Goal: Task Accomplishment & Management: Complete application form

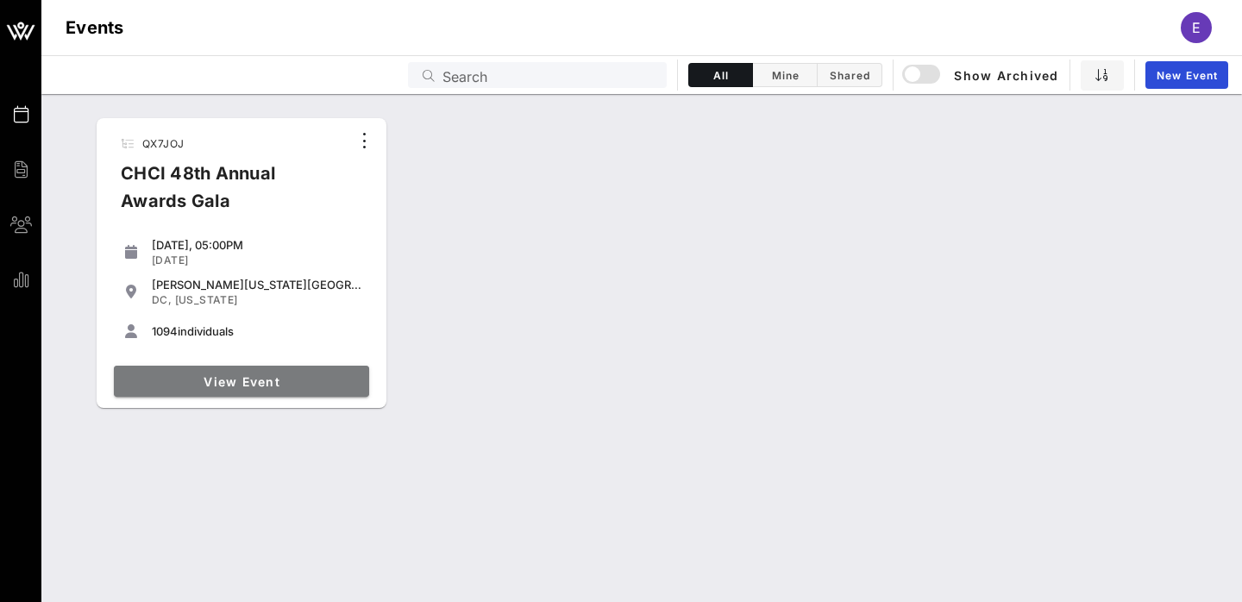
click at [299, 368] on link "View Event" at bounding box center [241, 381] width 255 height 31
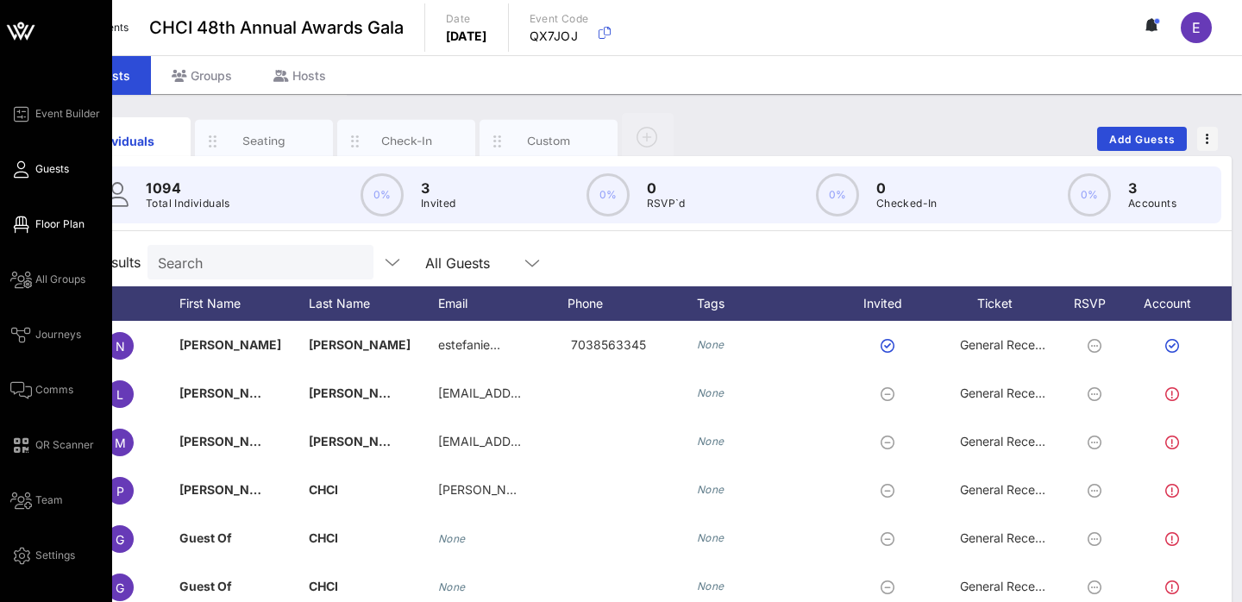
click at [38, 225] on span "Floor Plan" at bounding box center [59, 224] width 49 height 16
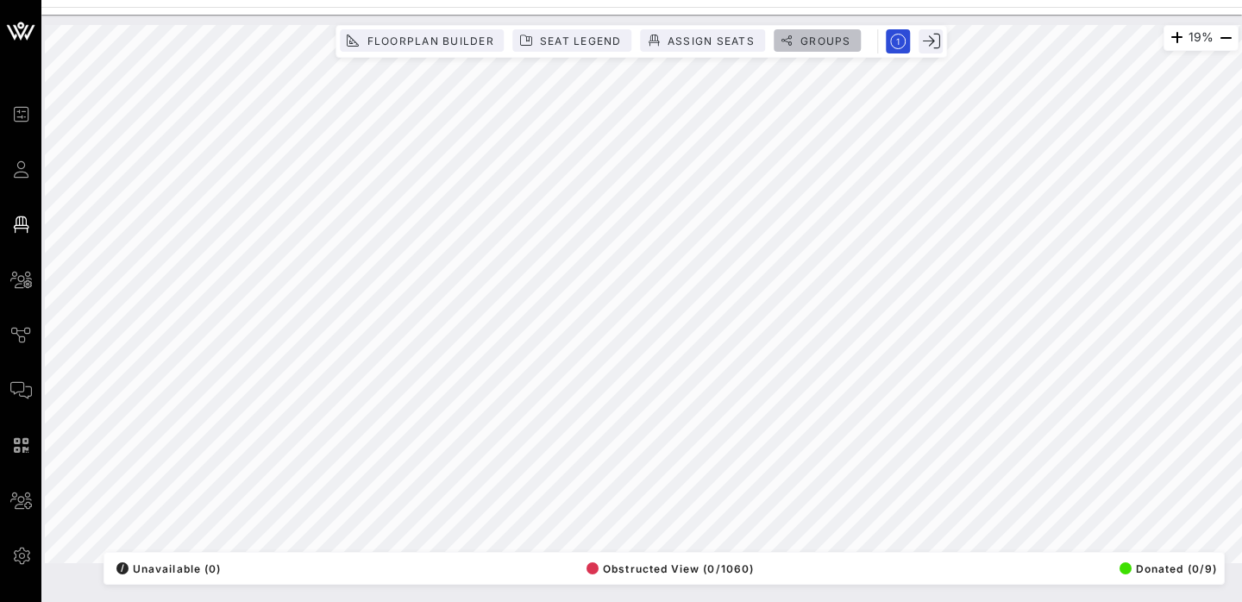
click at [821, 48] on button "Groups" at bounding box center [818, 40] width 88 height 22
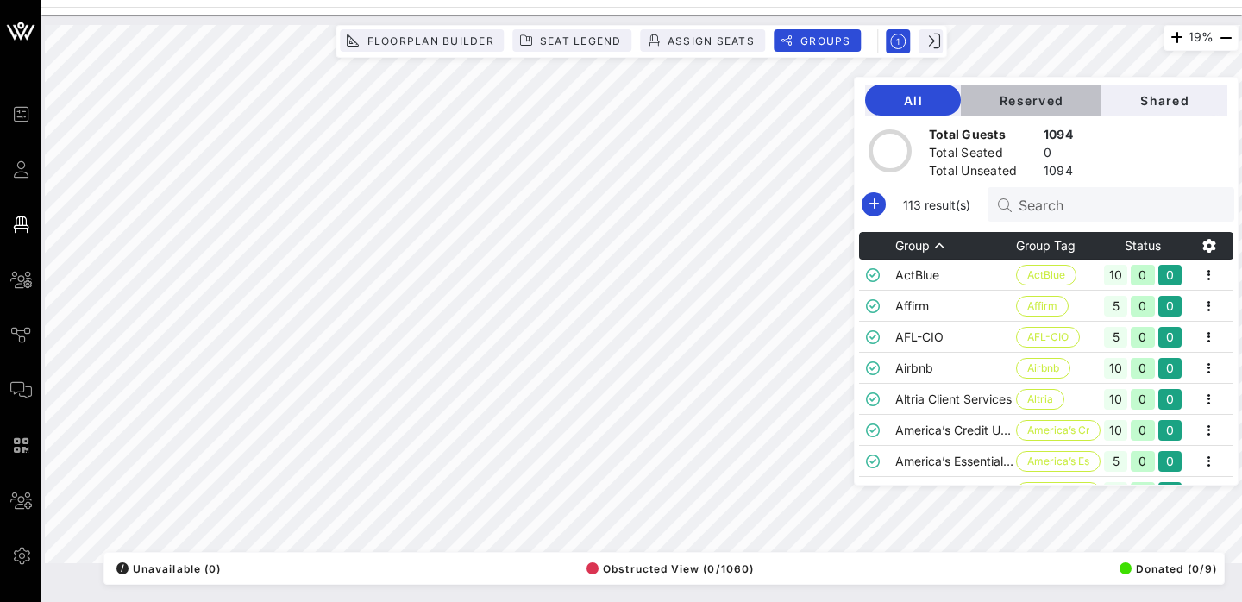
click at [1064, 100] on span "Reserved" at bounding box center [1031, 100] width 113 height 15
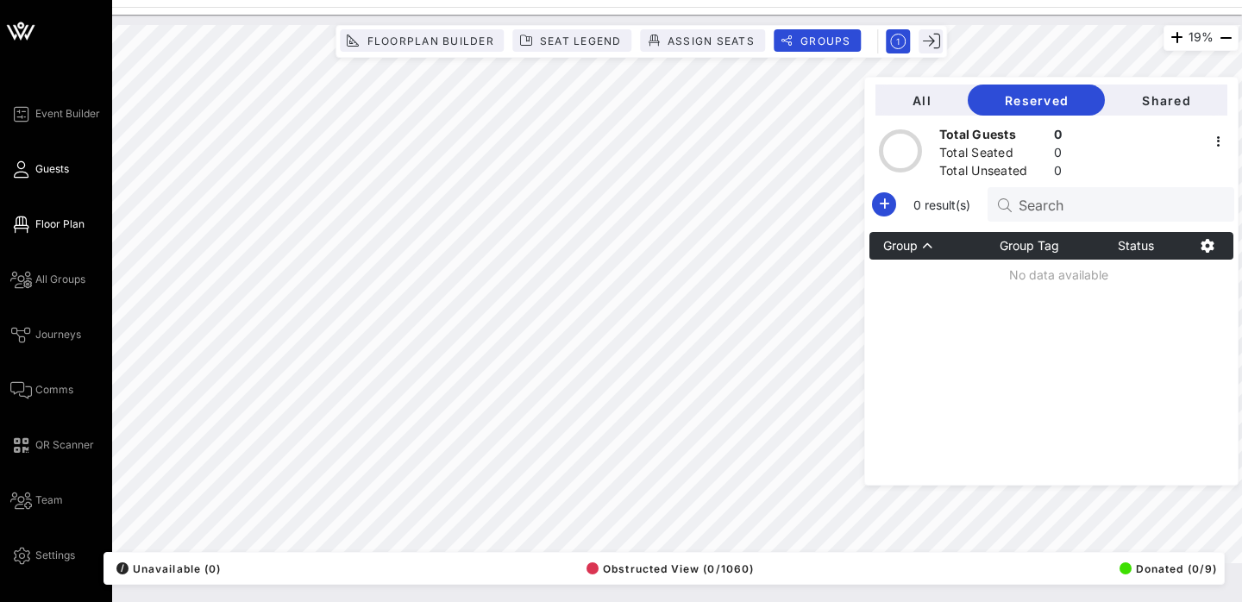
click at [29, 164] on link "Guests" at bounding box center [39, 169] width 59 height 21
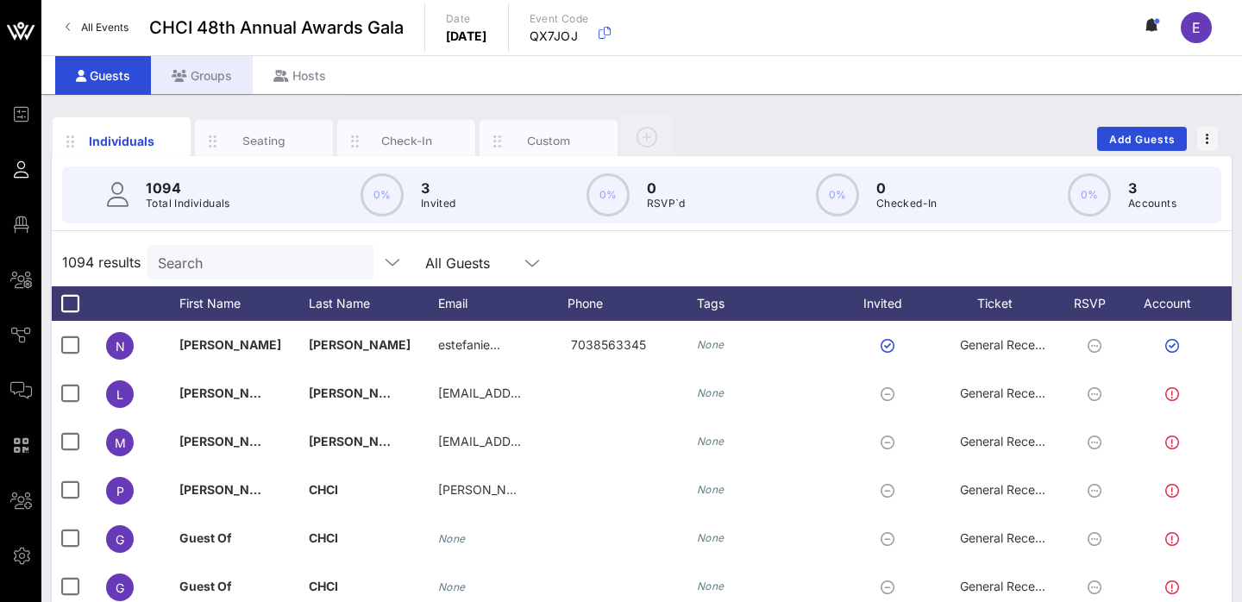
click at [212, 76] on div "Groups" at bounding box center [202, 75] width 102 height 39
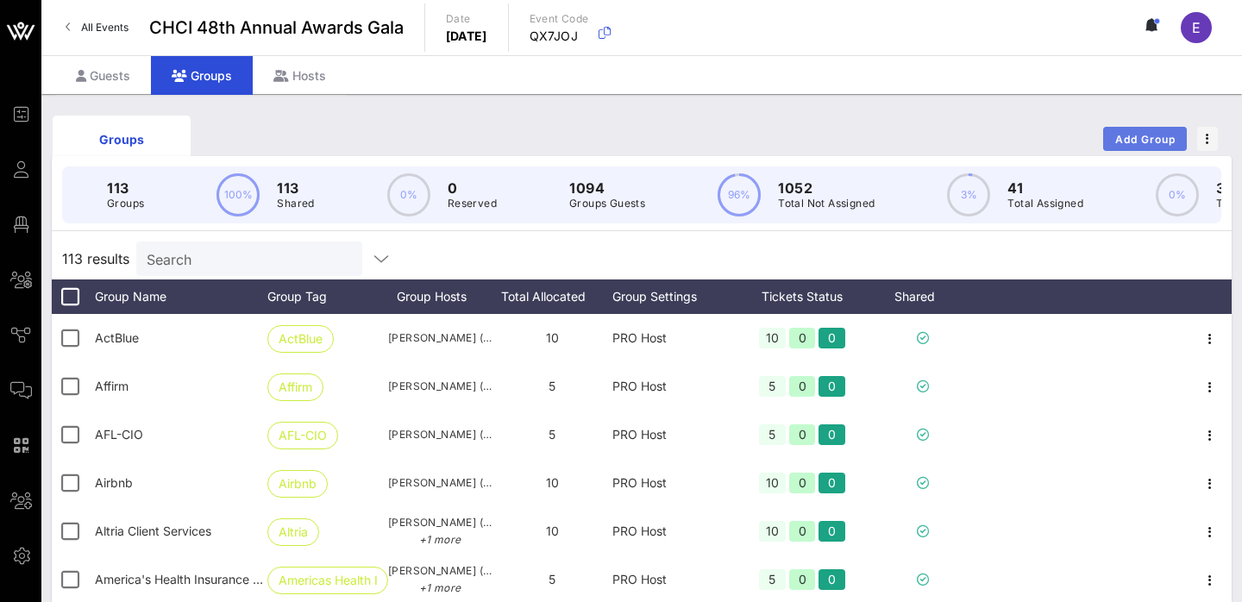
click at [1156, 150] on button "Add Group" at bounding box center [1145, 139] width 84 height 24
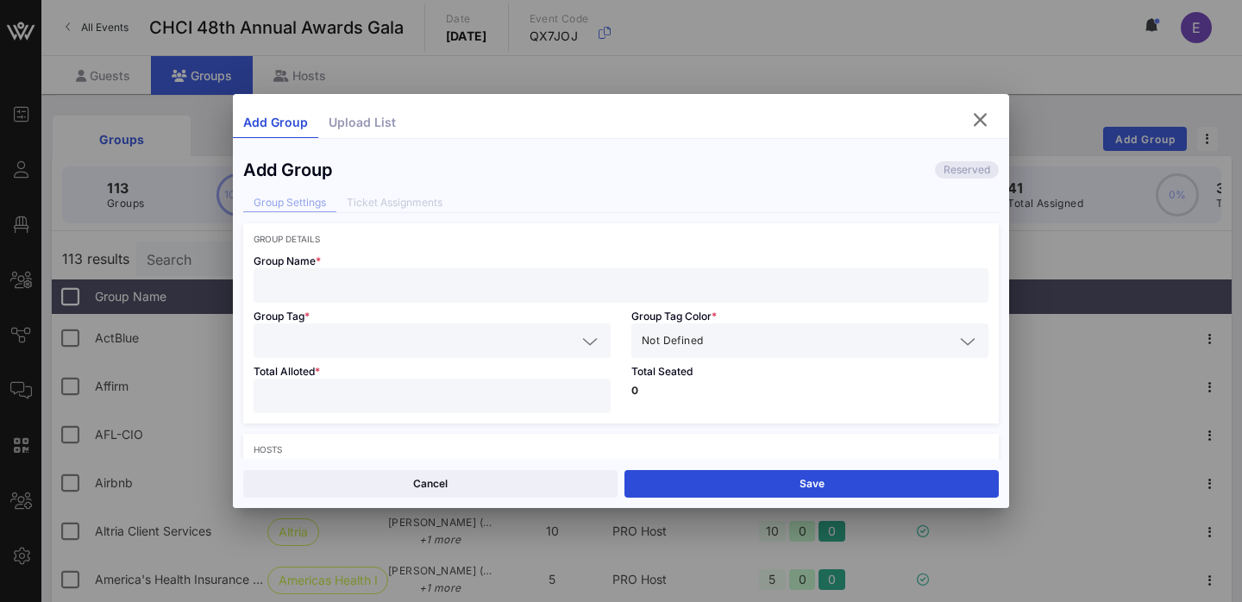
click at [375, 282] on input "text" at bounding box center [621, 285] width 714 height 22
paste input "[DOMAIN_NAME], Inc."
type input "[DOMAIN_NAME], Inc."
click at [375, 335] on input "text" at bounding box center [420, 340] width 312 height 22
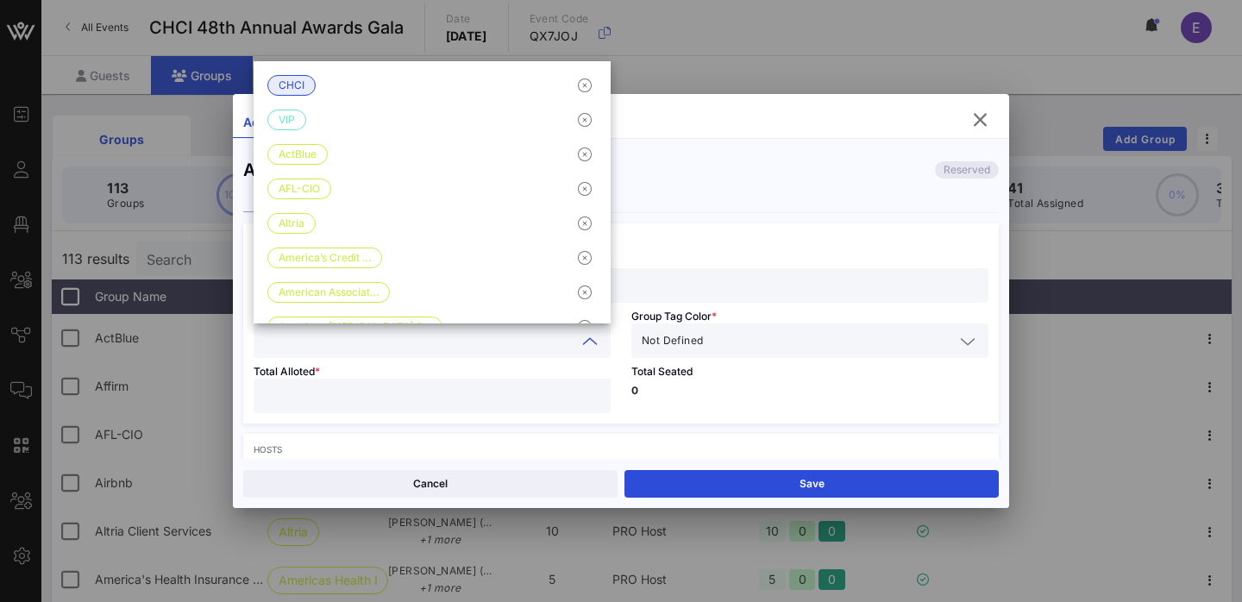
paste input "[DOMAIN_NAME], Inc."
type input "[DOMAIN_NAME], Inc."
click at [687, 342] on span "Not Defined" at bounding box center [672, 340] width 61 height 17
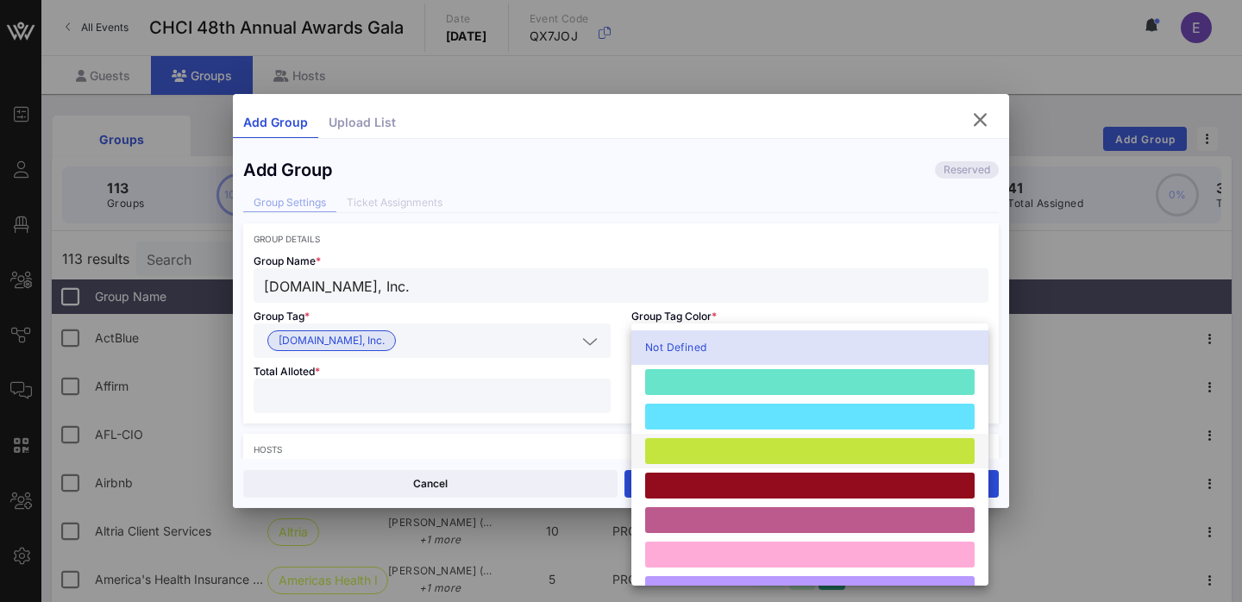
click at [713, 442] on div at bounding box center [809, 451] width 329 height 26
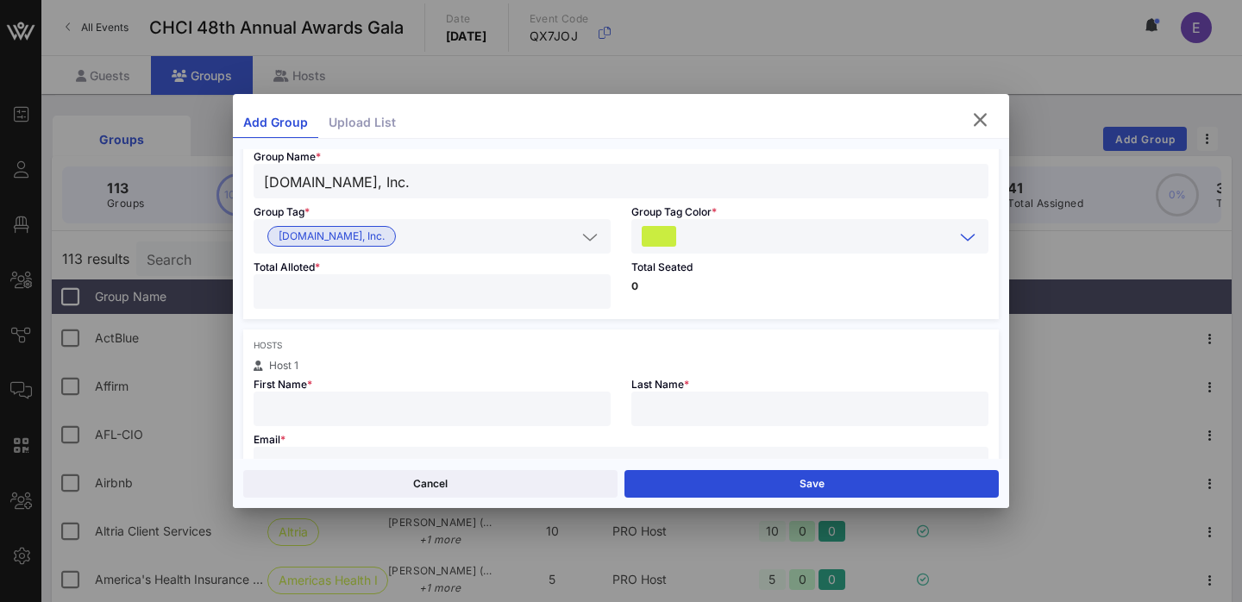
scroll to position [120, 0]
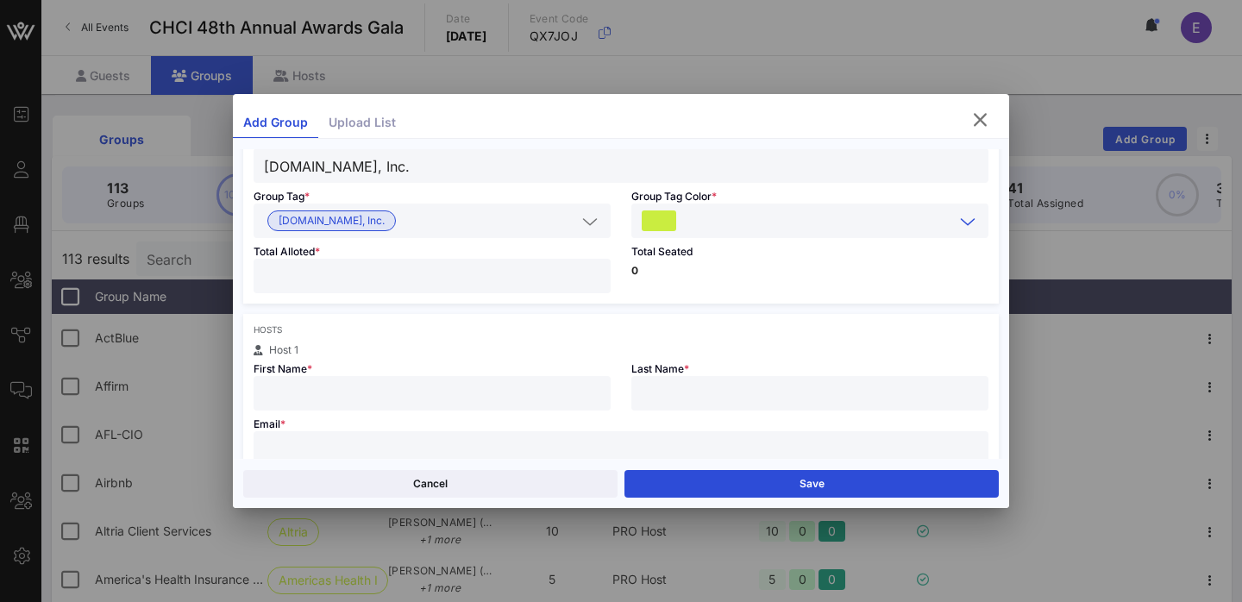
click at [466, 272] on input "number" at bounding box center [432, 276] width 336 height 22
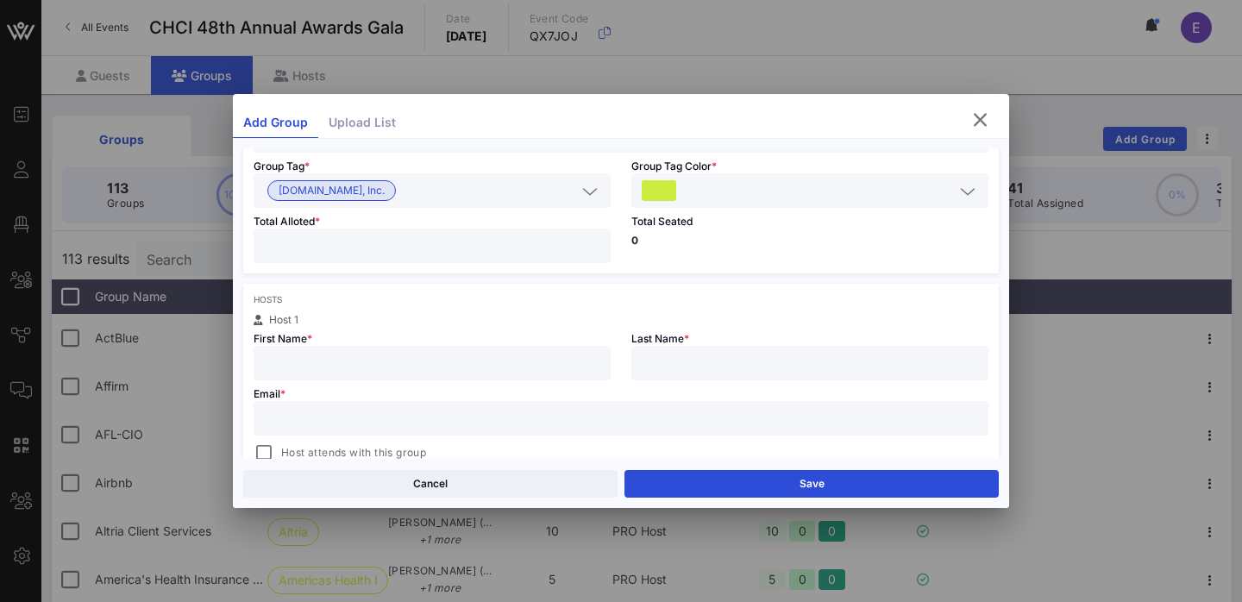
type input "**"
click at [503, 353] on input "text" at bounding box center [432, 363] width 336 height 22
paste input "[PERSON_NAME]"
click at [311, 368] on input "[PERSON_NAME]" at bounding box center [432, 363] width 336 height 22
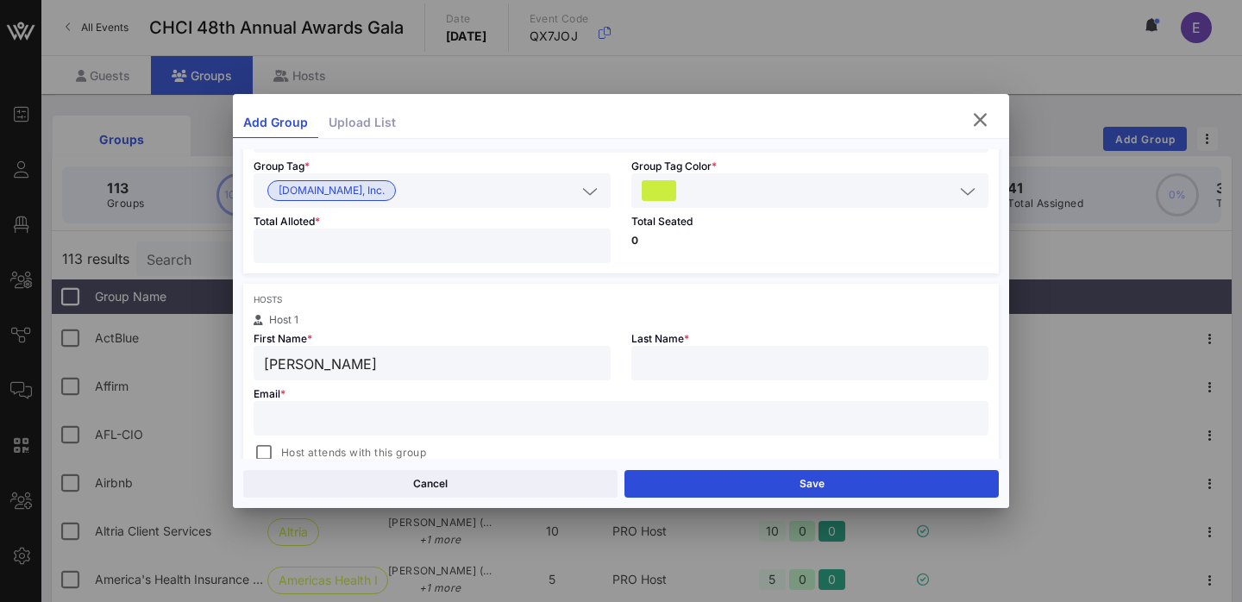
type input "[PERSON_NAME]"
paste input "[PERSON_NAME]"
type input "[PERSON_NAME]"
click at [335, 417] on input "text" at bounding box center [621, 418] width 714 height 22
paste input "[PERSON_NAME][EMAIL_ADDRESS][DOMAIN_NAME]"
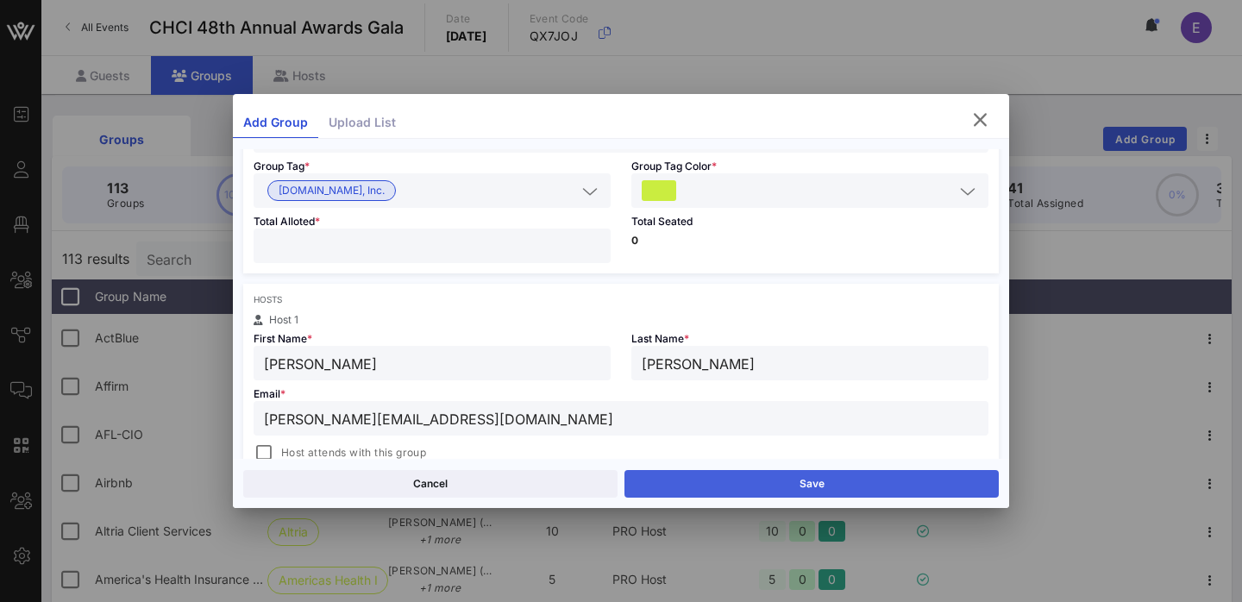
type input "[PERSON_NAME][EMAIL_ADDRESS][DOMAIN_NAME]"
click at [739, 476] on button "Save" at bounding box center [811, 484] width 374 height 28
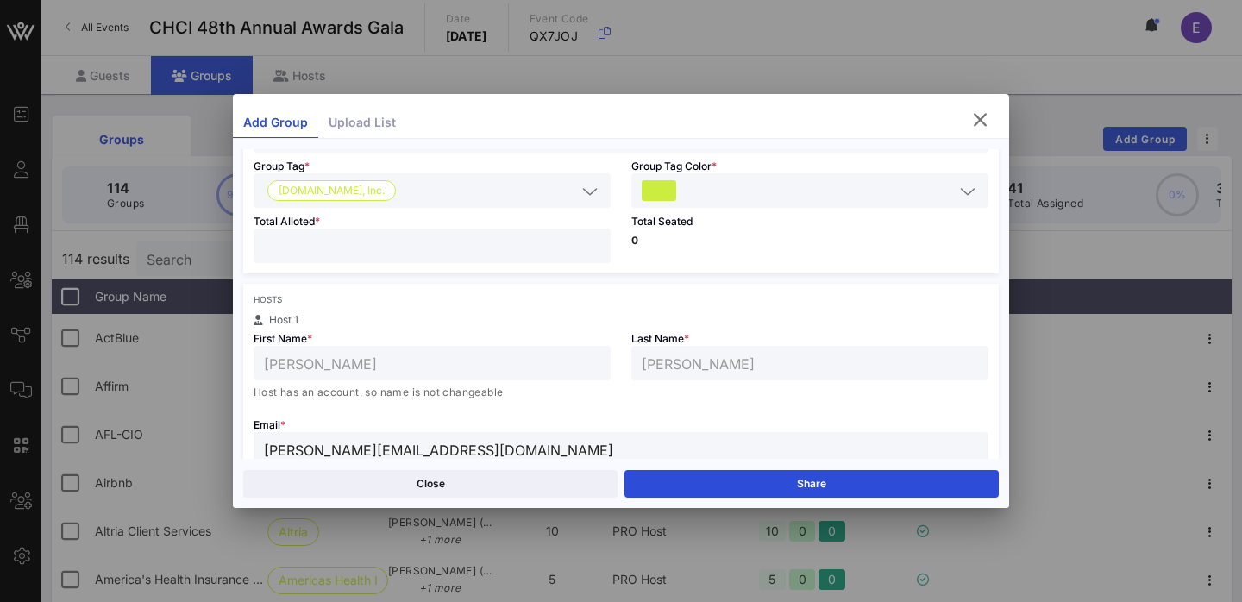
scroll to position [280, 0]
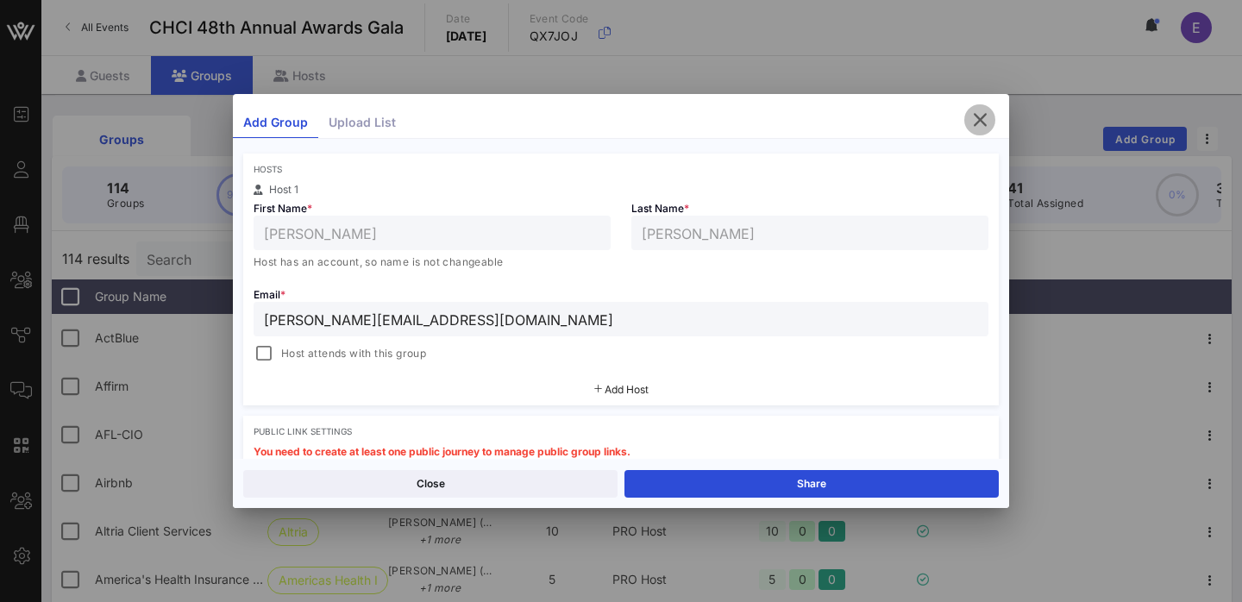
click at [975, 120] on icon "button" at bounding box center [979, 120] width 21 height 21
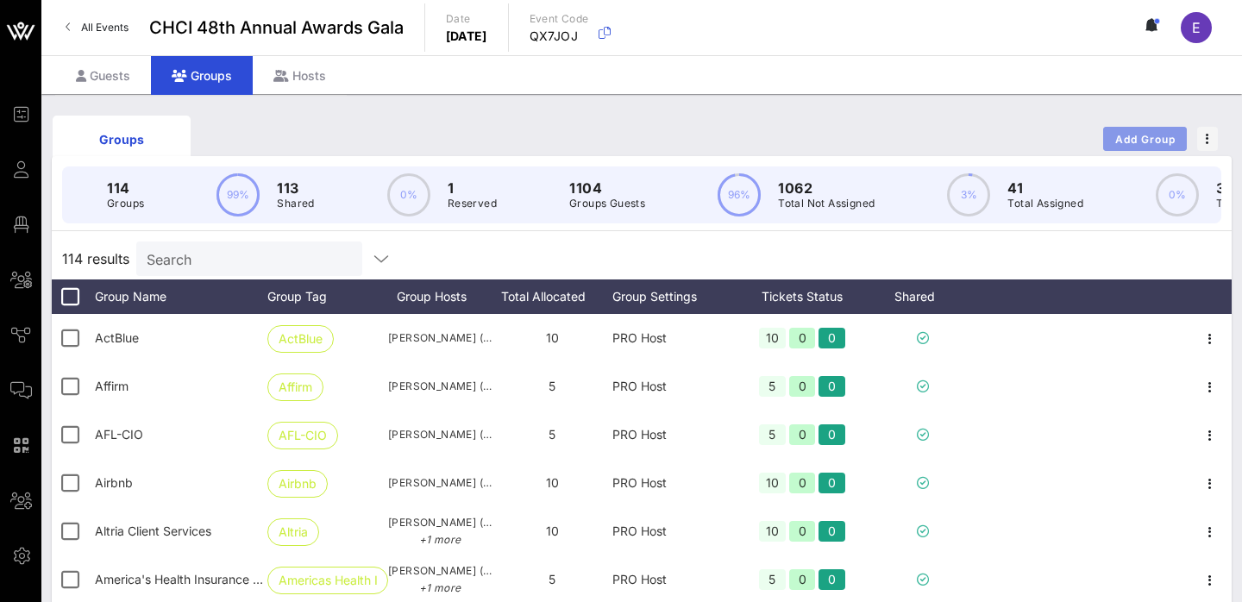
click at [1123, 141] on span "Add Group" at bounding box center [1145, 139] width 62 height 13
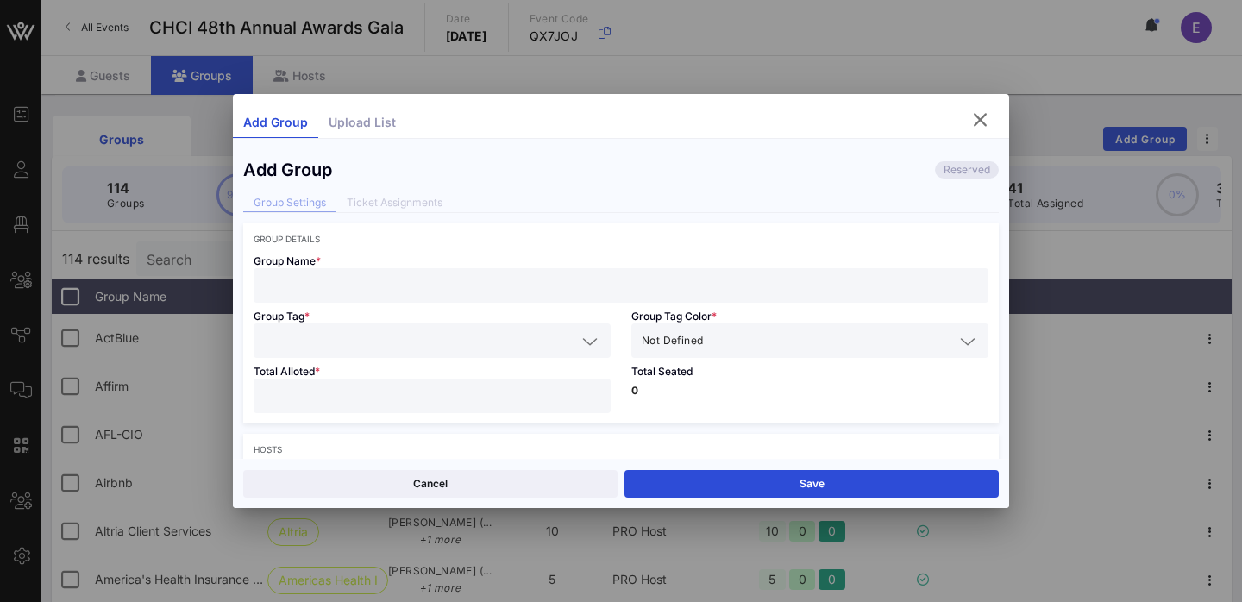
click at [476, 279] on input "text" at bounding box center [621, 285] width 714 height 22
paste input "Apple, Inc."
type input "Apple, Inc."
click at [412, 346] on input "text" at bounding box center [420, 340] width 312 height 22
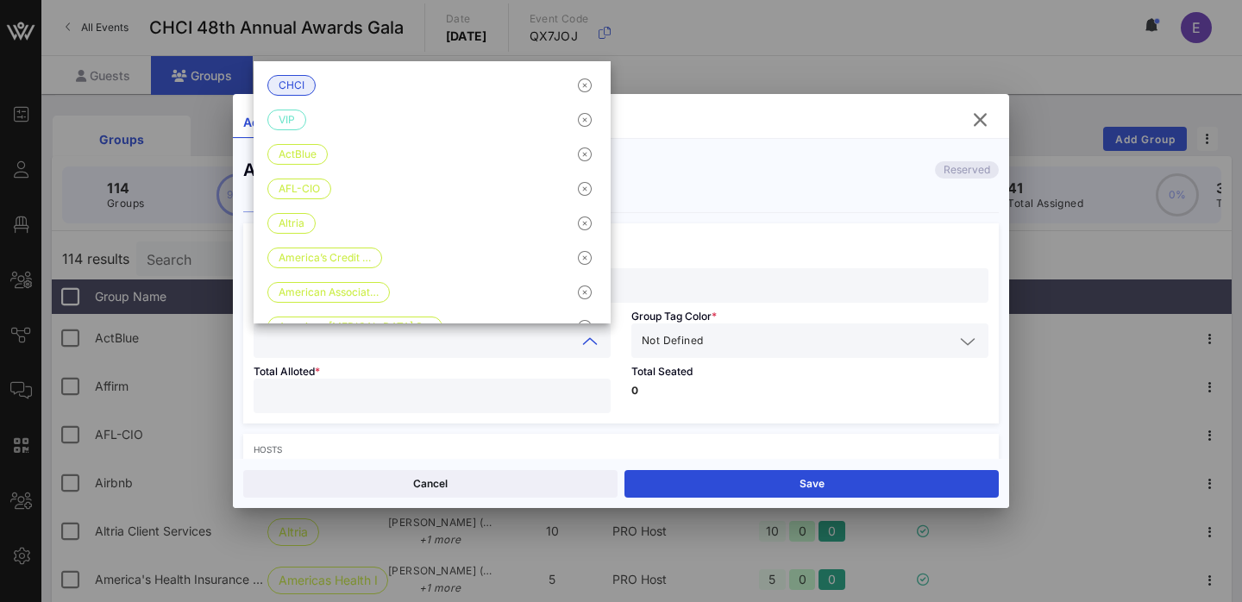
paste input "Apple, Inc."
type input "Apple, Inc."
click at [710, 348] on input "text" at bounding box center [830, 340] width 248 height 22
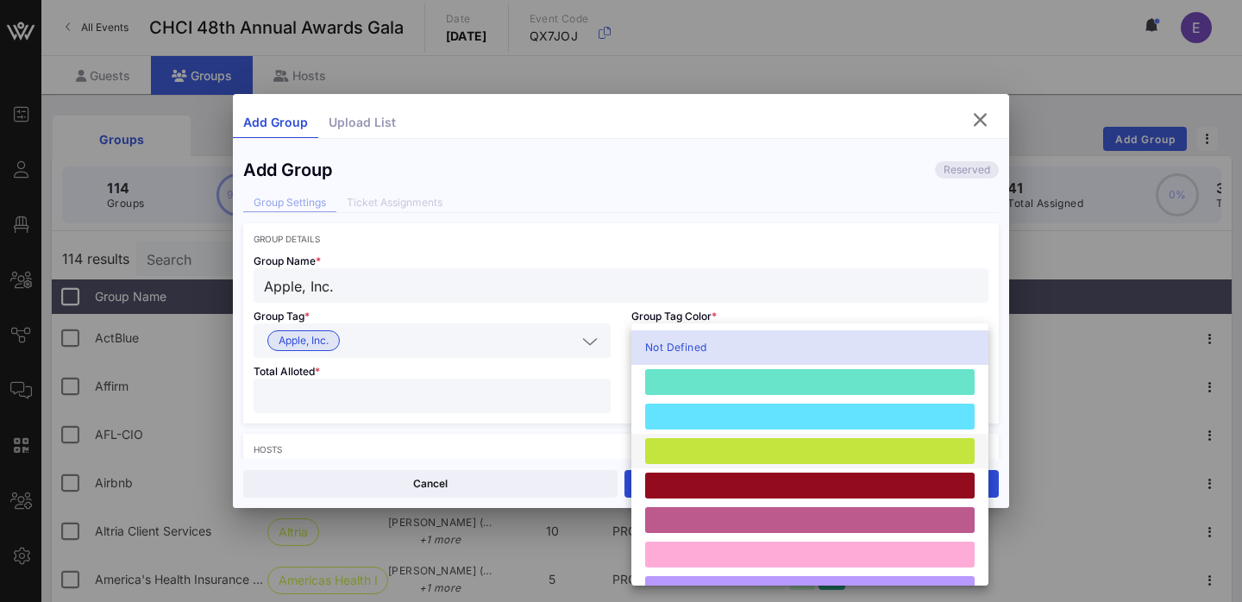
click at [727, 447] on div at bounding box center [809, 451] width 329 height 26
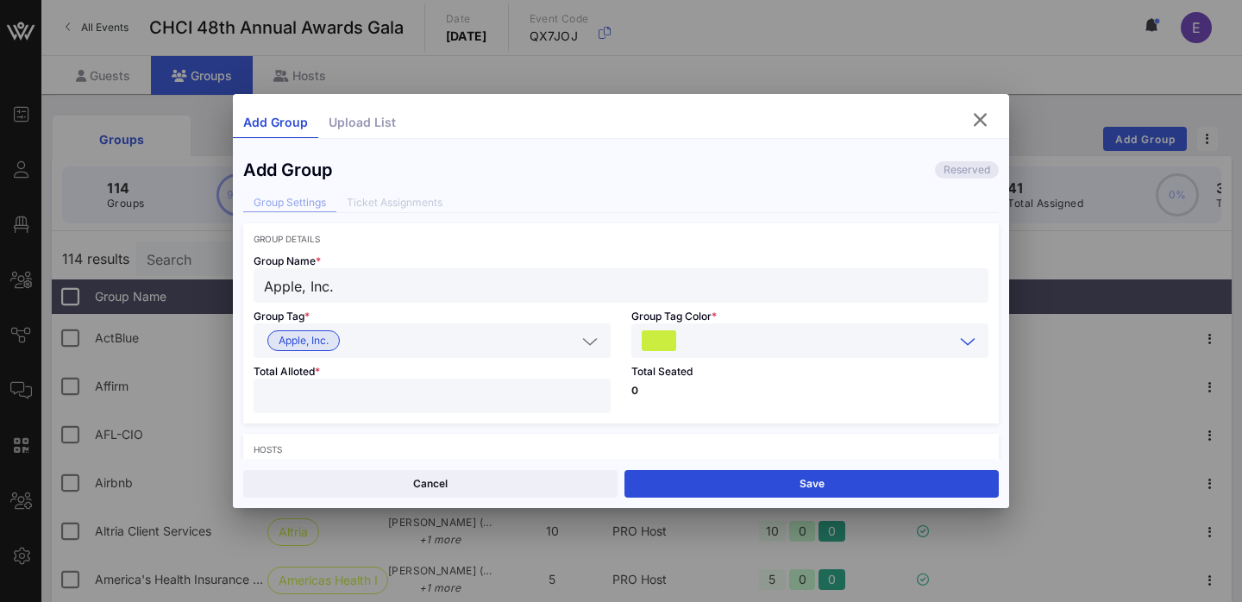
click at [450, 398] on input "number" at bounding box center [432, 396] width 336 height 22
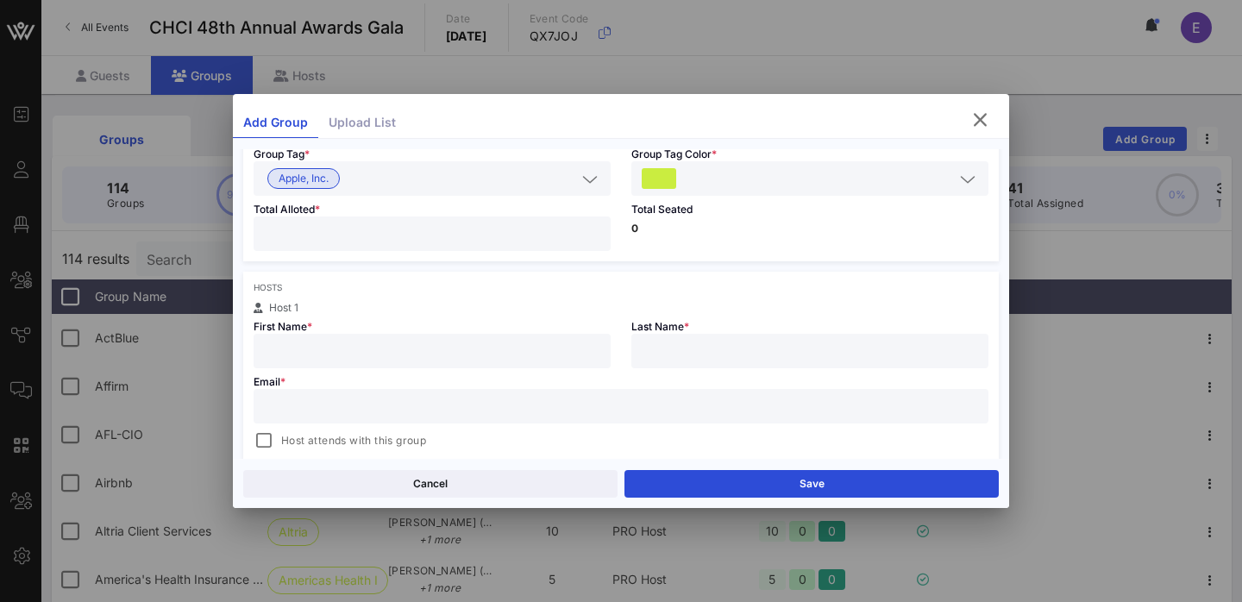
scroll to position [216, 0]
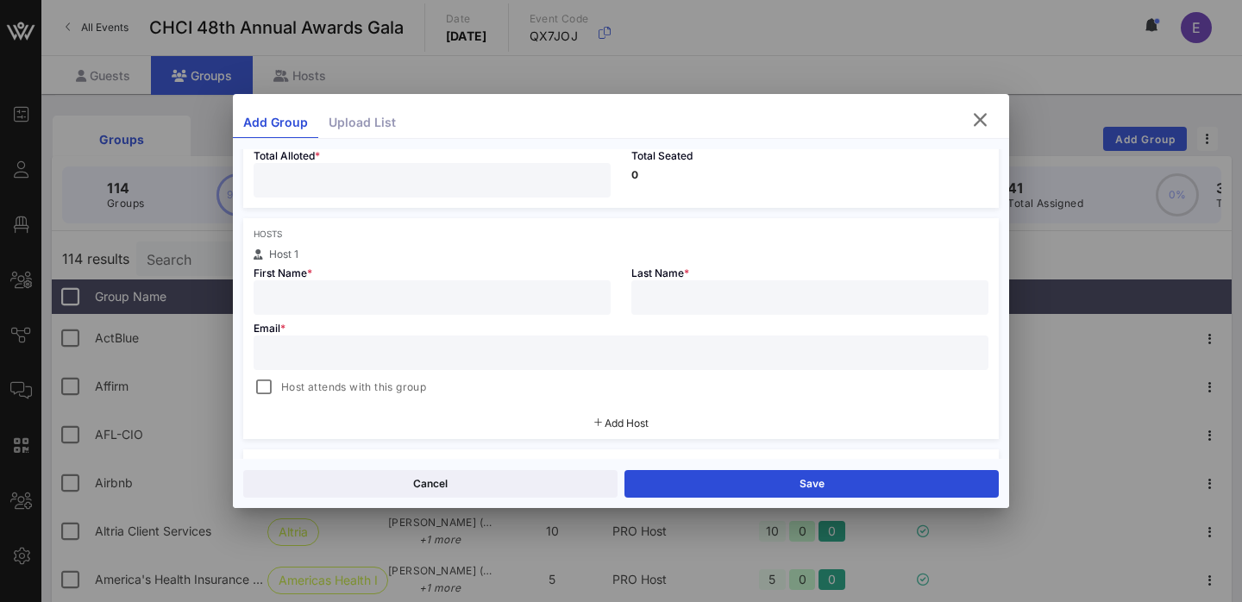
type input "**"
click at [471, 352] on input "text" at bounding box center [621, 353] width 714 height 22
paste input "Apple, Inc."
type input "Apple, Inc."
click at [329, 292] on input "text" at bounding box center [432, 297] width 336 height 22
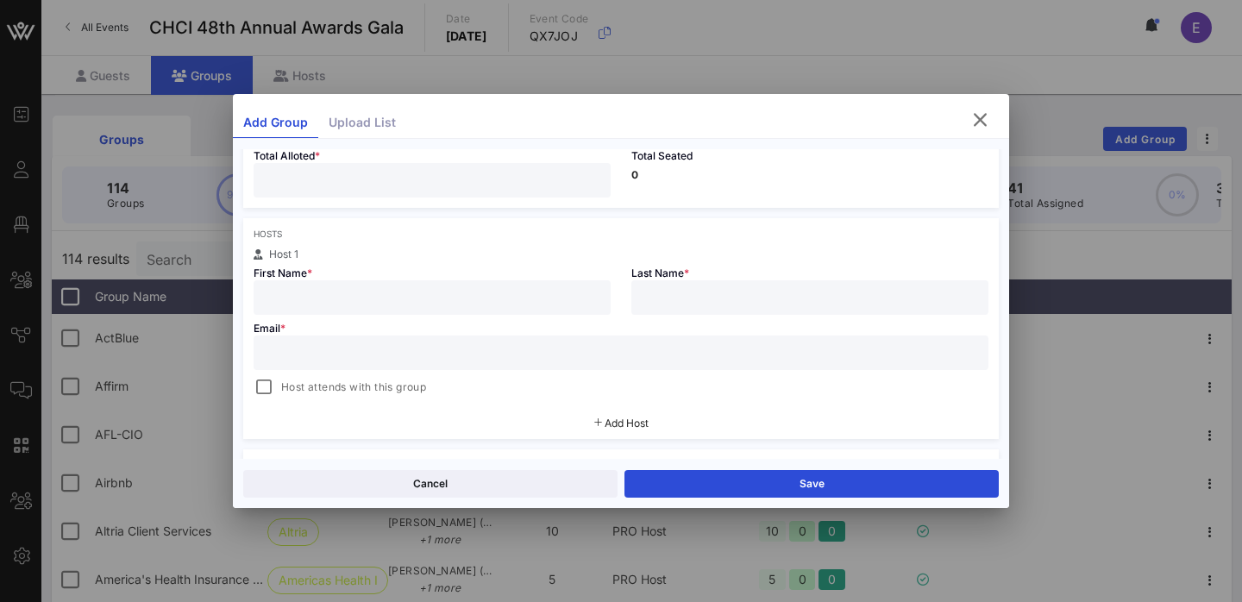
paste input "[PERSON_NAME]"
drag, startPoint x: 304, startPoint y: 298, endPoint x: 414, endPoint y: 303, distance: 110.5
click at [414, 303] on input "[PERSON_NAME]" at bounding box center [432, 297] width 336 height 22
type input "Sierra"
paste input "[PERSON_NAME]"
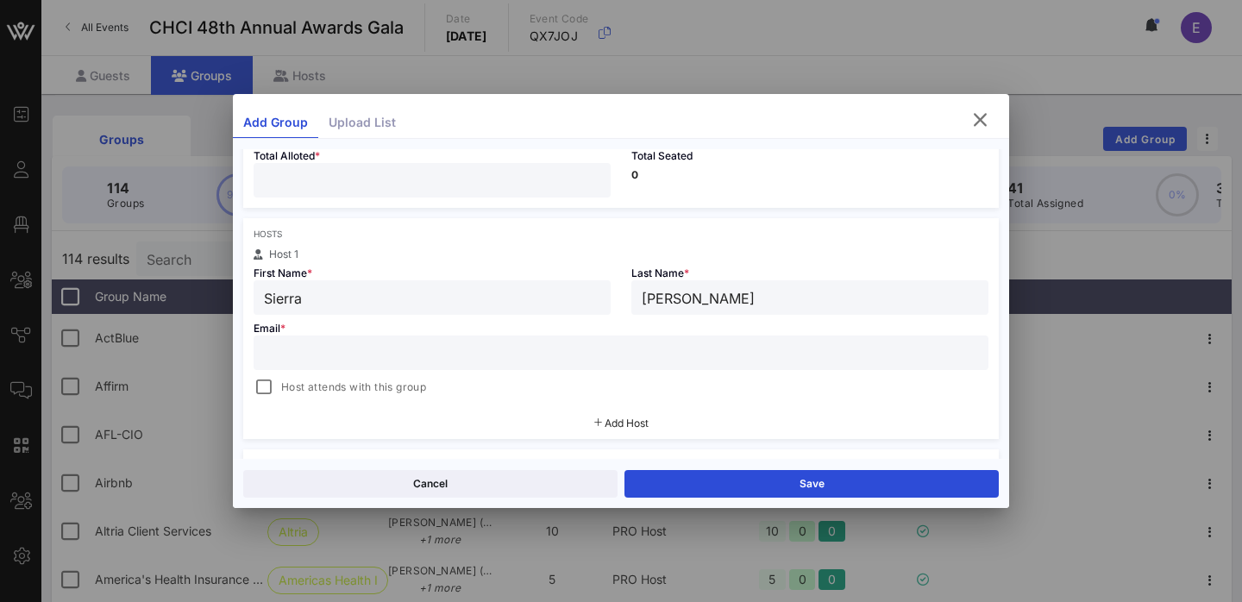
type input "[PERSON_NAME]"
click at [408, 359] on input "text" at bounding box center [621, 353] width 714 height 22
paste input "[EMAIL_ADDRESS][DOMAIN_NAME]"
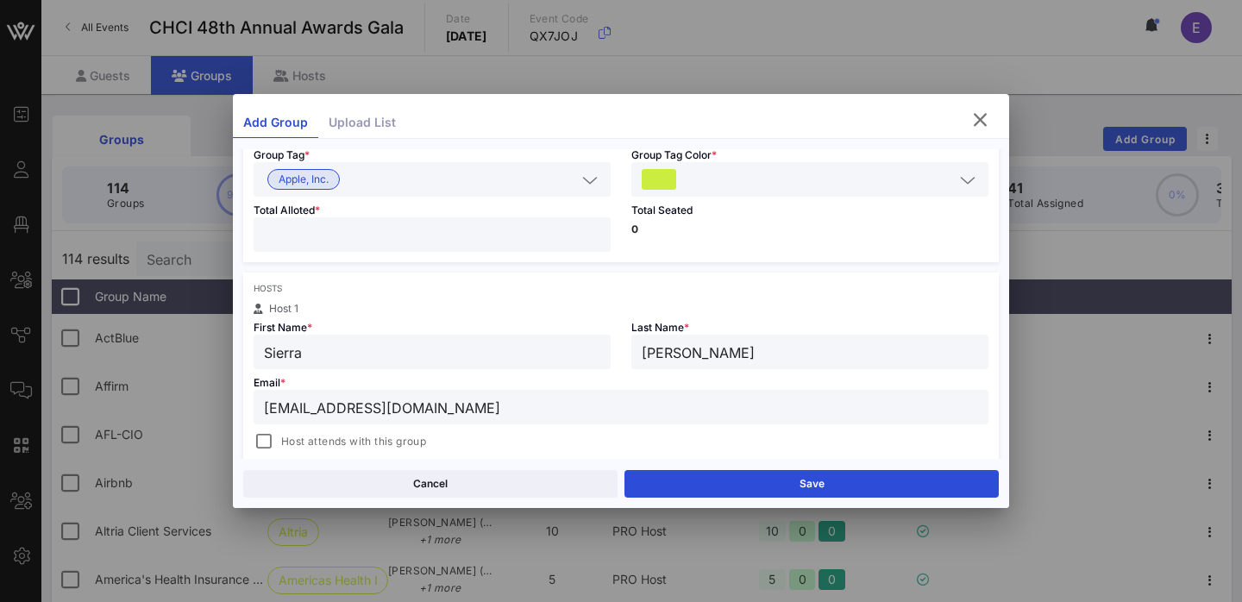
scroll to position [149, 0]
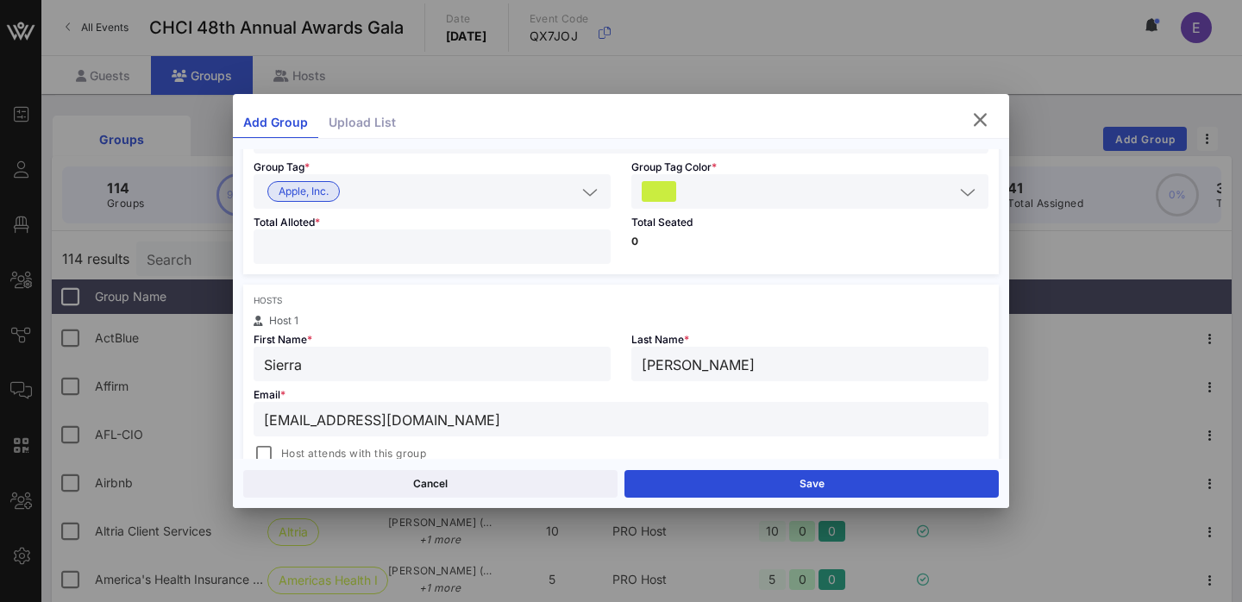
type input "[EMAIL_ADDRESS][DOMAIN_NAME]"
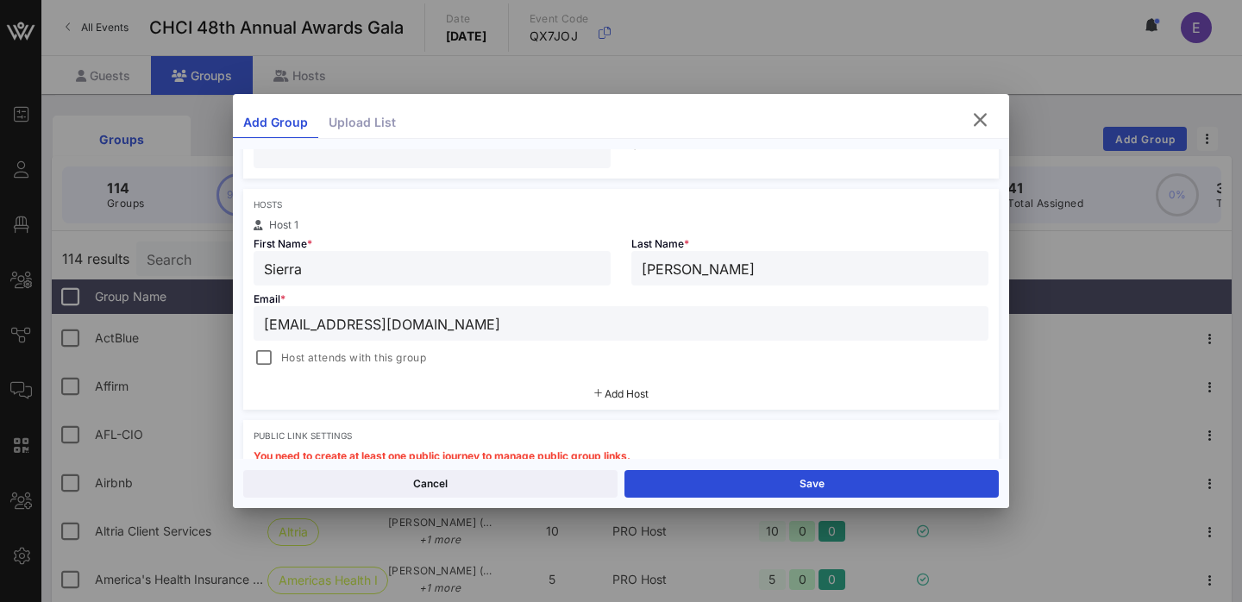
scroll to position [136, 0]
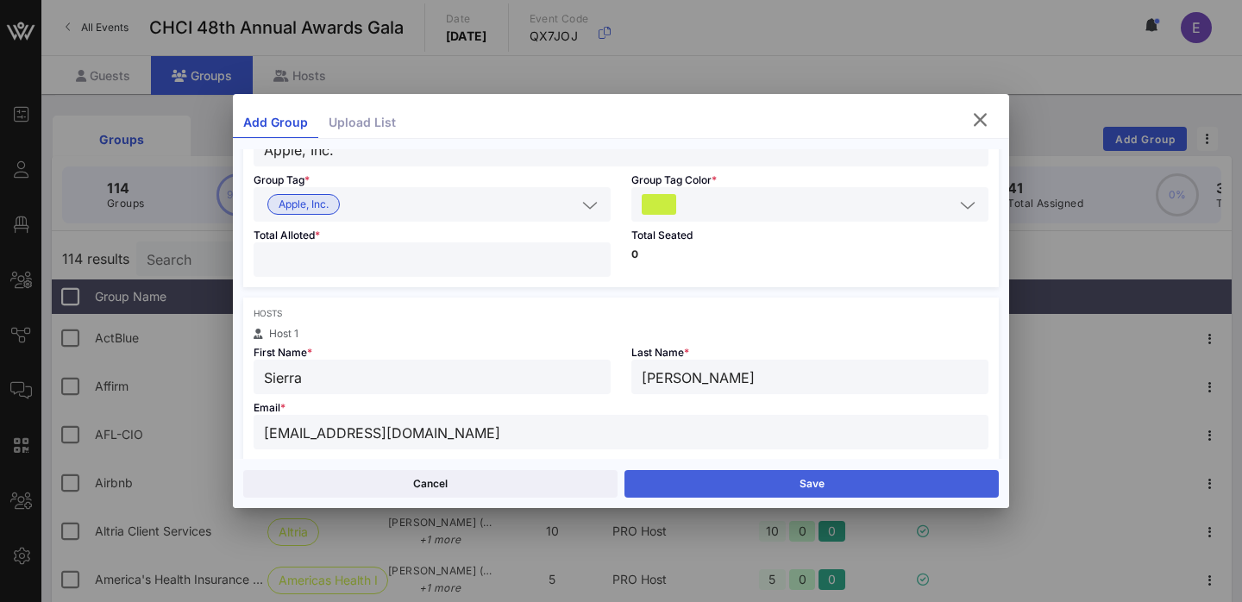
click at [801, 478] on button "Save" at bounding box center [811, 484] width 374 height 28
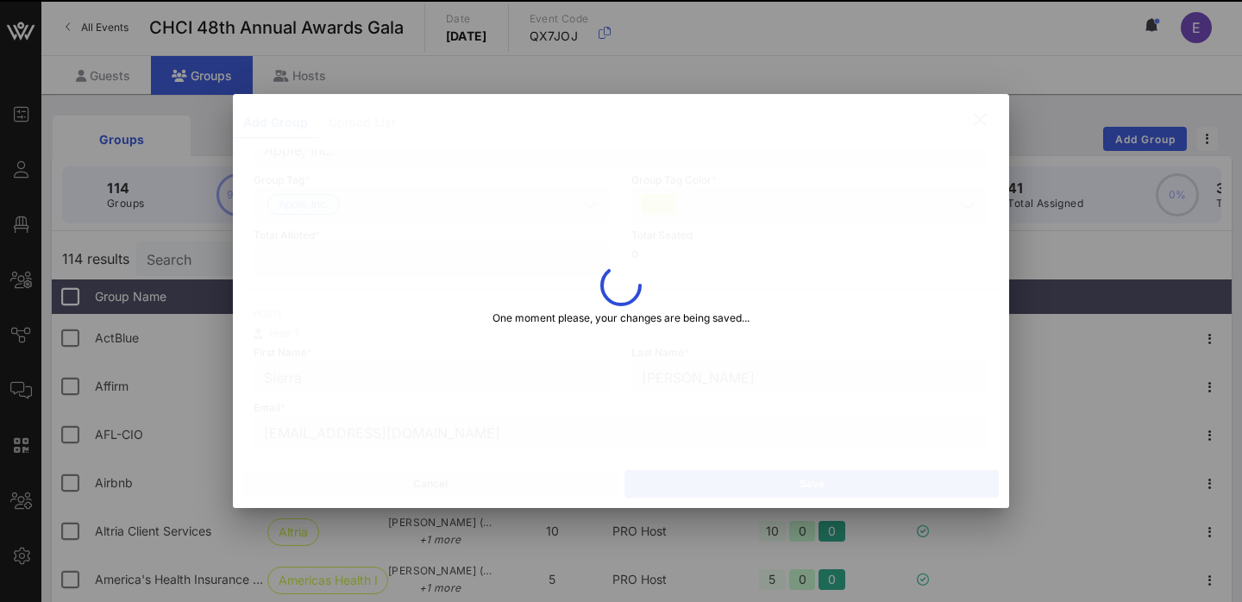
type input "[PERSON_NAME]"
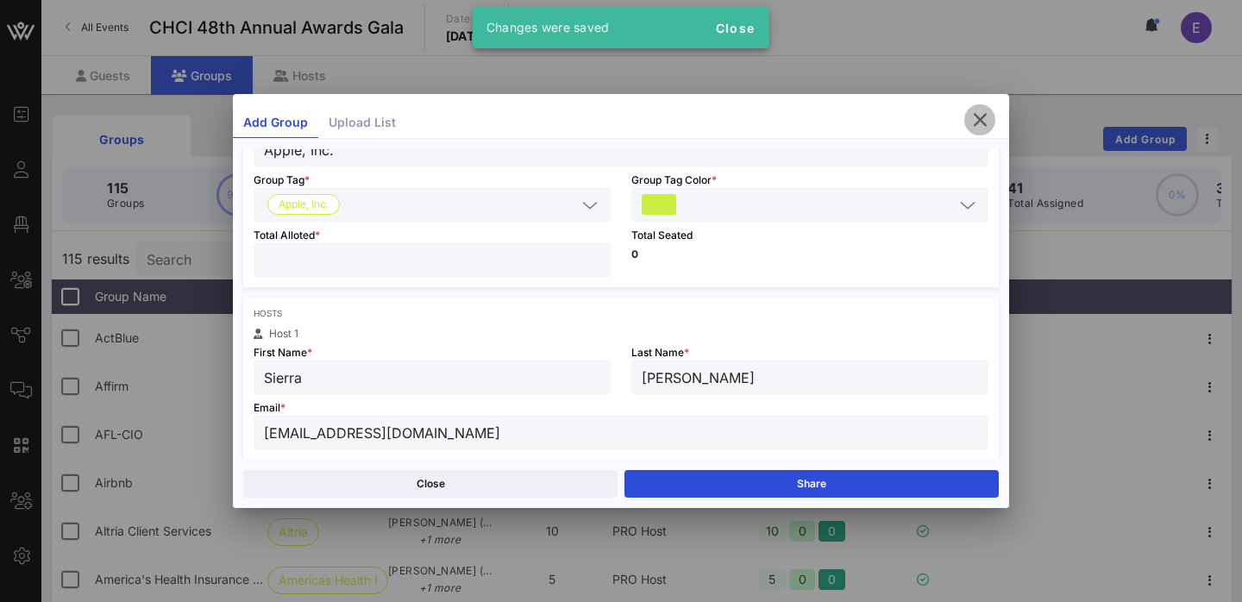
click at [981, 111] on icon "button" at bounding box center [979, 120] width 21 height 21
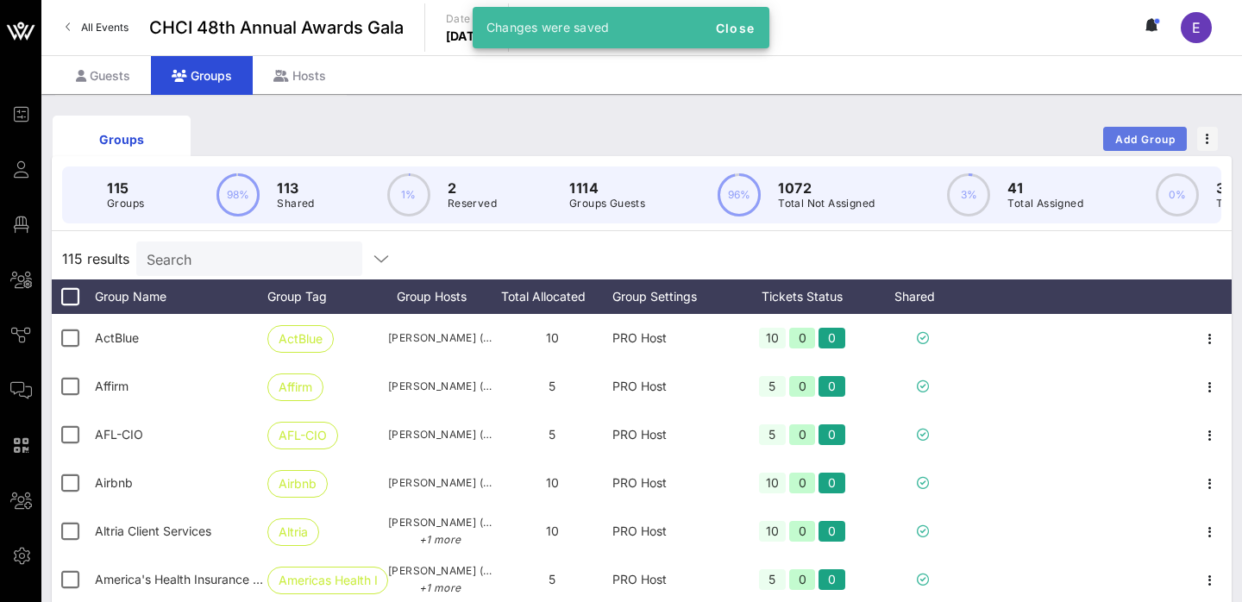
click at [1129, 143] on span "Add Group" at bounding box center [1145, 139] width 62 height 13
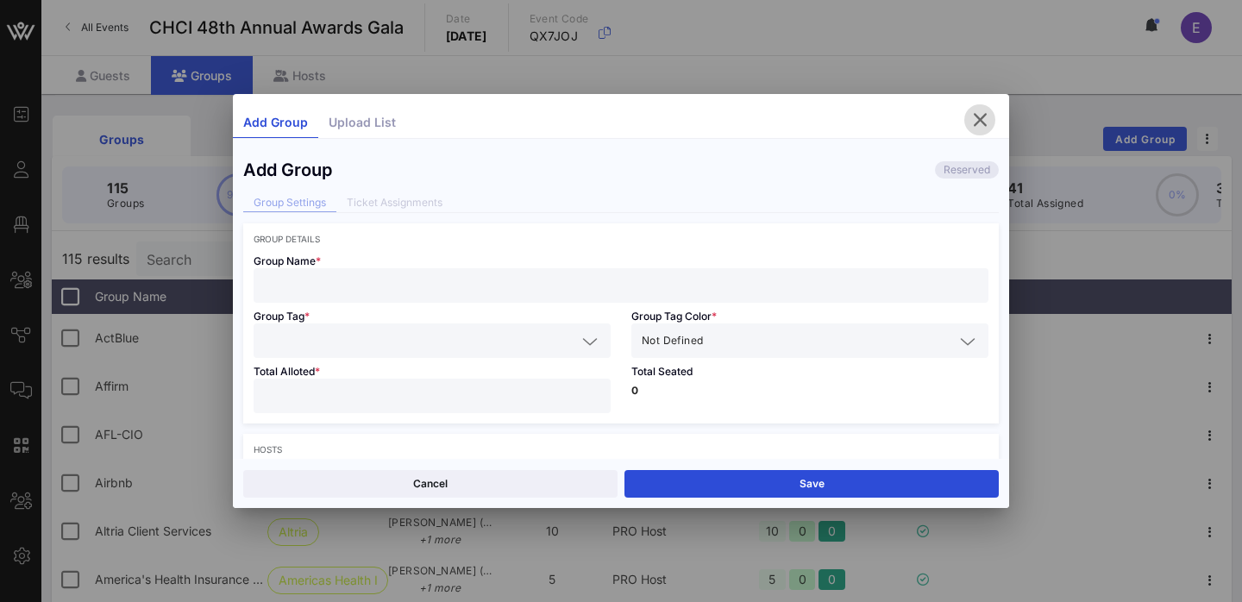
click at [979, 118] on icon "button" at bounding box center [979, 120] width 21 height 21
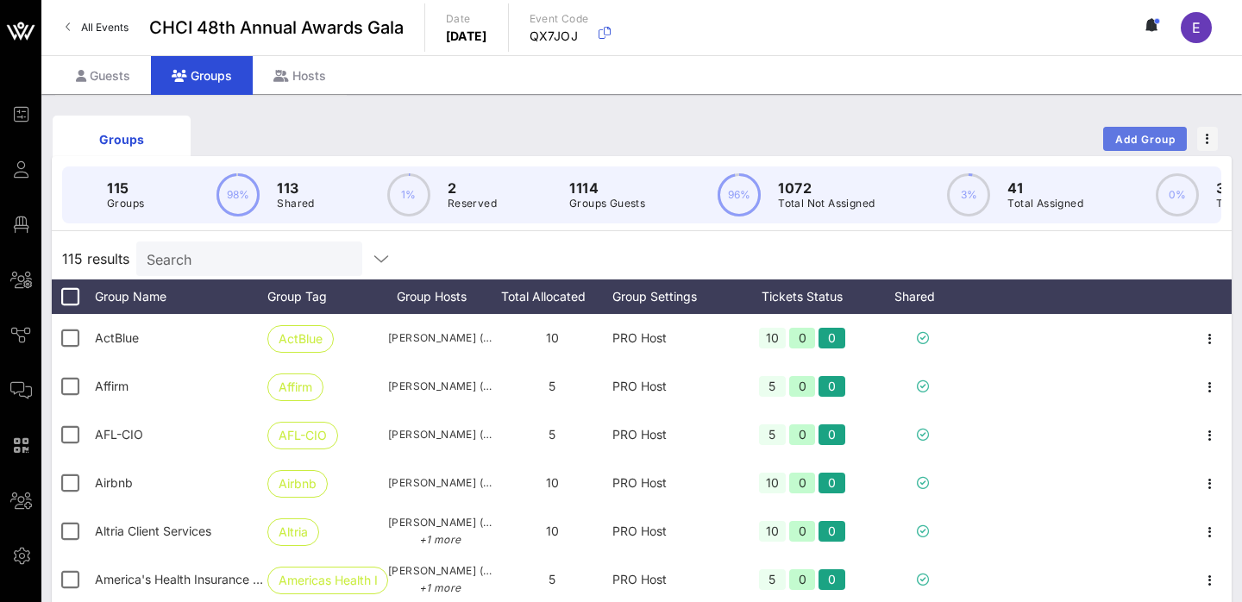
click at [1133, 136] on span "Add Group" at bounding box center [1145, 139] width 62 height 13
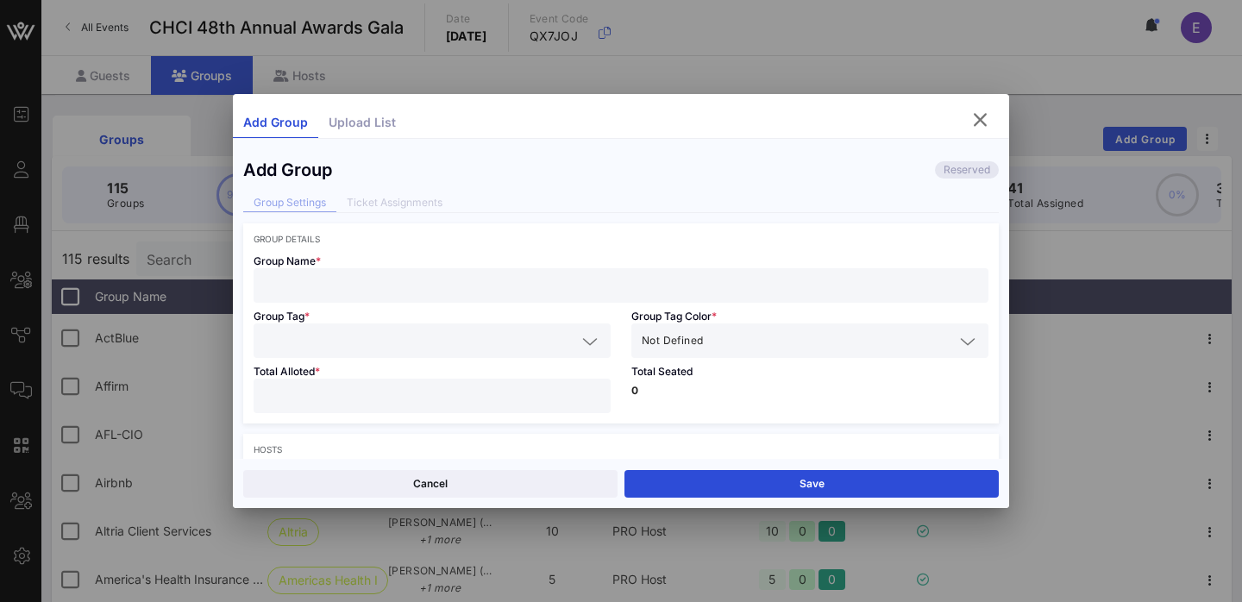
click at [462, 279] on input "text" at bounding box center [621, 285] width 714 height 22
paste input "Avangrid"
type input "Avangrid"
click at [404, 335] on input "text" at bounding box center [420, 340] width 312 height 22
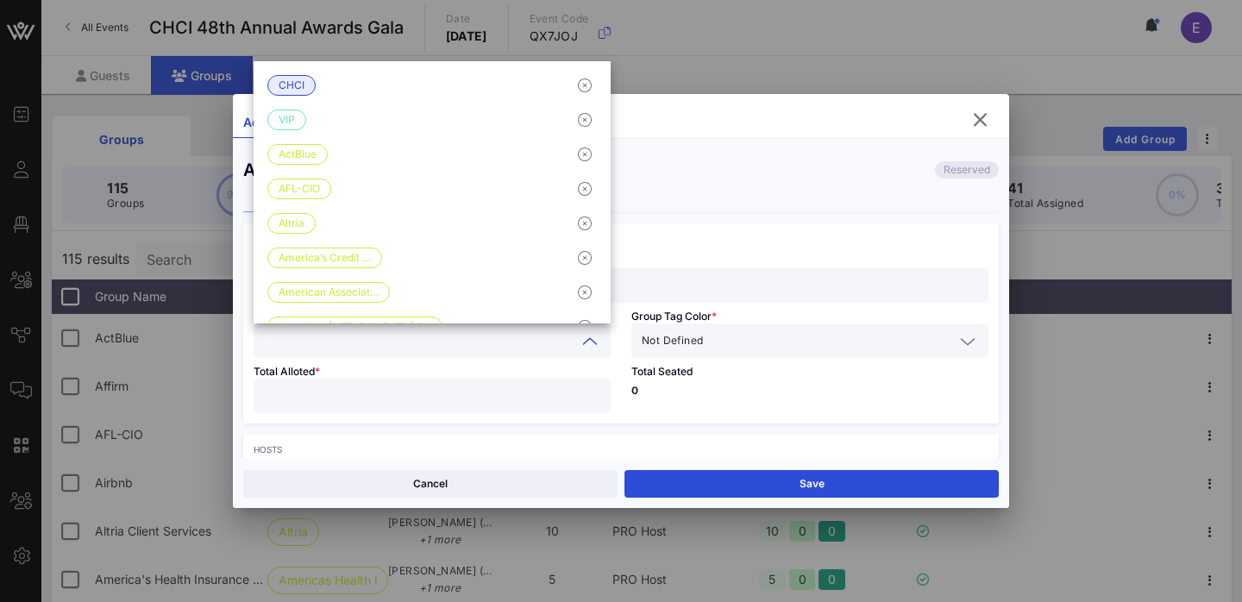
paste input "Avangrid"
type input "Avangrid"
click at [718, 344] on input "text" at bounding box center [830, 340] width 248 height 22
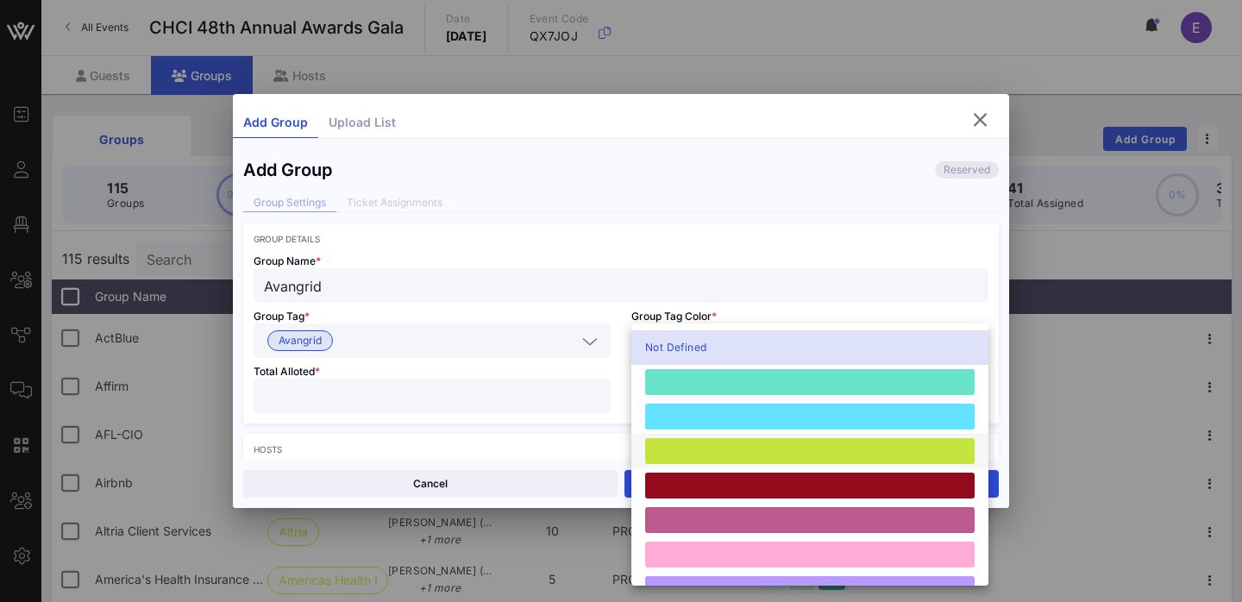
click at [701, 442] on div at bounding box center [809, 451] width 329 height 26
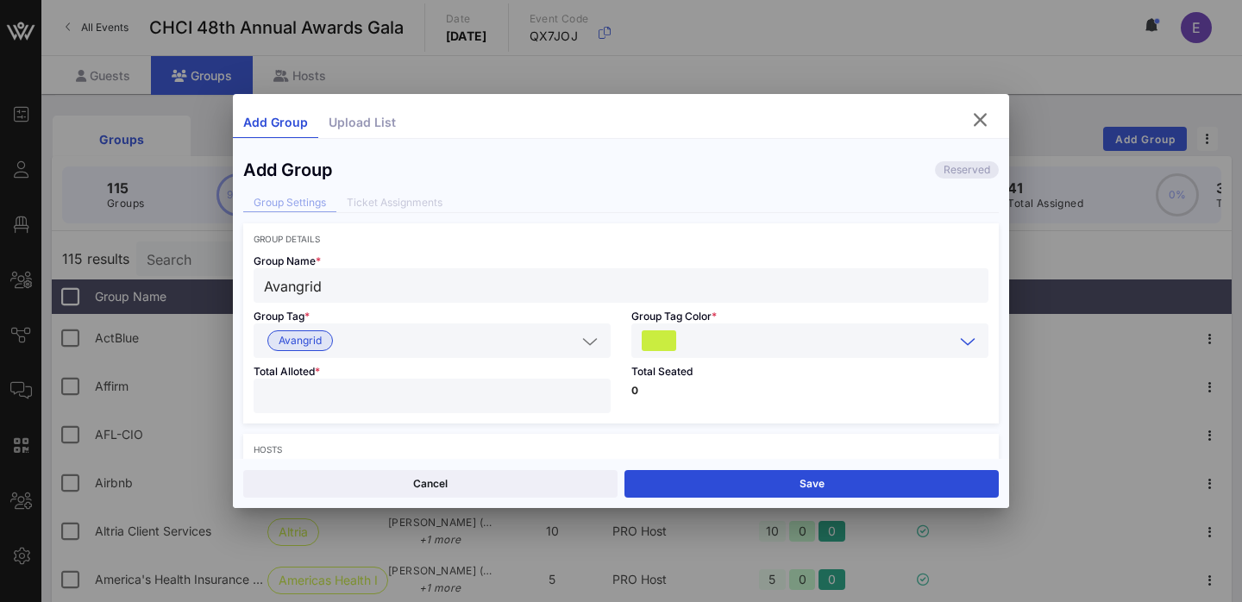
click at [492, 399] on input "number" at bounding box center [432, 396] width 336 height 22
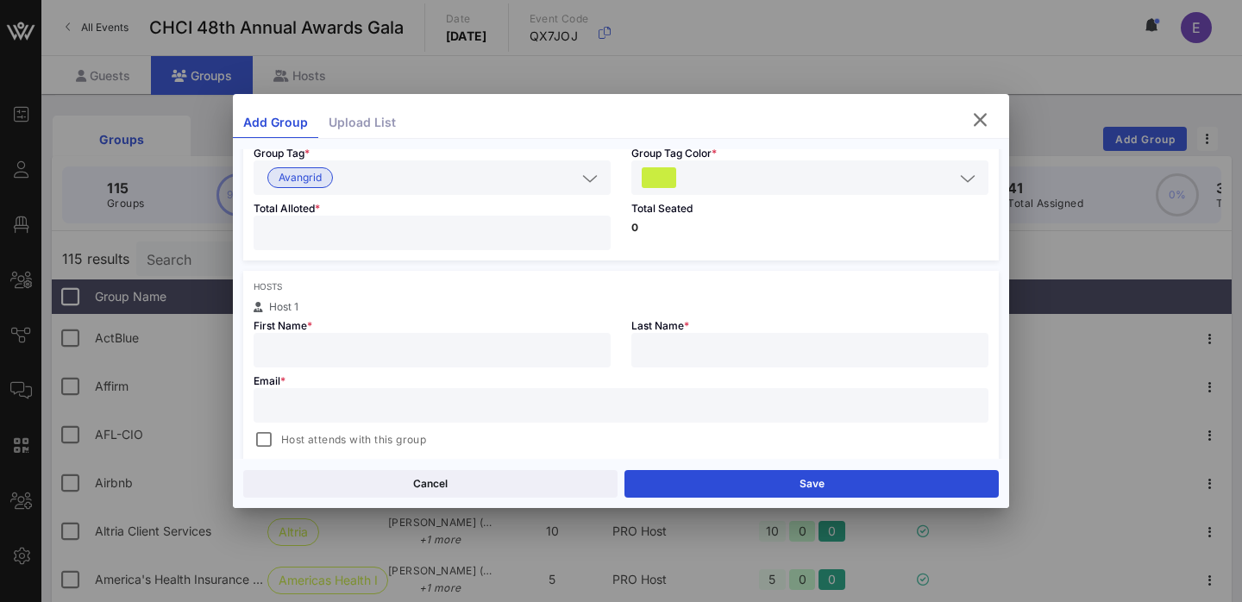
scroll to position [167, 0]
type input "**"
click at [413, 362] on div at bounding box center [432, 346] width 336 height 34
paste input "[PERSON_NAME]"
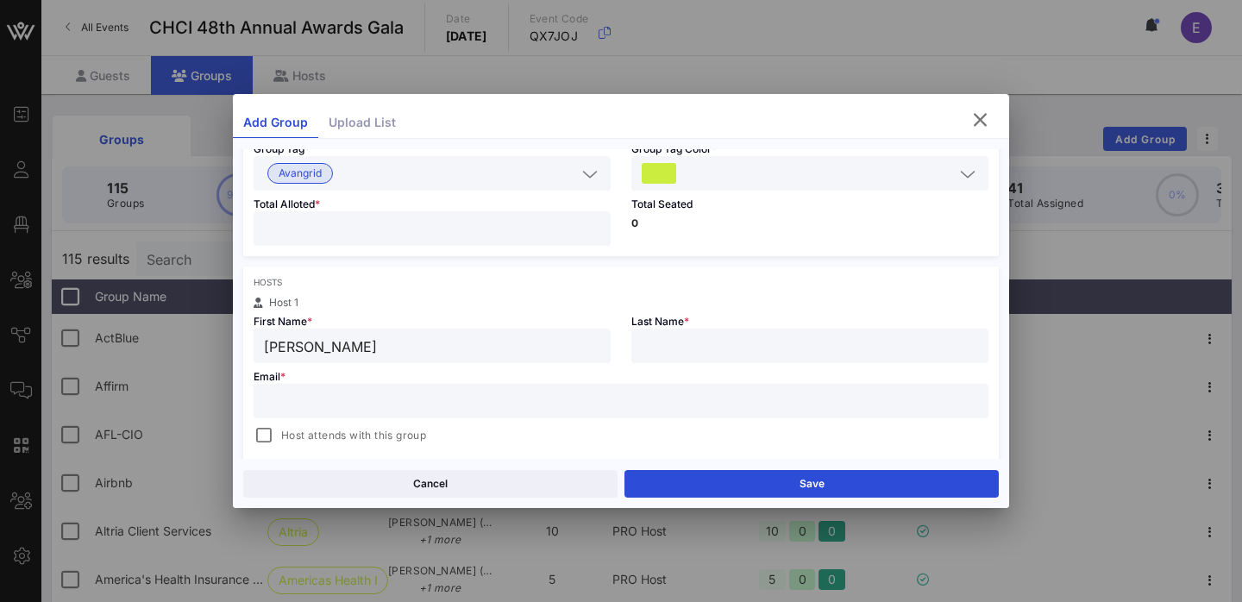
click at [360, 351] on input "[PERSON_NAME]" at bounding box center [432, 346] width 336 height 22
type input "[PERSON_NAME]"
paste input "[PERSON_NAME]"
type input "[PERSON_NAME]"
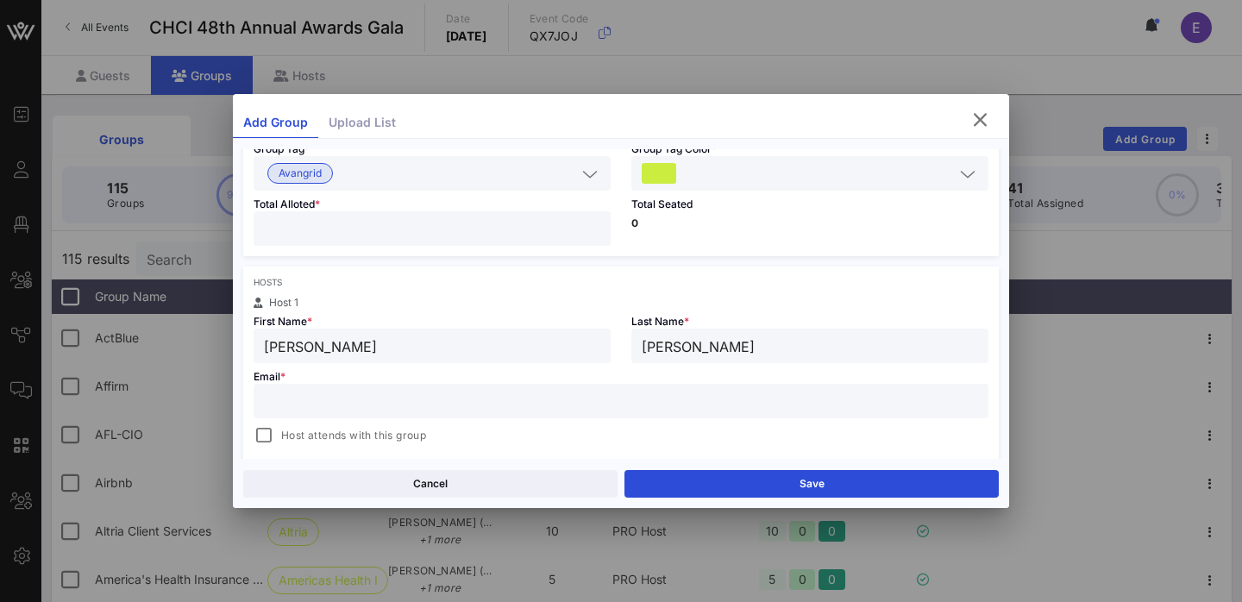
click at [597, 390] on input "text" at bounding box center [621, 401] width 714 height 22
paste input "[PERSON_NAME][EMAIL_ADDRESS][DOMAIN_NAME]"
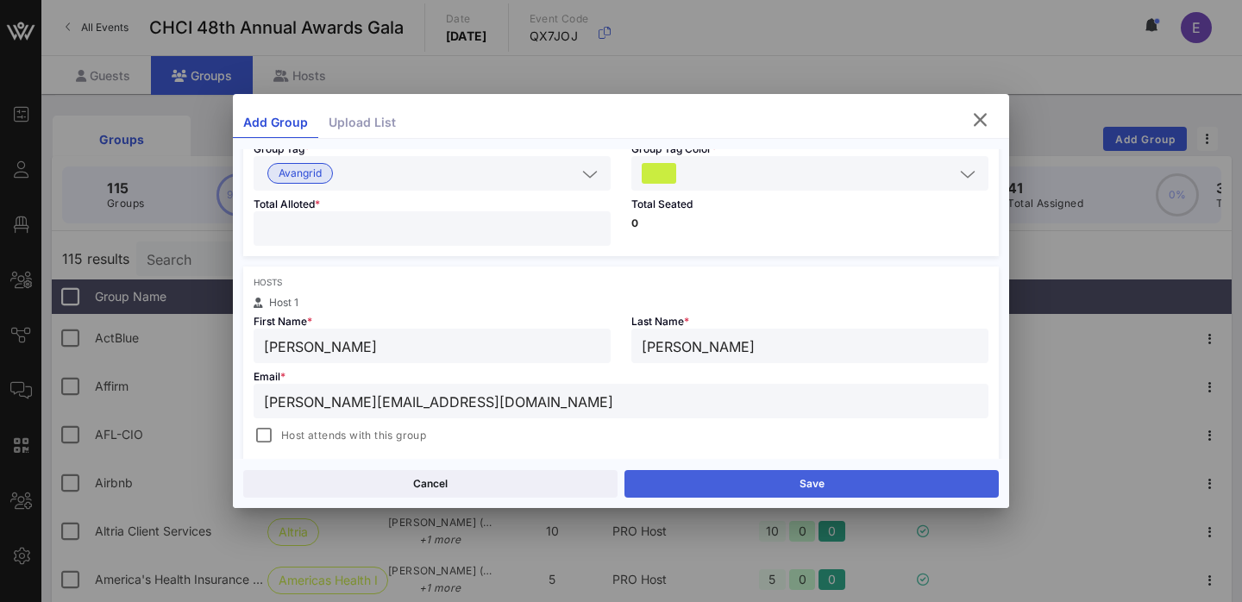
type input "[PERSON_NAME][EMAIL_ADDRESS][DOMAIN_NAME]"
click at [704, 479] on button "Save" at bounding box center [811, 484] width 374 height 28
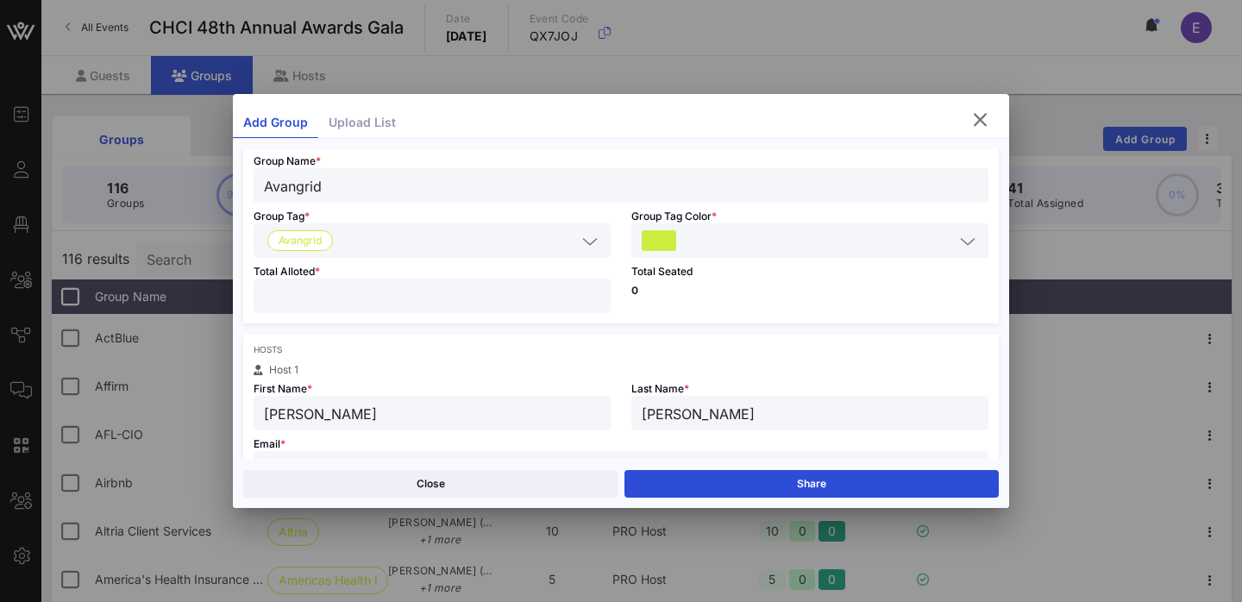
scroll to position [0, 0]
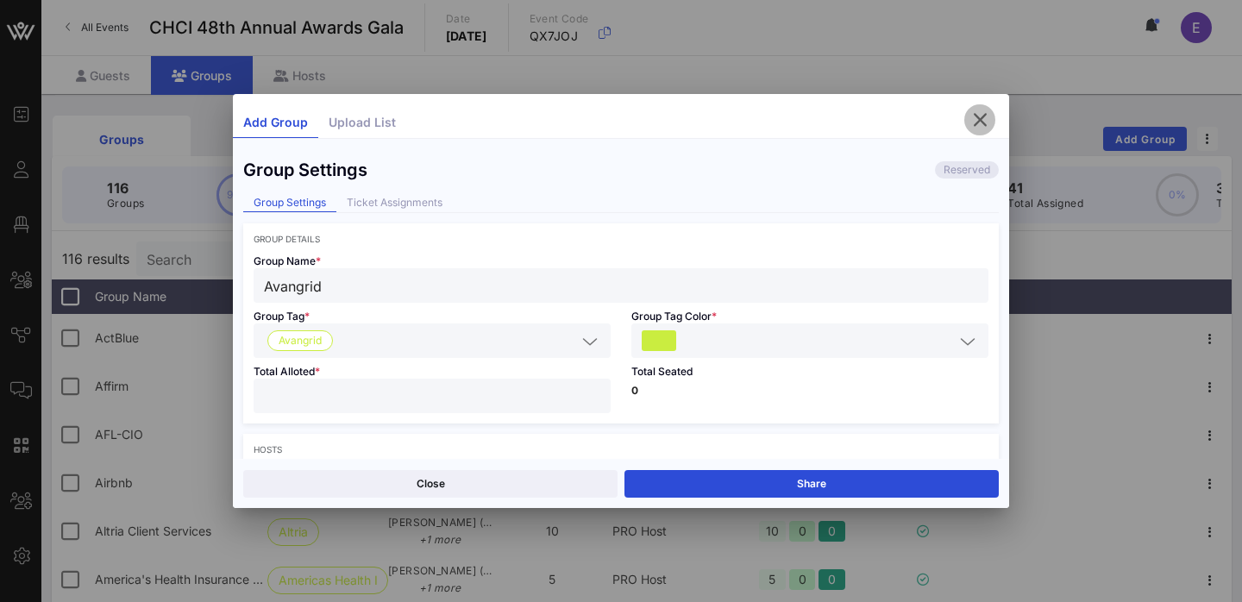
click at [981, 129] on icon "button" at bounding box center [979, 120] width 21 height 21
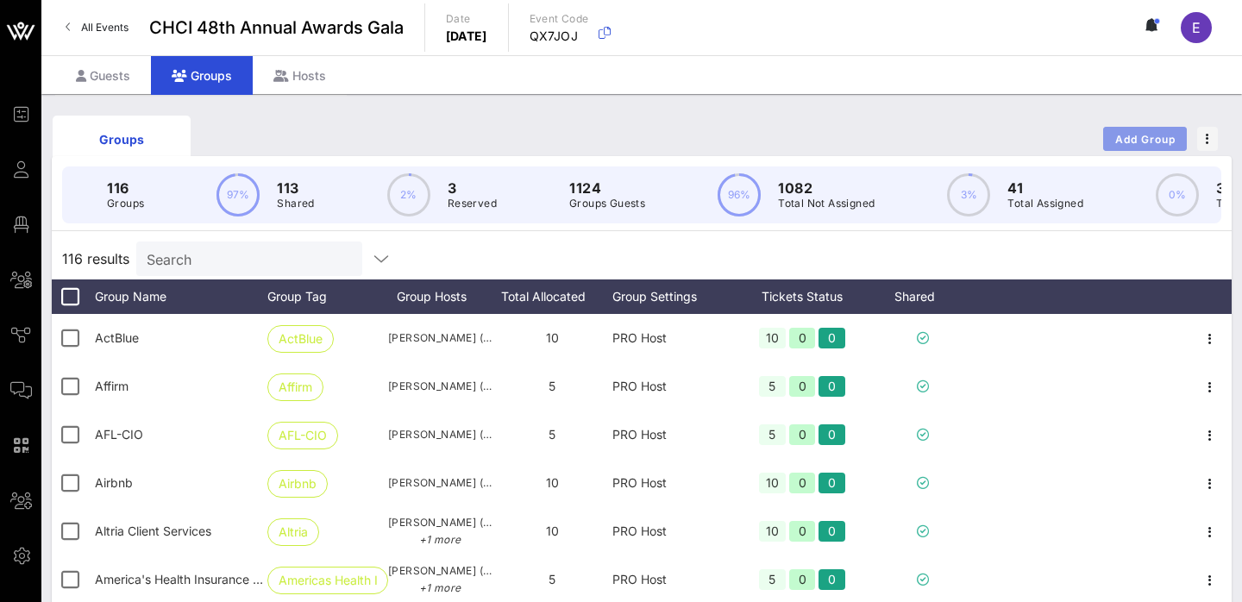
click at [1141, 134] on span "Add Group" at bounding box center [1145, 139] width 62 height 13
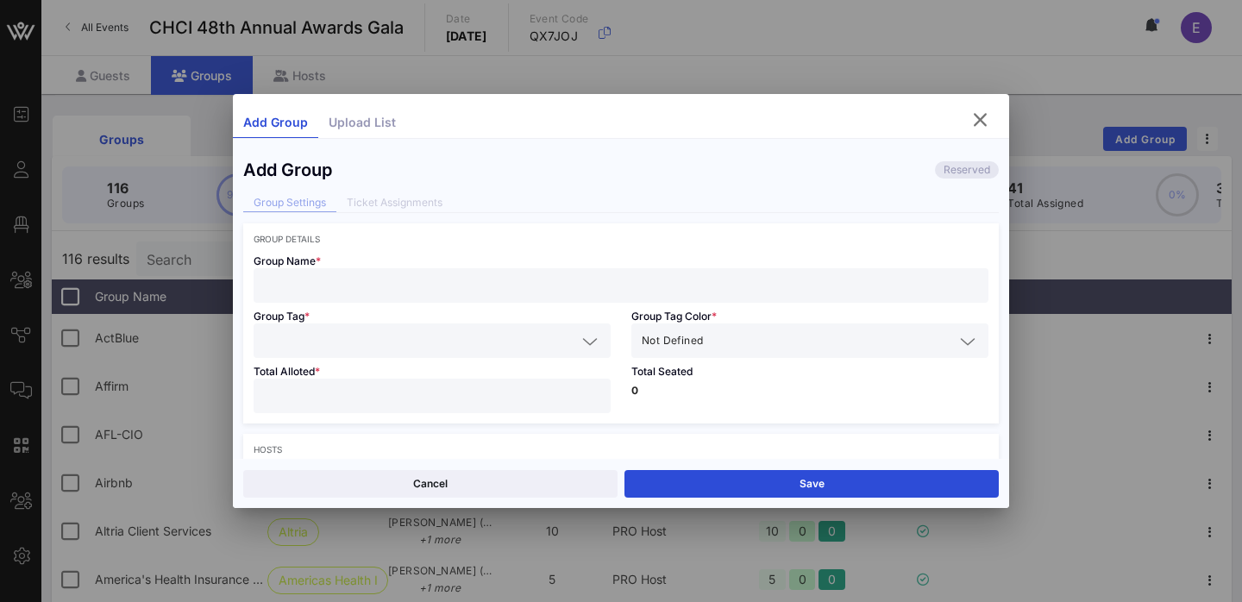
click at [460, 285] on input "text" at bounding box center [621, 285] width 714 height 22
paste input "DoorDash"
type input "DoorDash"
click at [362, 355] on div at bounding box center [432, 340] width 336 height 34
paste input "DoorDash"
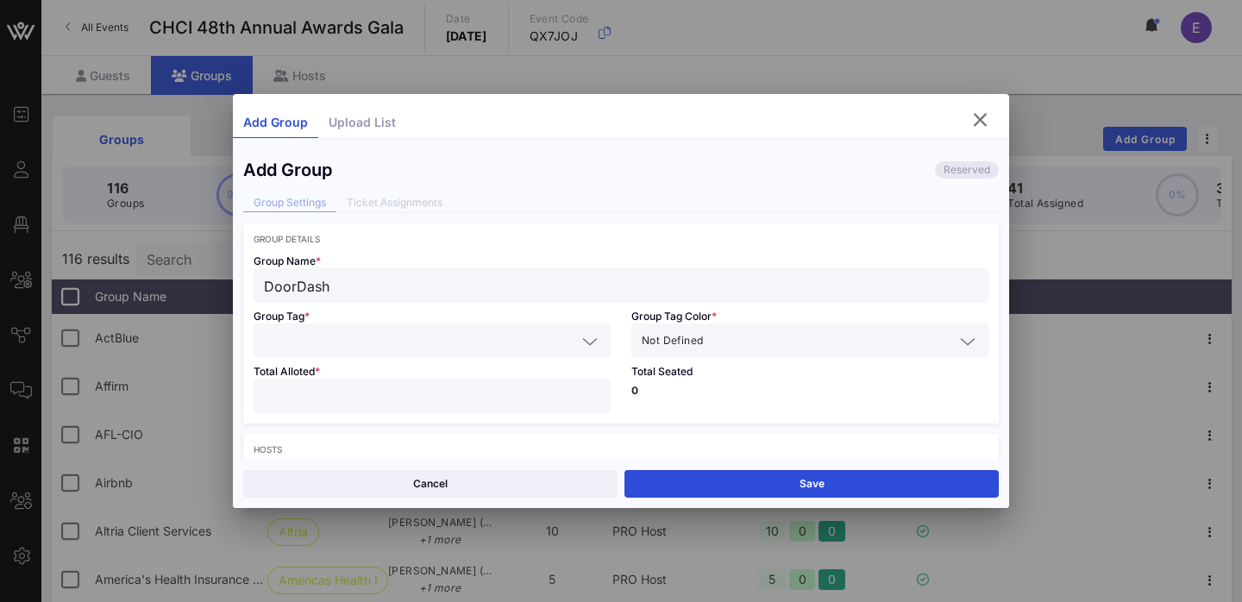
type input "DoorDash"
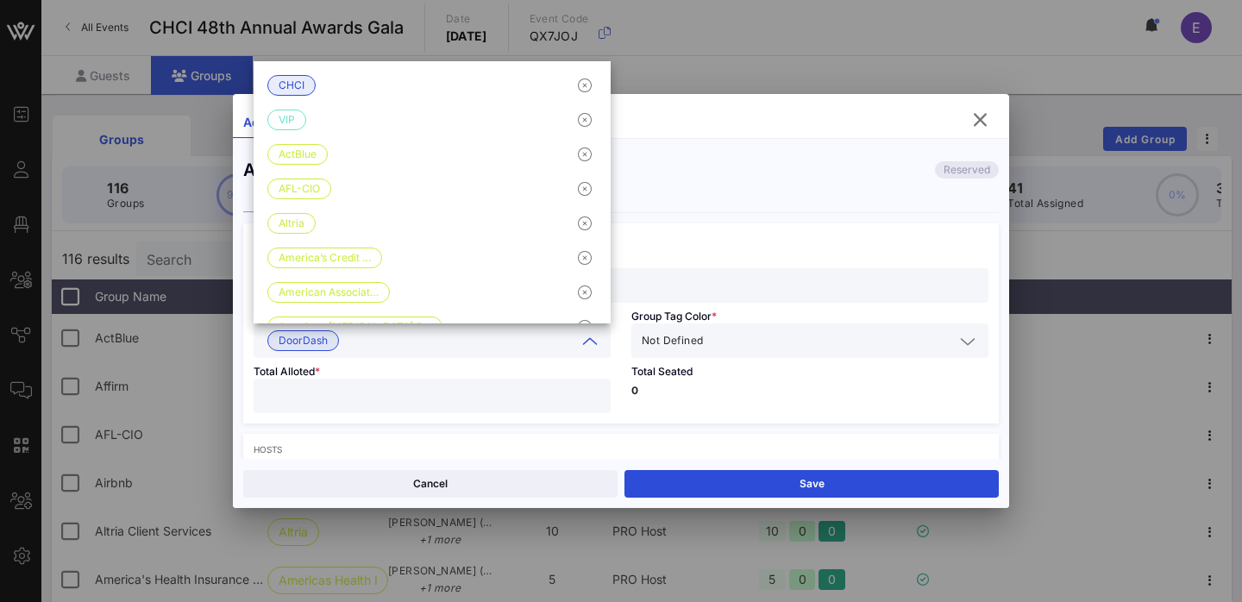
click at [712, 327] on div "Not Defined" at bounding box center [810, 340] width 336 height 34
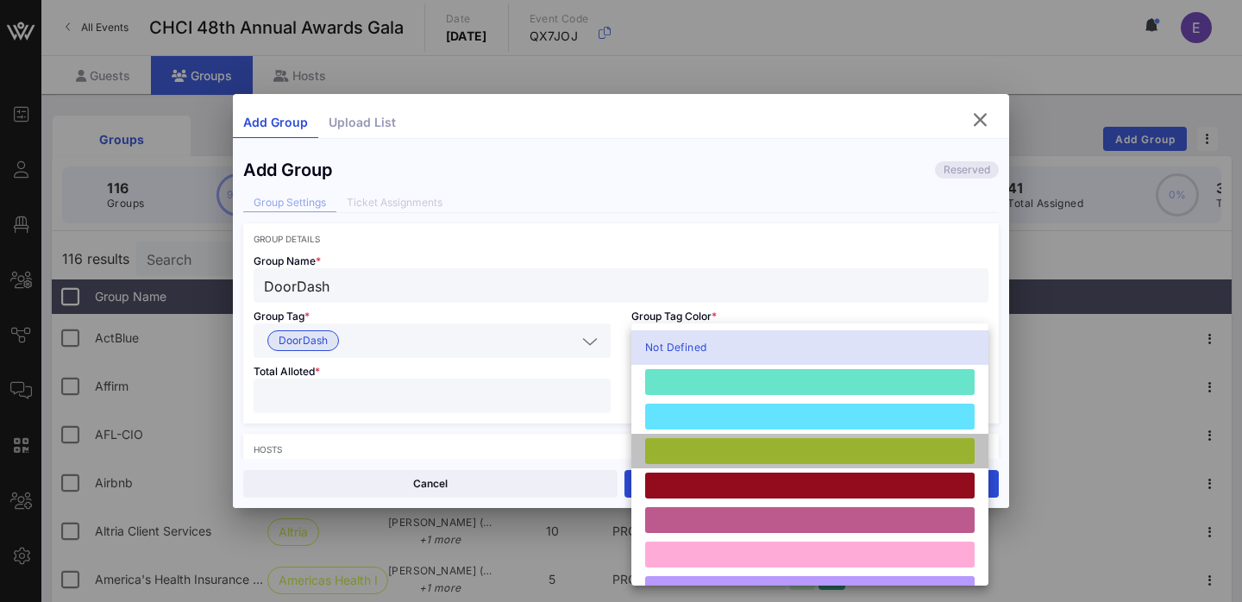
click at [696, 449] on div at bounding box center [809, 451] width 329 height 26
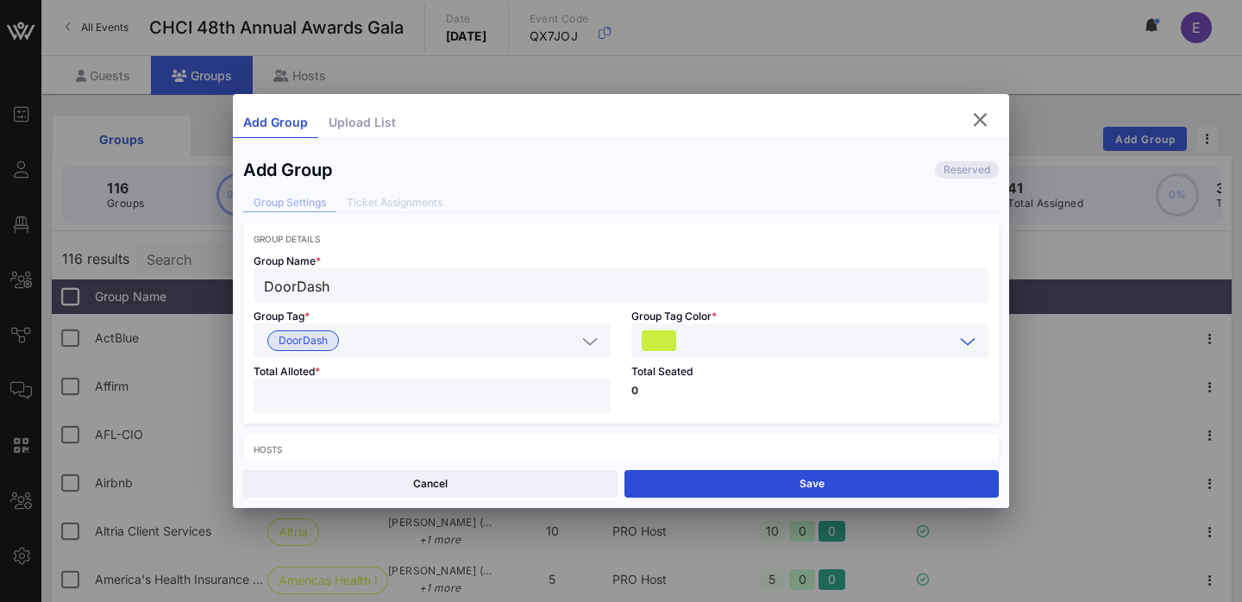
click at [442, 392] on input "number" at bounding box center [432, 396] width 336 height 22
type input "**"
click at [733, 388] on p "0" at bounding box center [809, 391] width 357 height 10
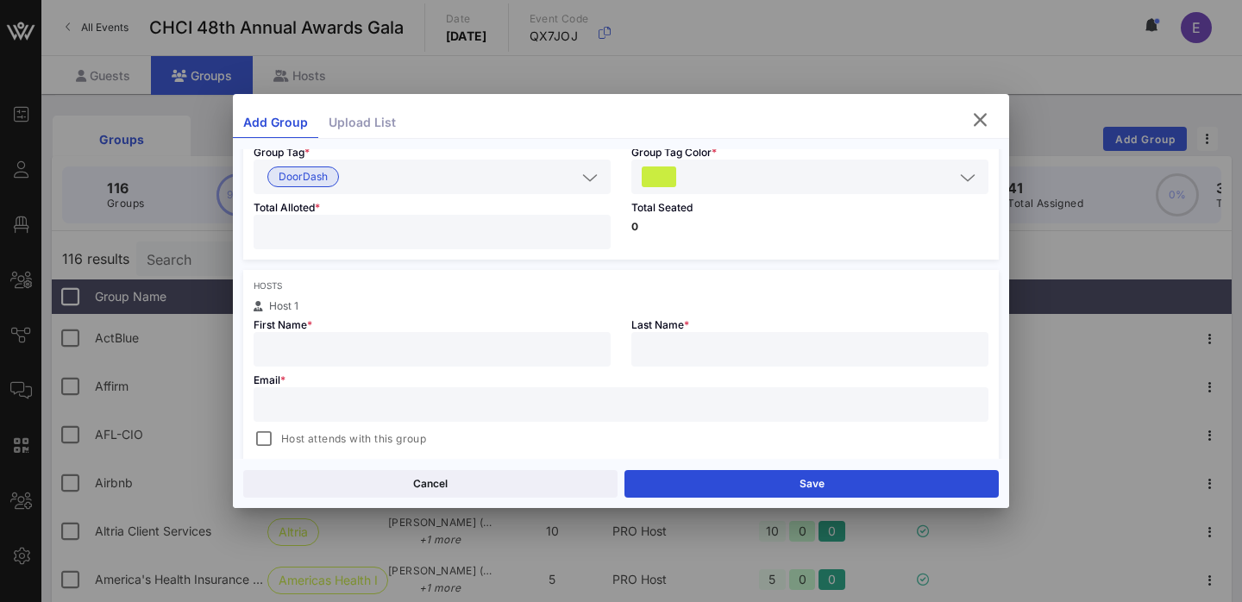
scroll to position [203, 0]
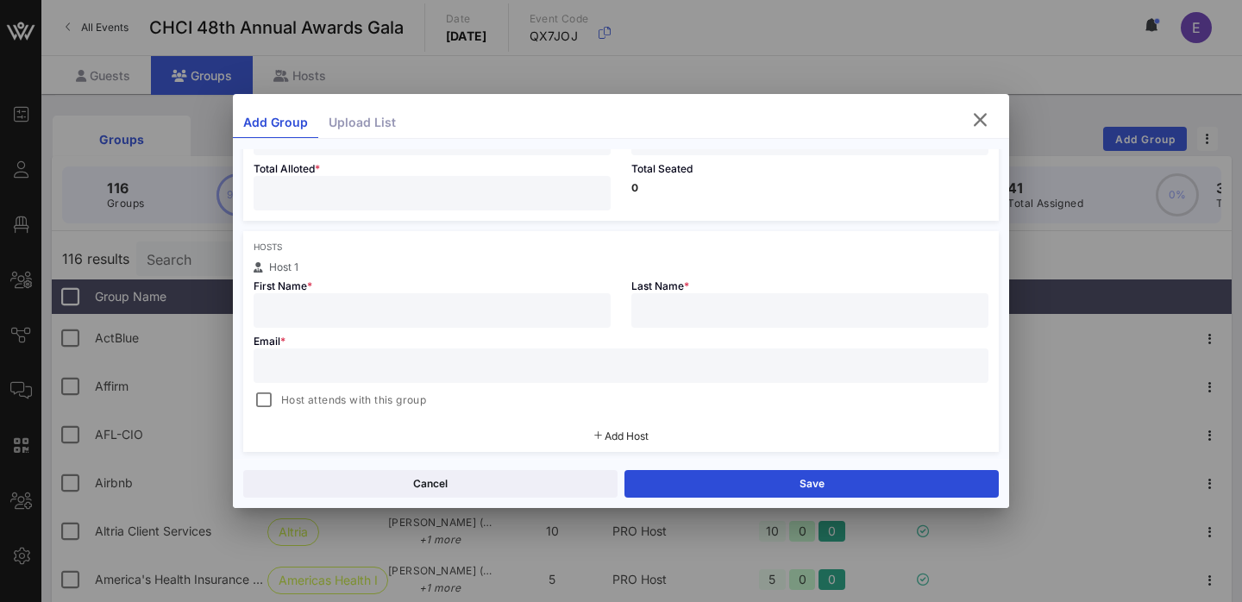
click at [411, 310] on input "text" at bounding box center [432, 310] width 336 height 22
paste input "[PERSON_NAME]"
drag, startPoint x: 300, startPoint y: 314, endPoint x: 463, endPoint y: 314, distance: 163.0
click at [463, 314] on input "[PERSON_NAME]" at bounding box center [432, 310] width 336 height 22
type input "[PERSON_NAME]"
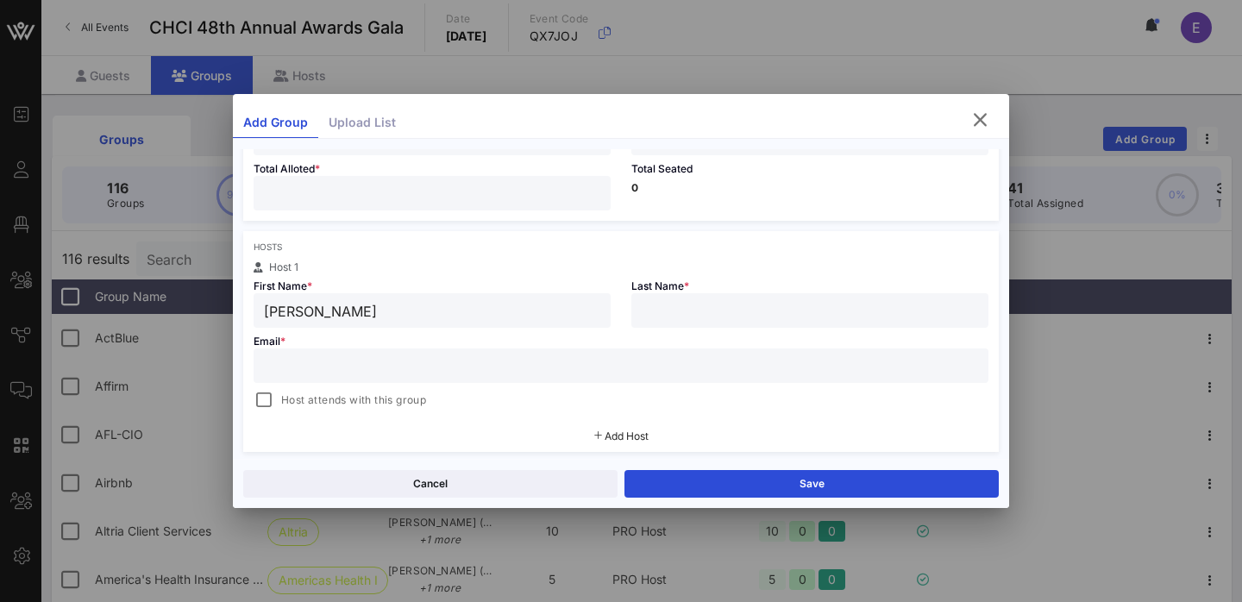
paste input "[PERSON_NAME]"
drag, startPoint x: 661, startPoint y: 311, endPoint x: 571, endPoint y: 311, distance: 89.7
click at [571, 311] on div "Host 1 First Name * [PERSON_NAME] Last Name * [PERSON_NAME] Email * Host attend…" at bounding box center [621, 336] width 756 height 148
type input "[PERSON_NAME]"
click at [462, 361] on input "text" at bounding box center [621, 365] width 714 height 22
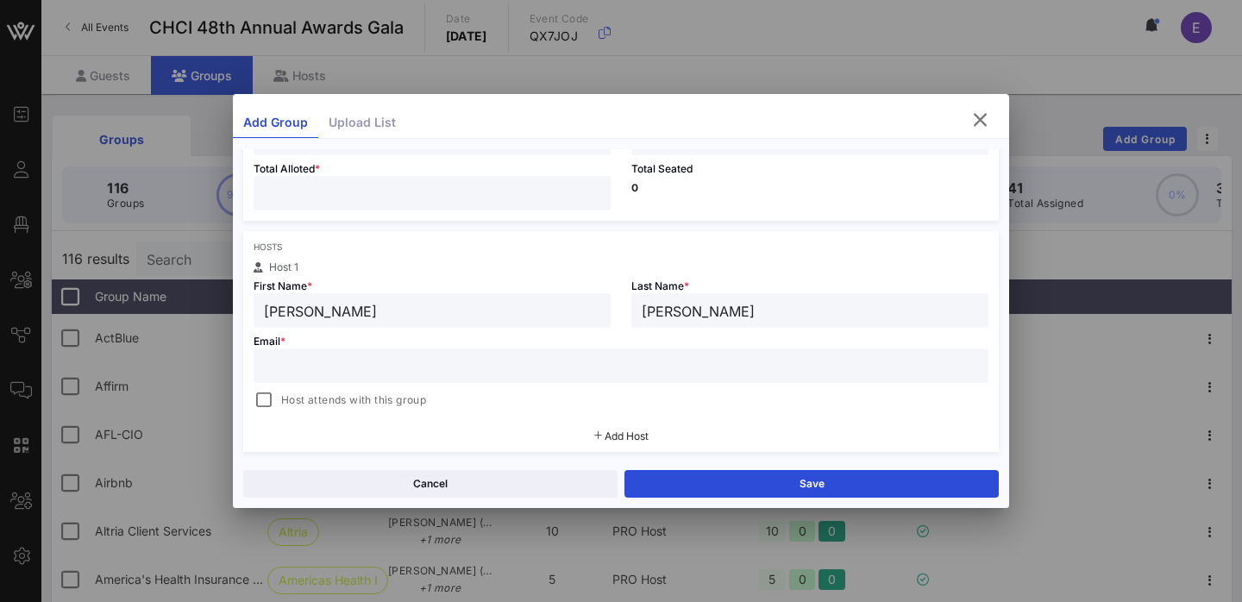
paste input "[PERSON_NAME][EMAIL_ADDRESS][DOMAIN_NAME]"
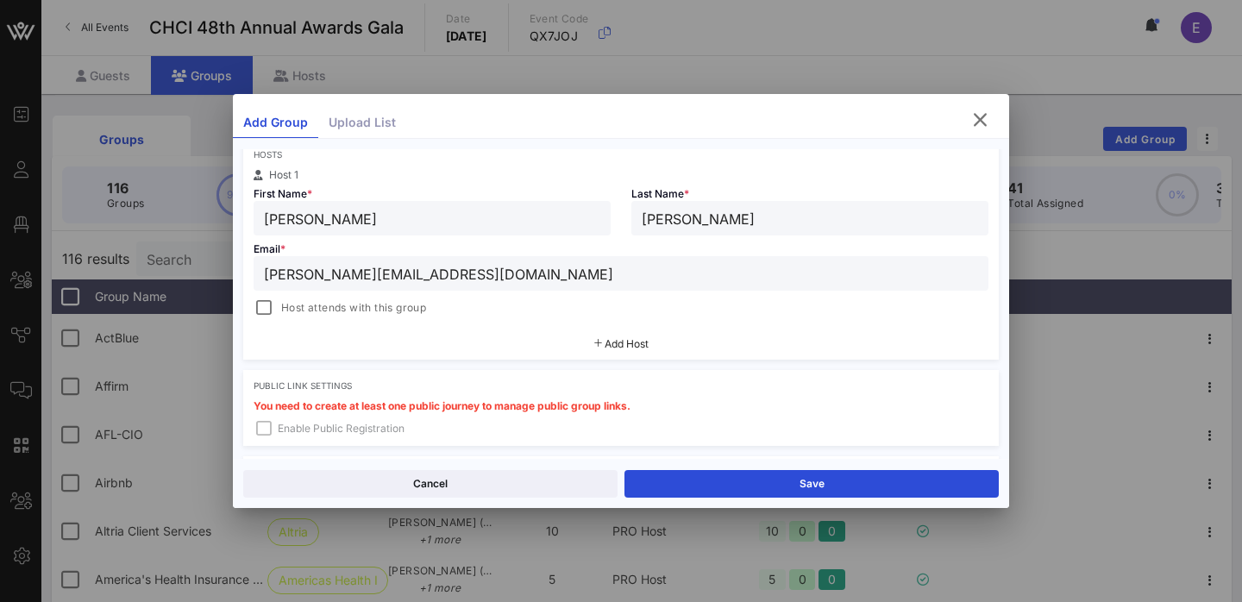
scroll to position [326, 0]
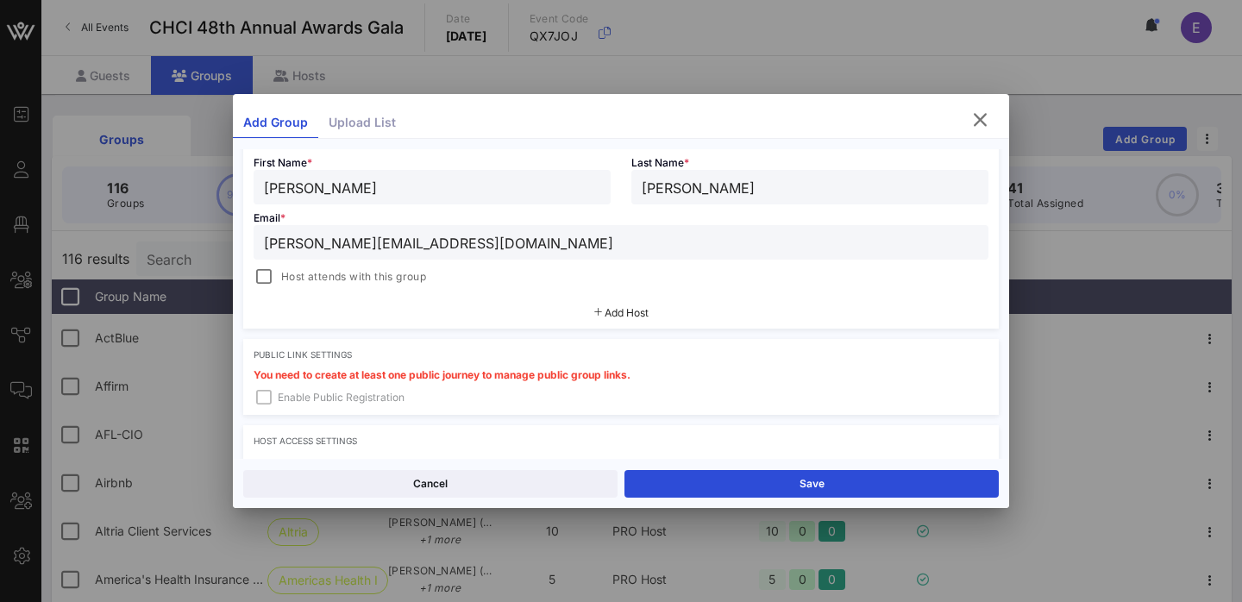
type input "[PERSON_NAME][EMAIL_ADDRESS][DOMAIN_NAME]"
click at [612, 328] on div "Add Host" at bounding box center [621, 313] width 756 height 31
click at [616, 318] on span "Add Host" at bounding box center [627, 312] width 44 height 13
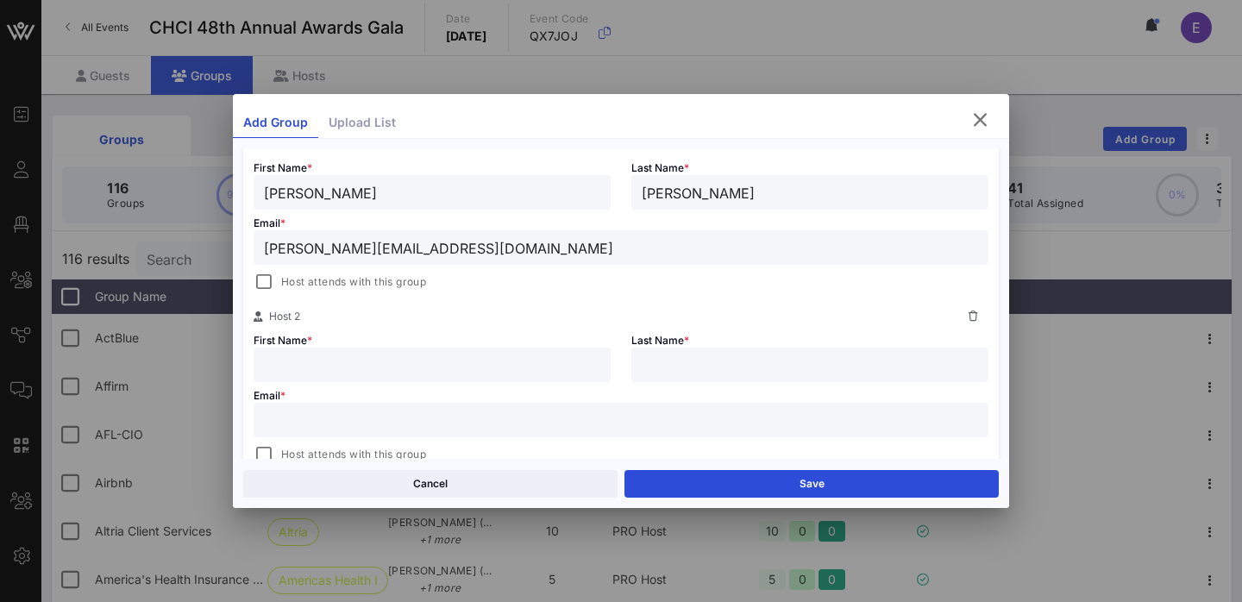
click at [467, 366] on input "text" at bounding box center [432, 365] width 336 height 22
type input "[PERSON_NAME]"
click at [720, 371] on input "text" at bounding box center [810, 365] width 336 height 22
click at [551, 411] on input "text" at bounding box center [621, 420] width 714 height 22
paste input "[EMAIL_ADDRESS][DOMAIN_NAME]"
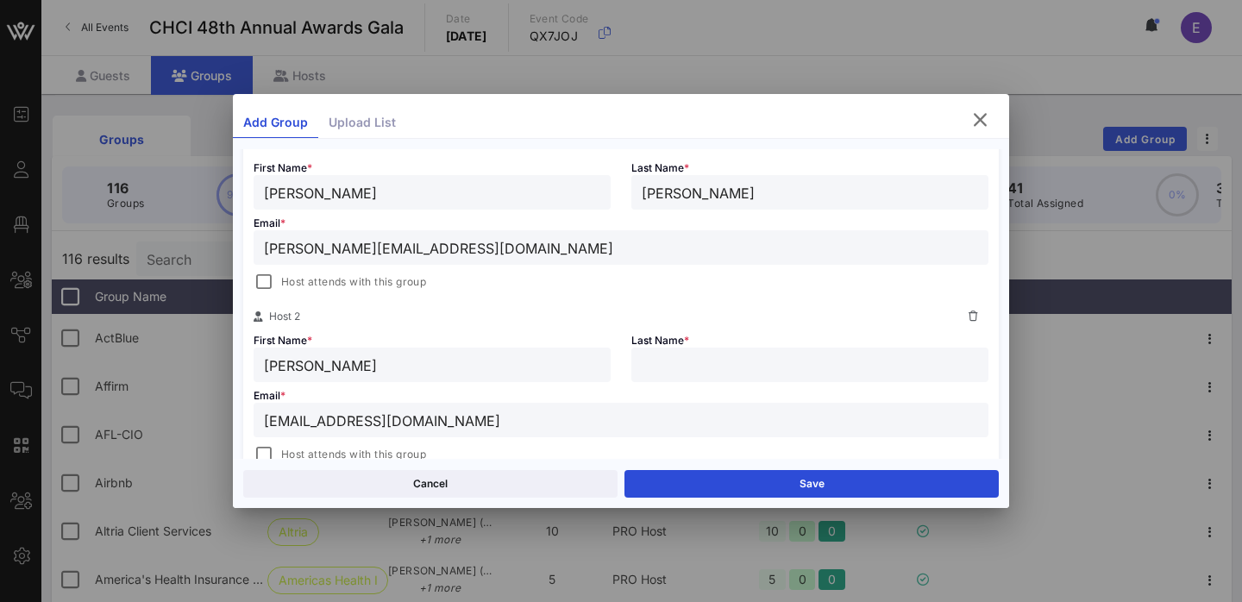
click at [304, 419] on input "[EMAIL_ADDRESS][DOMAIN_NAME]" at bounding box center [621, 420] width 714 height 22
type input "[EMAIL_ADDRESS][DOMAIN_NAME]"
click at [697, 367] on input "text" at bounding box center [810, 365] width 336 height 22
paste input "RCastanon"
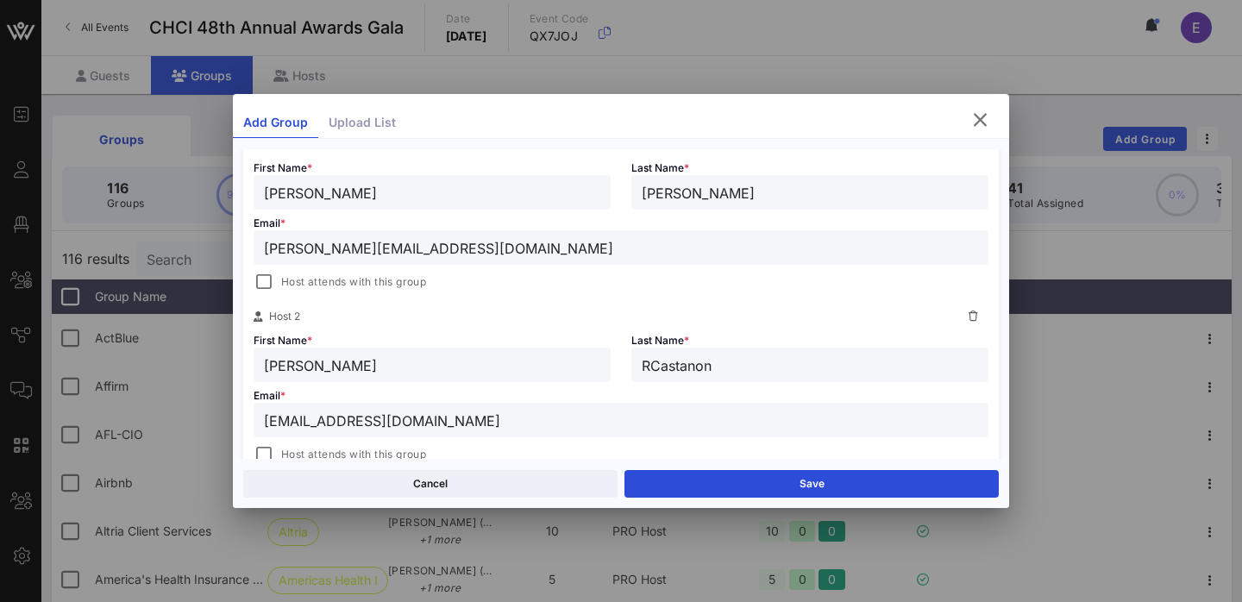
click at [655, 367] on input "RCastanon" at bounding box center [810, 365] width 336 height 22
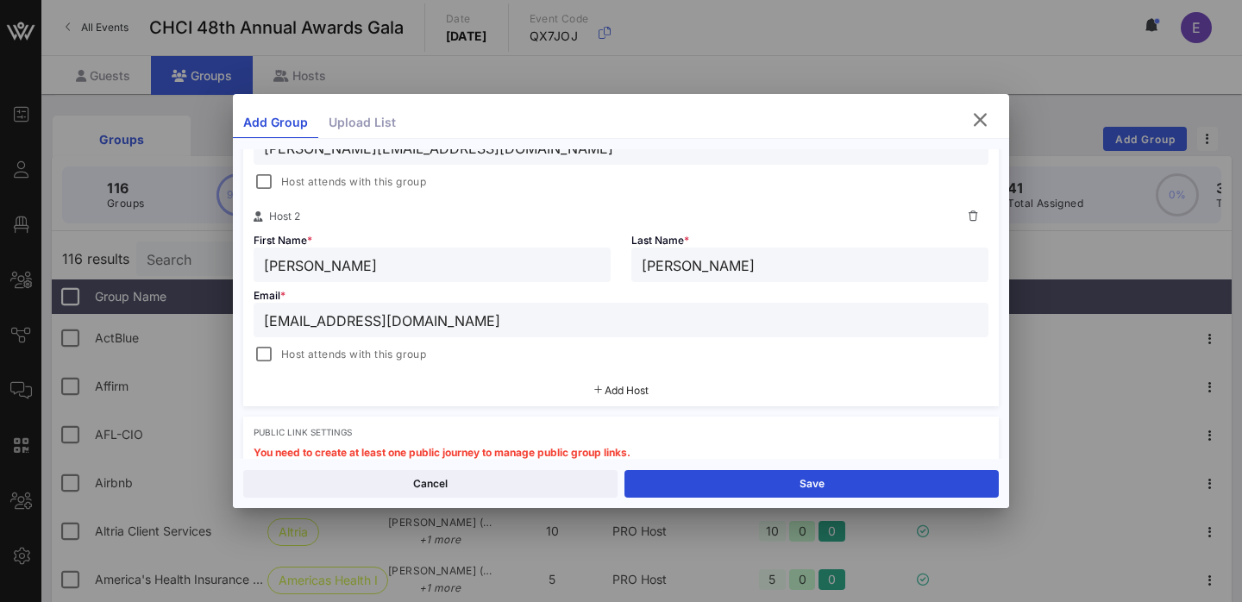
scroll to position [441, 0]
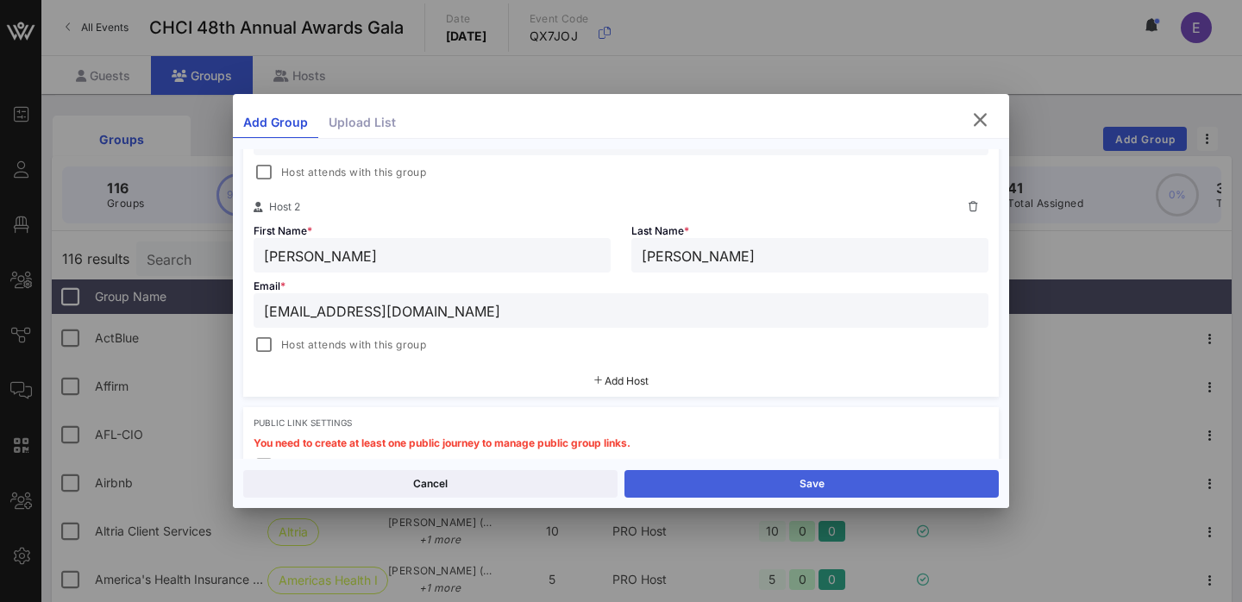
type input "[PERSON_NAME]"
click at [798, 493] on button "Save" at bounding box center [811, 484] width 374 height 28
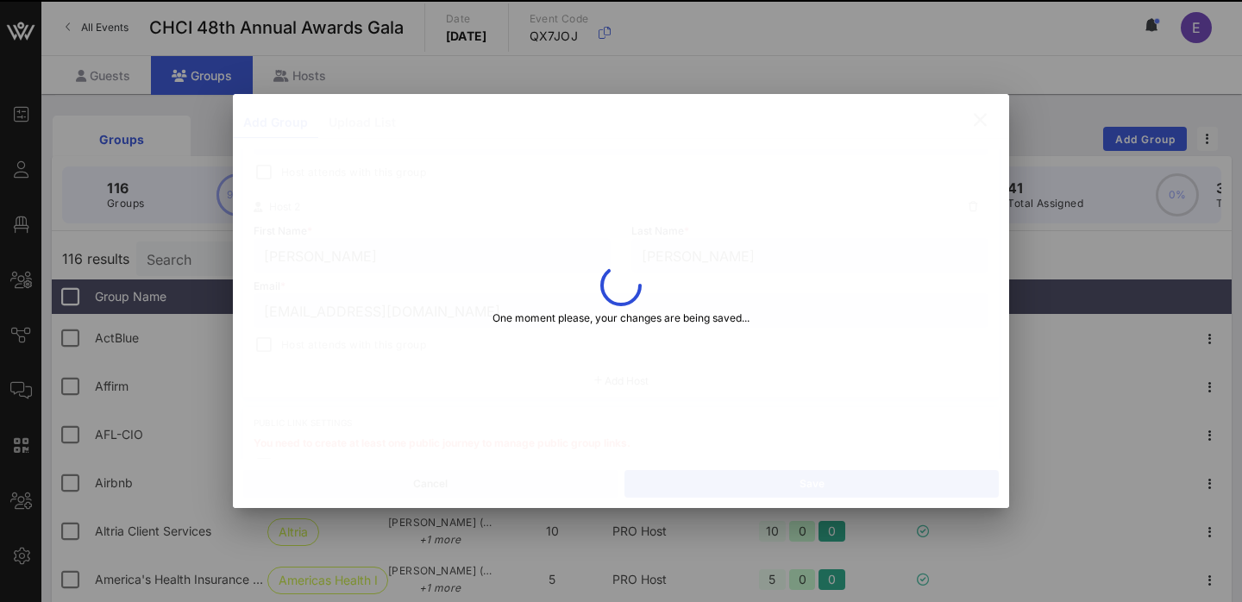
type input "[PERSON_NAME]"
type input "C"
type input "[EMAIL_ADDRESS][DOMAIN_NAME]"
type input "[PERSON_NAME]"
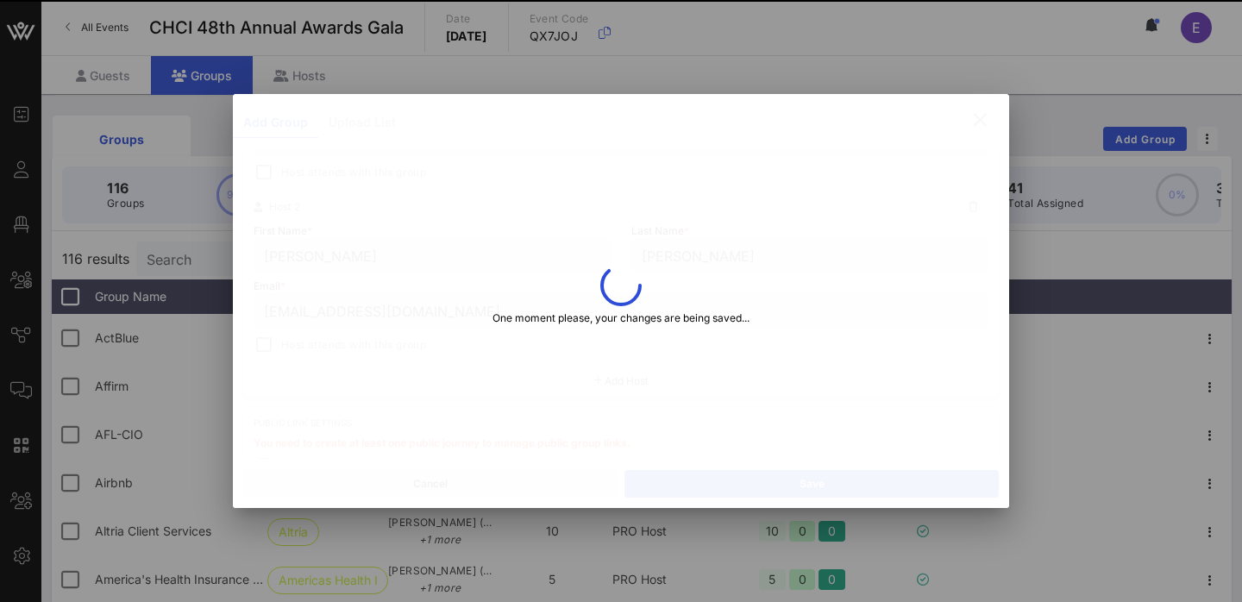
type input "[PERSON_NAME][EMAIL_ADDRESS][DOMAIN_NAME]"
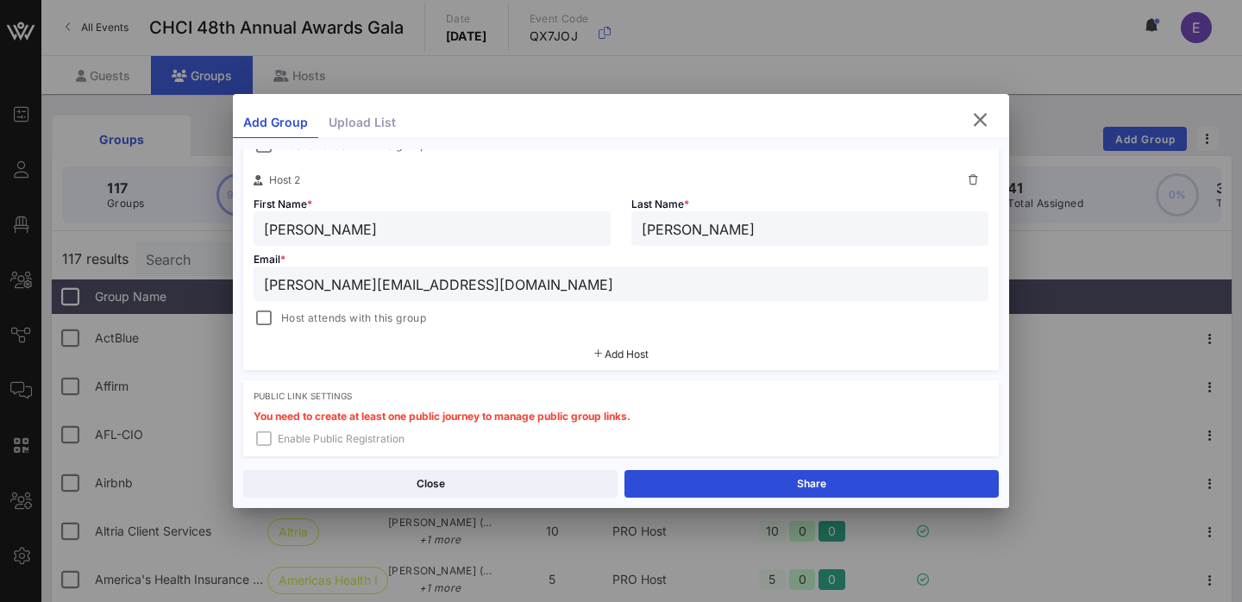
scroll to position [504, 0]
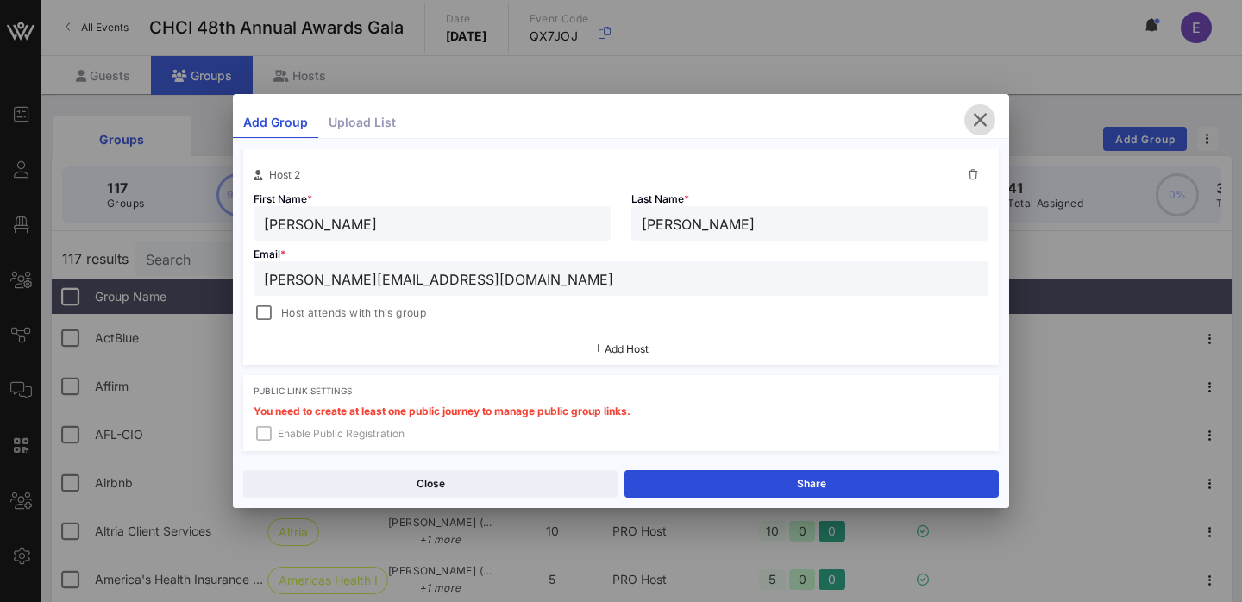
click at [977, 124] on icon "button" at bounding box center [979, 120] width 21 height 21
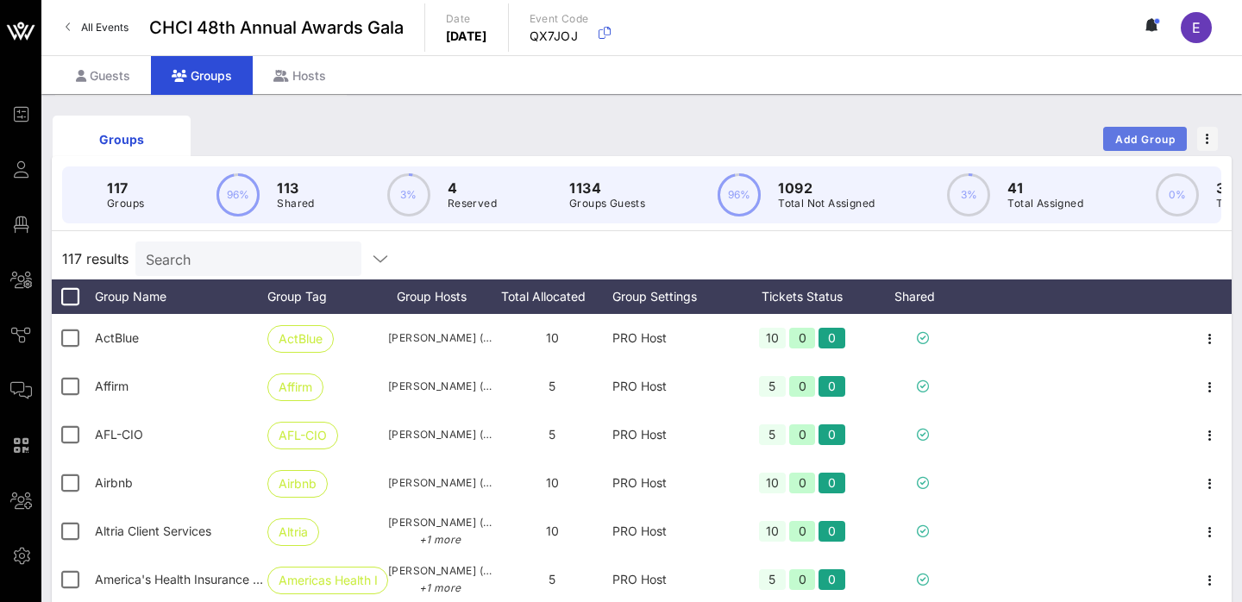
click at [1125, 136] on span "Add Group" at bounding box center [1145, 139] width 62 height 13
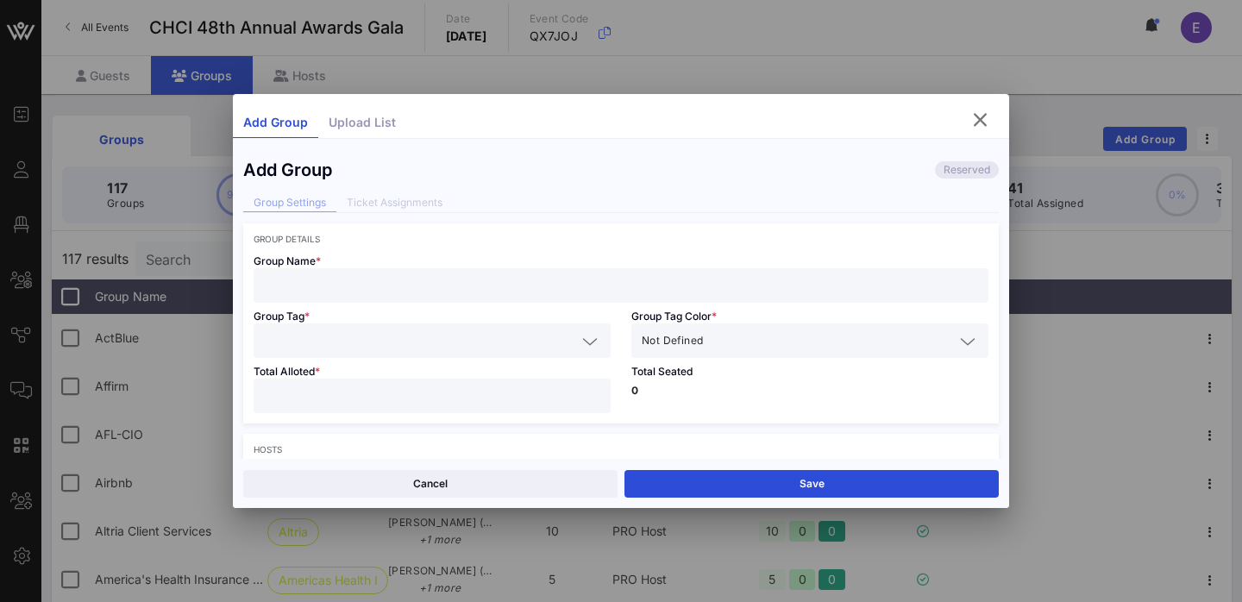
click at [437, 282] on input "text" at bounding box center [621, 285] width 714 height 22
paste input "Everytown for Gun Safety"
type input "Everytown for Gun Safety"
click at [404, 336] on input "text" at bounding box center [420, 340] width 312 height 22
paste input "Everytown for Gun Safety"
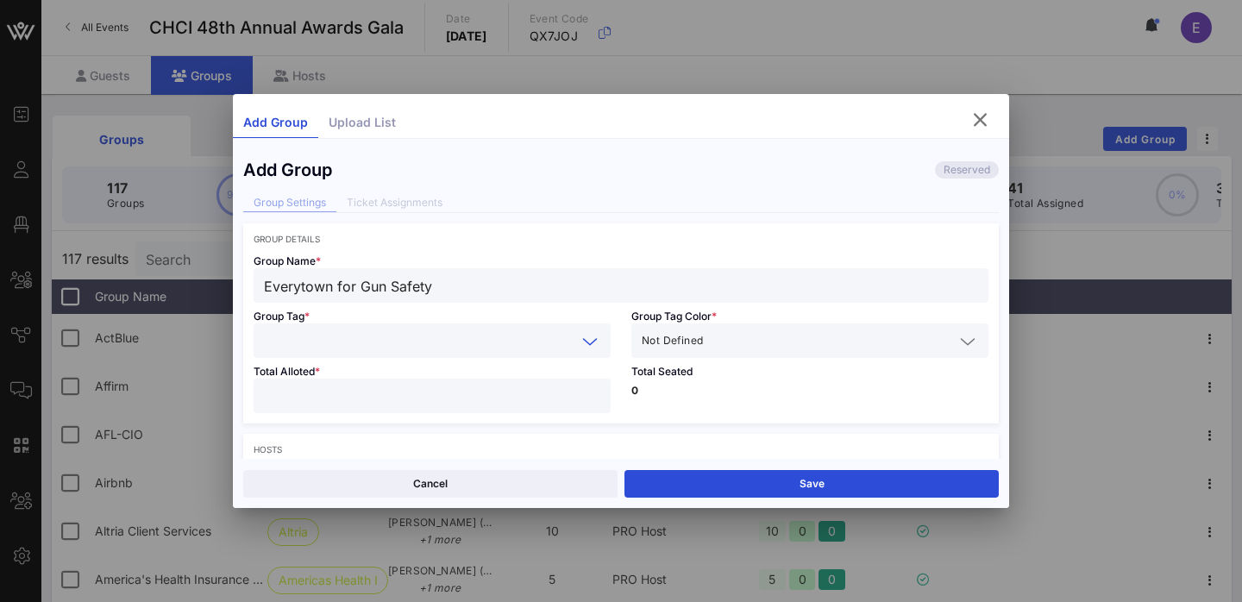
type input "Everytown for Gun Safety"
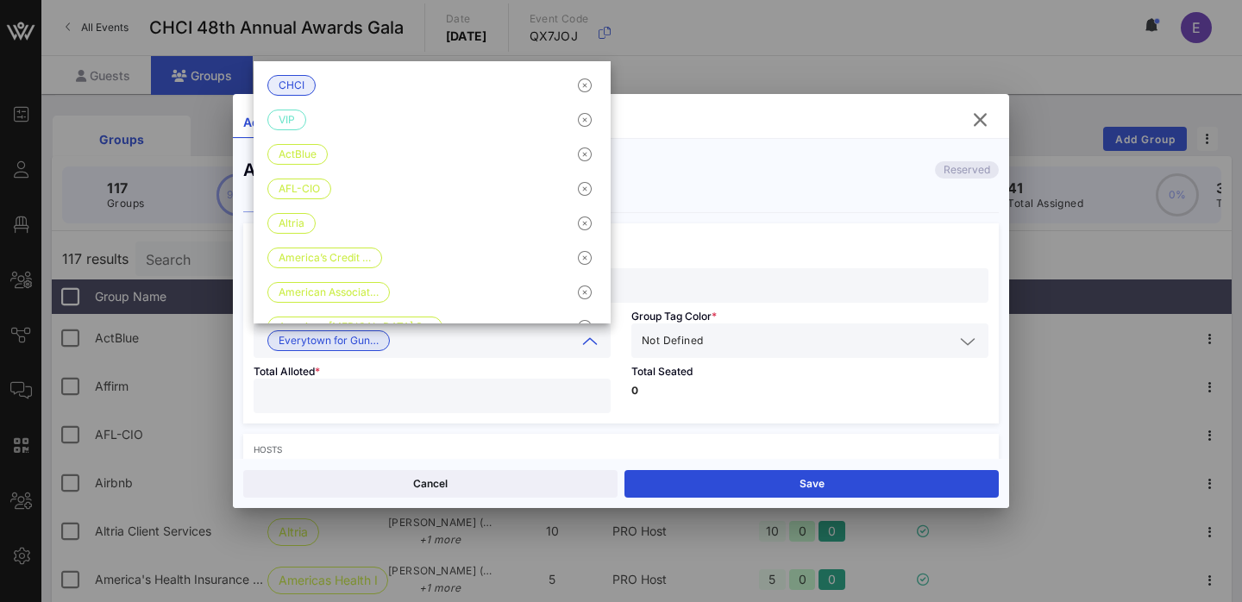
click at [680, 339] on span "Not Defined" at bounding box center [672, 340] width 61 height 17
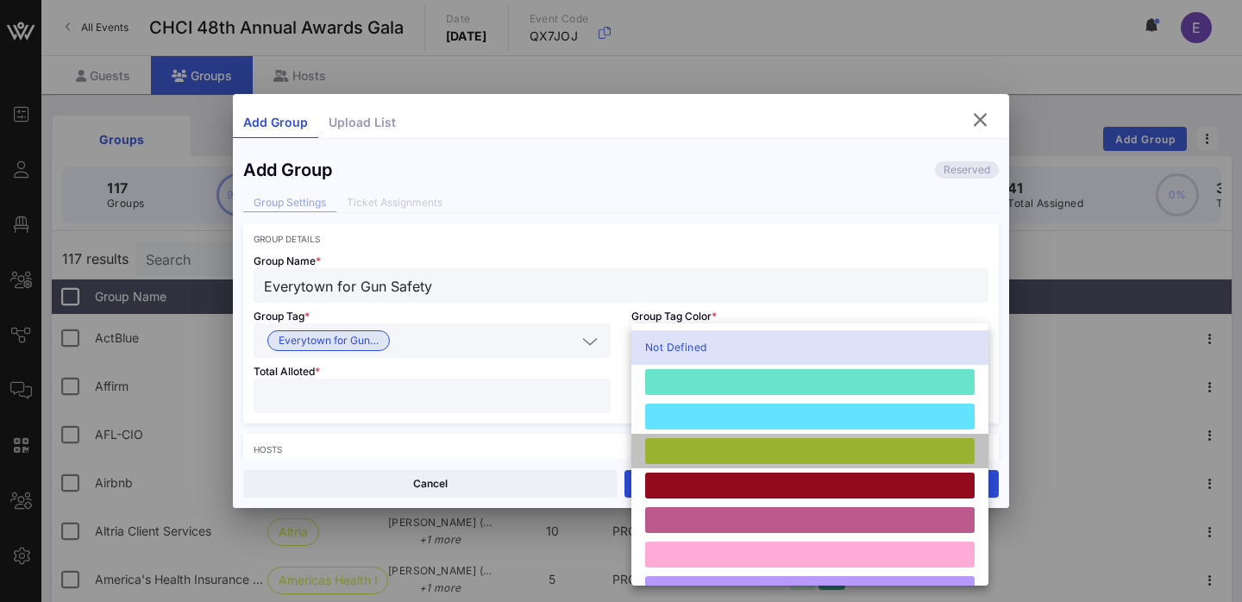
click at [707, 455] on div at bounding box center [809, 451] width 329 height 26
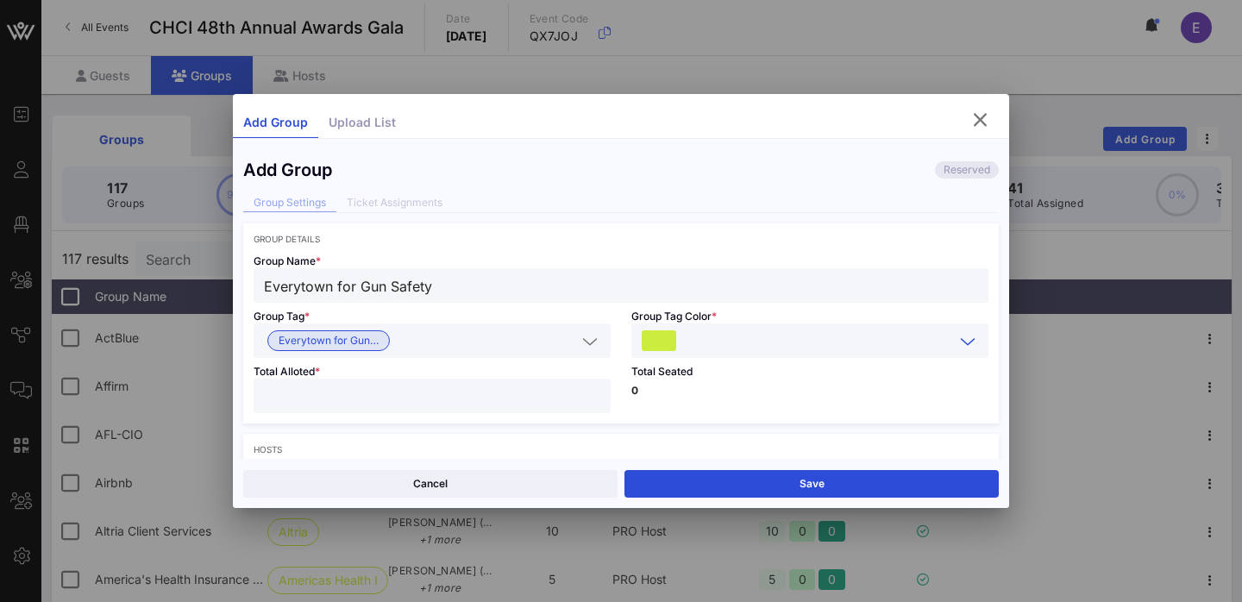
click at [523, 395] on input "number" at bounding box center [432, 396] width 336 height 22
type input "**"
click at [771, 382] on div "Total Seated 0" at bounding box center [810, 391] width 378 height 66
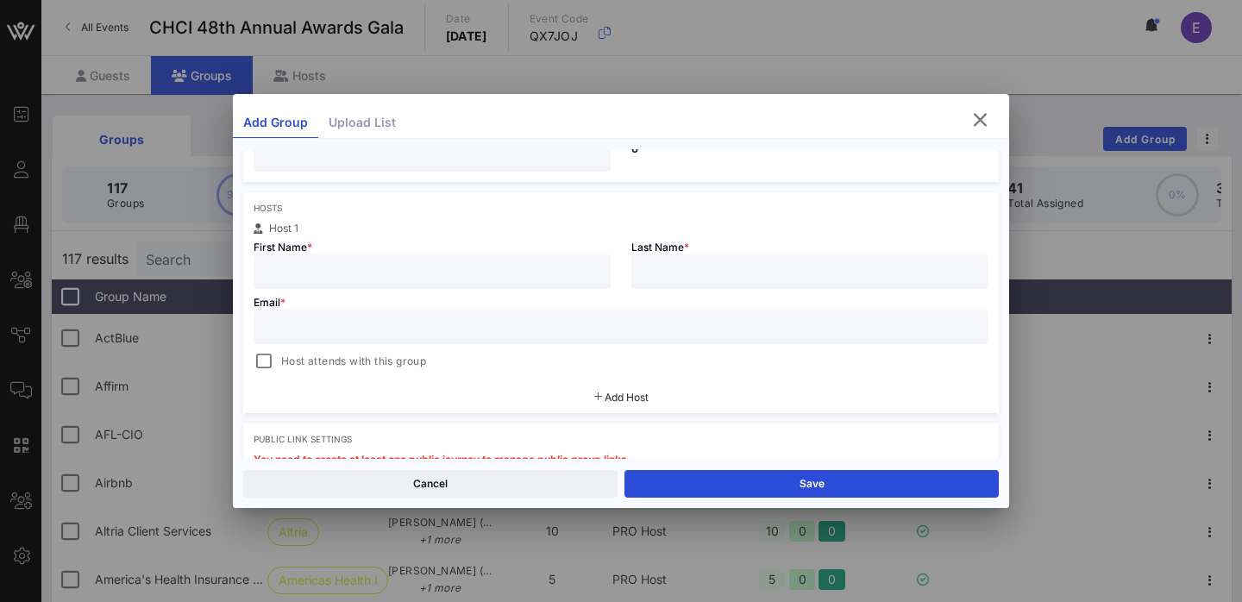
scroll to position [254, 0]
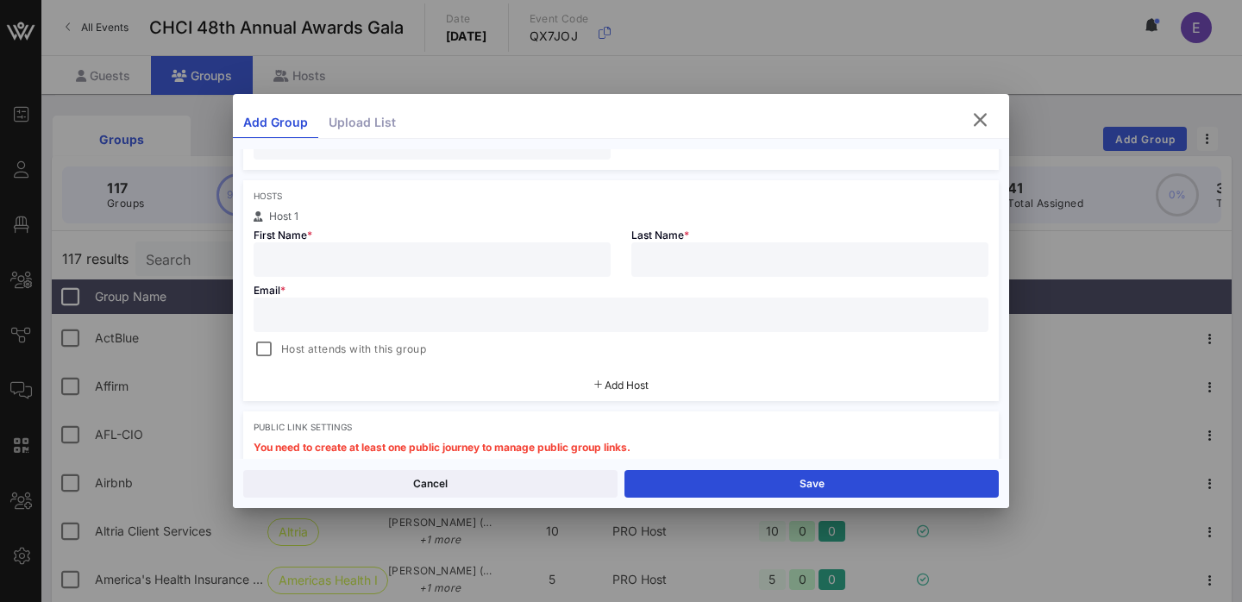
click at [471, 261] on input "text" at bounding box center [432, 259] width 336 height 22
paste input "[PERSON_NAME]"
click at [335, 256] on input "[PERSON_NAME]" at bounding box center [432, 259] width 336 height 22
type input "[PERSON_NAME]"
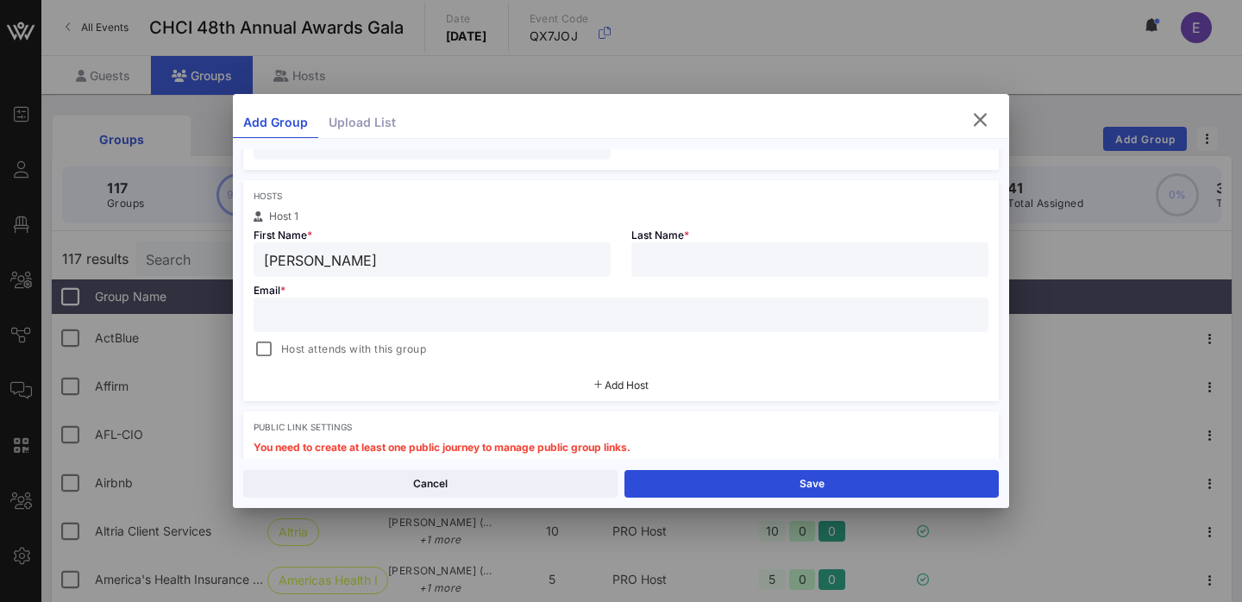
paste input "[PERSON_NAME]"
type input "[PERSON_NAME]"
click at [490, 317] on input "text" at bounding box center [621, 315] width 714 height 22
paste input "[EMAIL_ADDRESS][DOMAIN_NAME]"
type input "[EMAIL_ADDRESS][DOMAIN_NAME]"
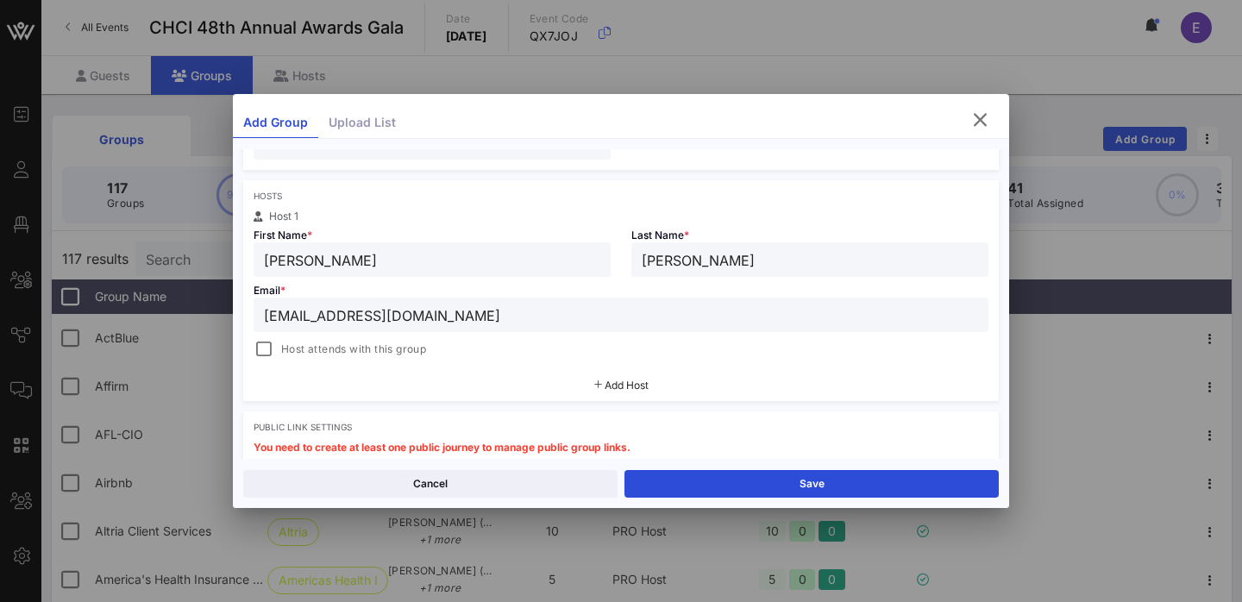
click at [704, 367] on div "Hosts Host 1 First Name * [PERSON_NAME] Last Name * [PERSON_NAME] Email * [EMAI…" at bounding box center [621, 290] width 756 height 221
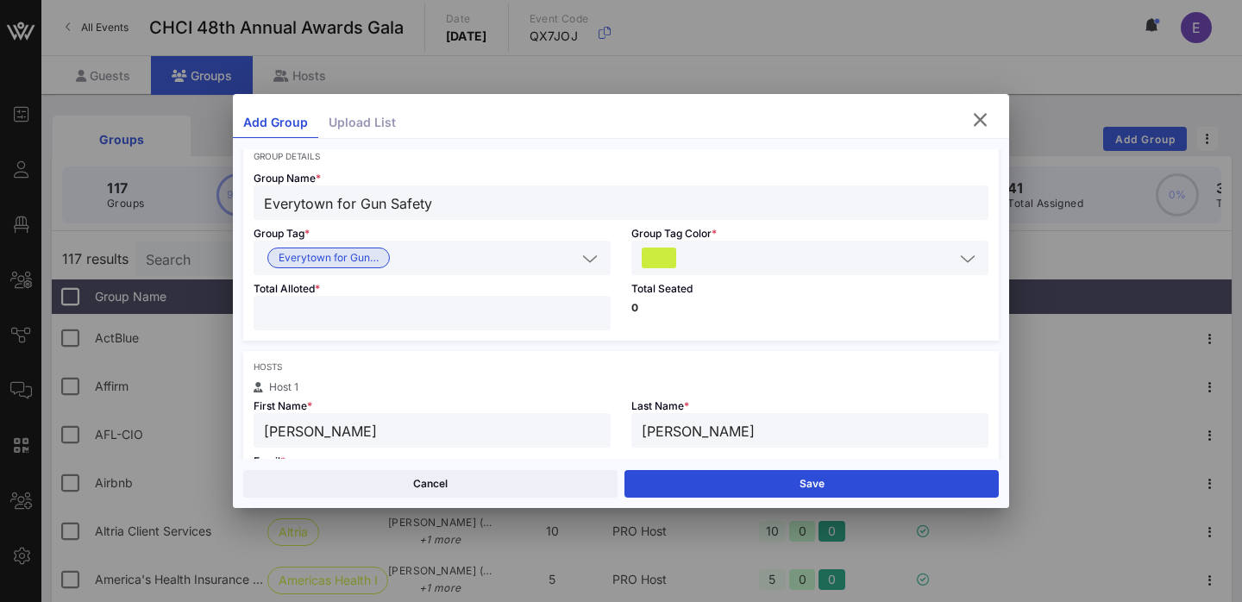
scroll to position [72, 0]
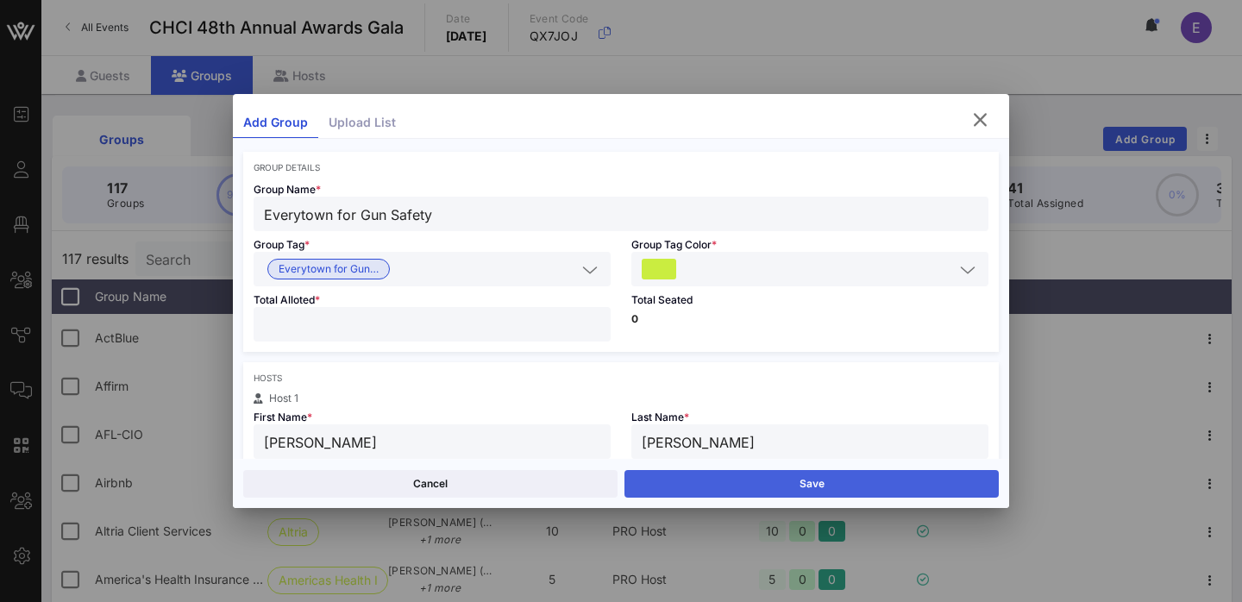
click at [837, 486] on button "Save" at bounding box center [811, 484] width 374 height 28
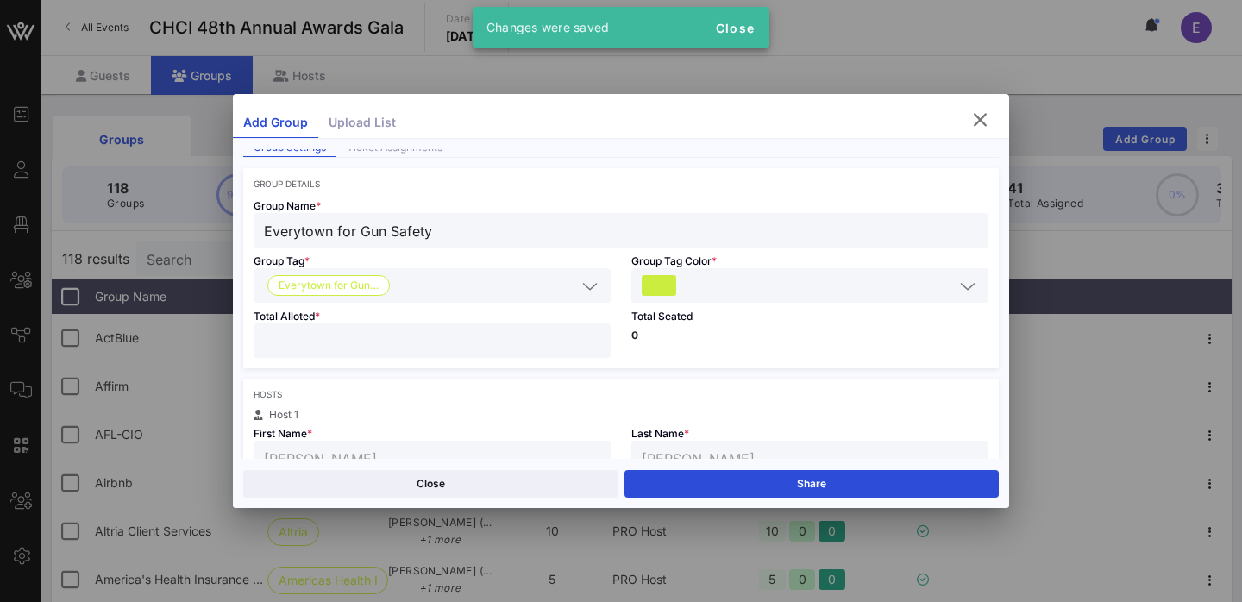
scroll to position [0, 0]
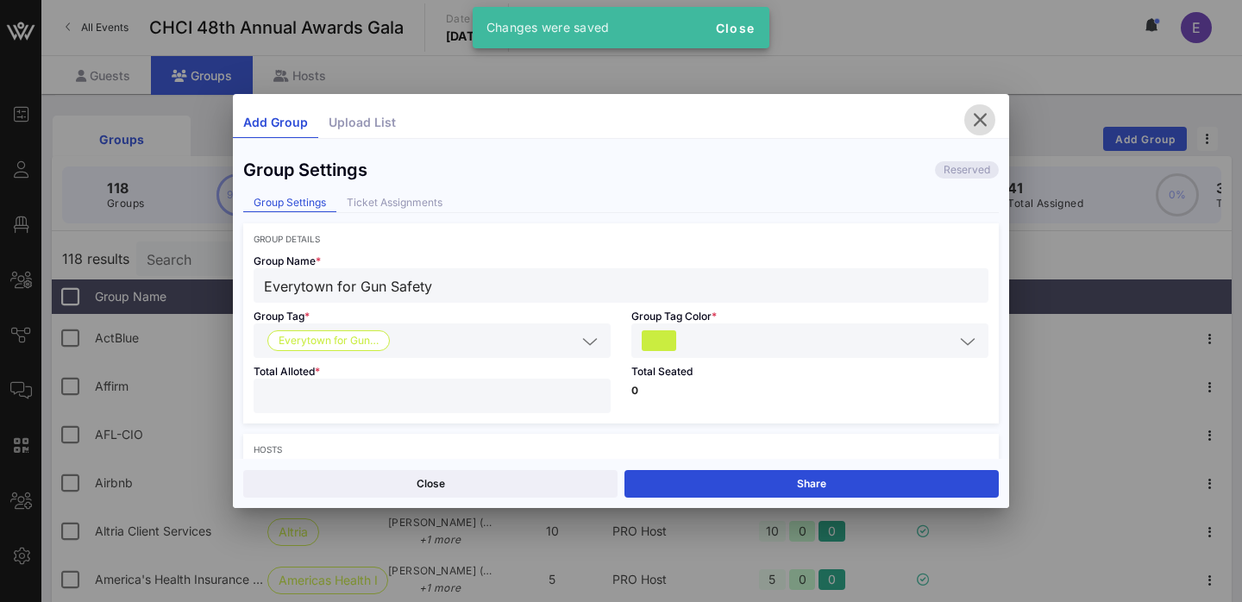
click at [974, 125] on icon "button" at bounding box center [979, 120] width 21 height 21
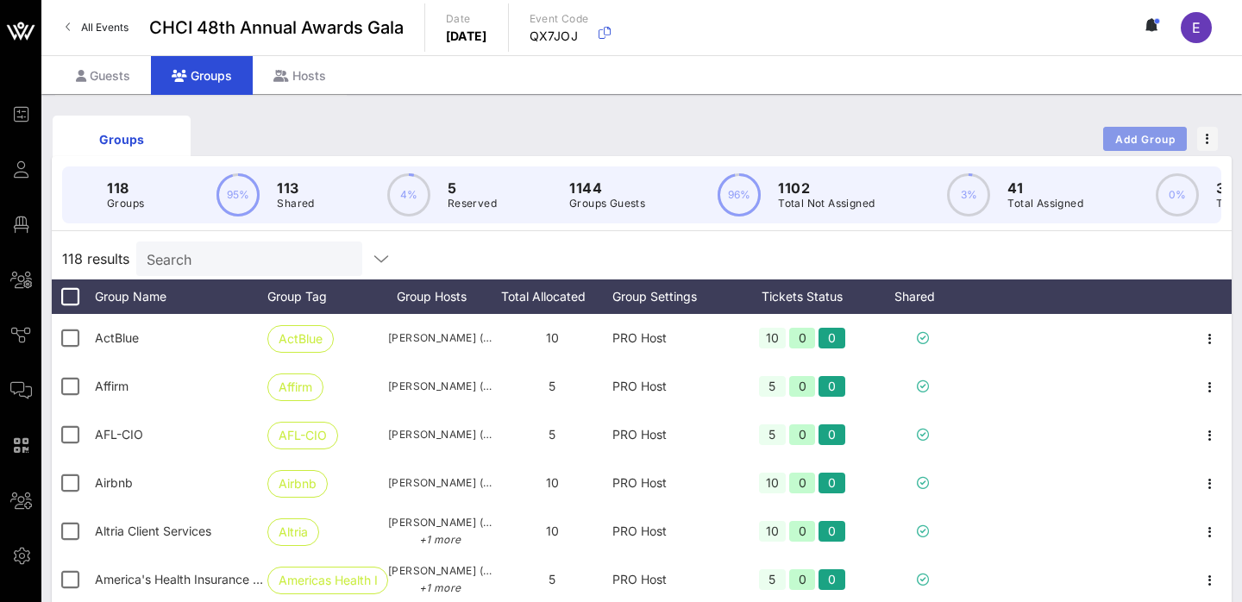
click at [1128, 140] on span "Add Group" at bounding box center [1145, 139] width 62 height 13
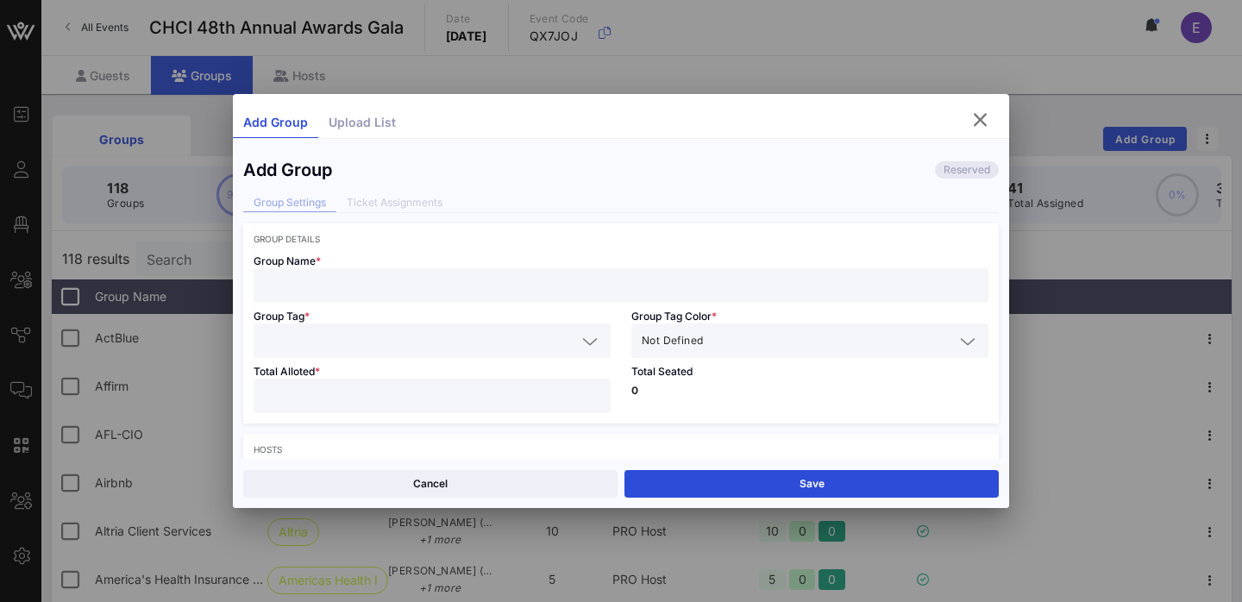
click at [467, 276] on input "text" at bounding box center [621, 285] width 714 height 22
paste input "Microsoft"
type input "Microsoft"
click at [408, 335] on input "text" at bounding box center [420, 340] width 312 height 22
paste input "Microsoft"
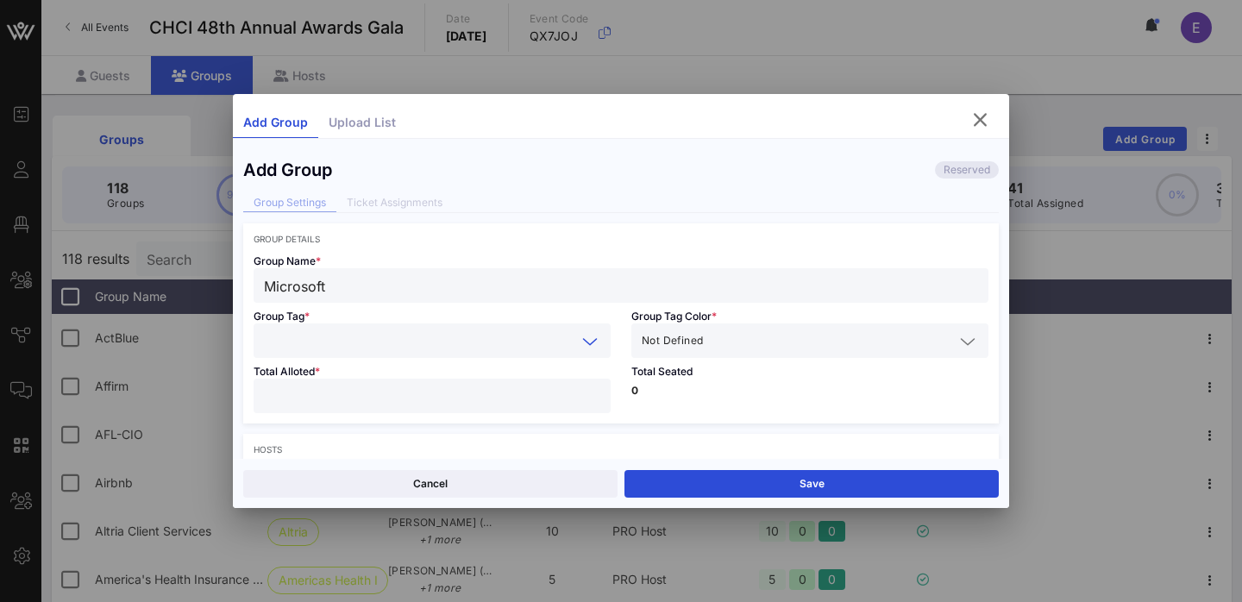
type input "Microsoft"
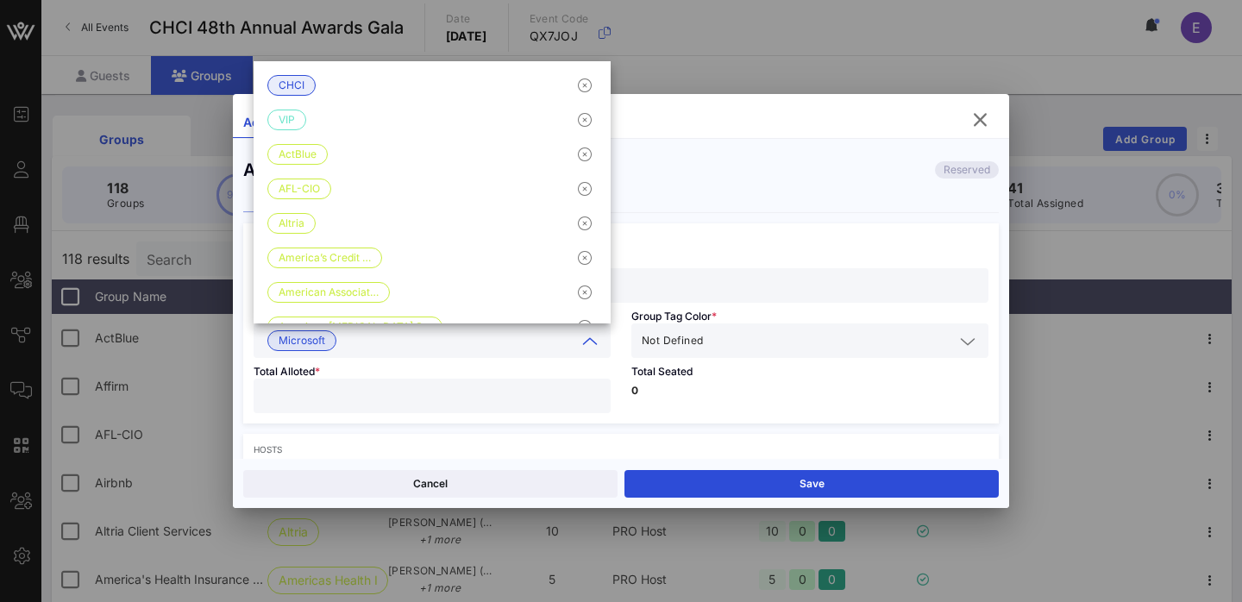
click at [696, 335] on span "Not Defined" at bounding box center [672, 340] width 61 height 17
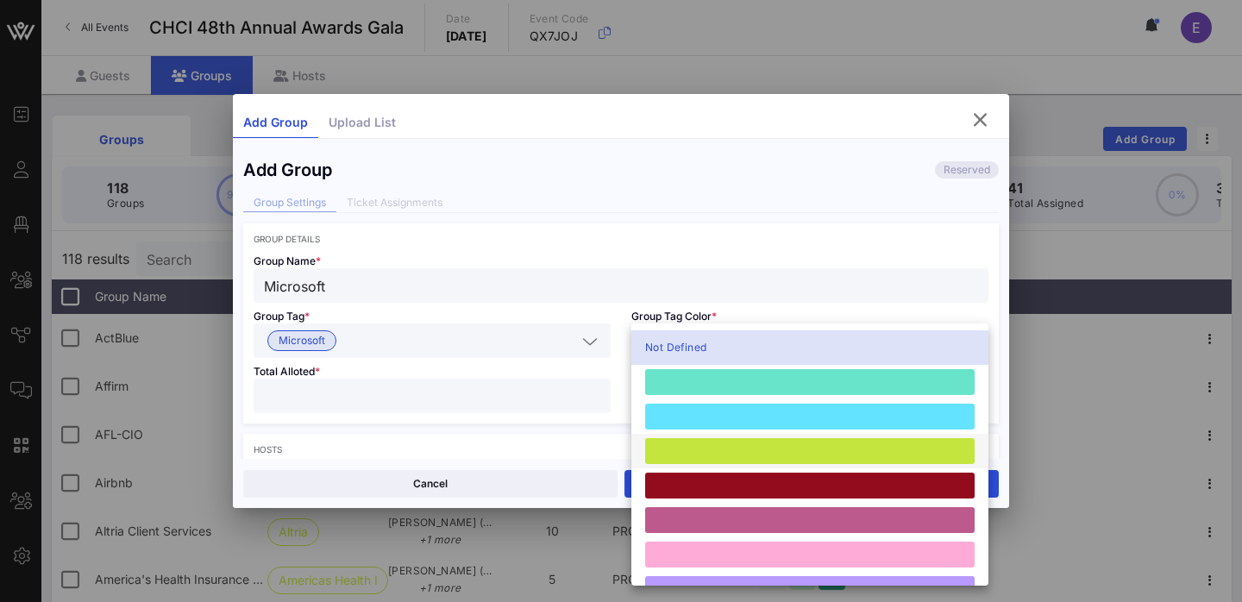
click at [685, 442] on div at bounding box center [809, 451] width 329 height 26
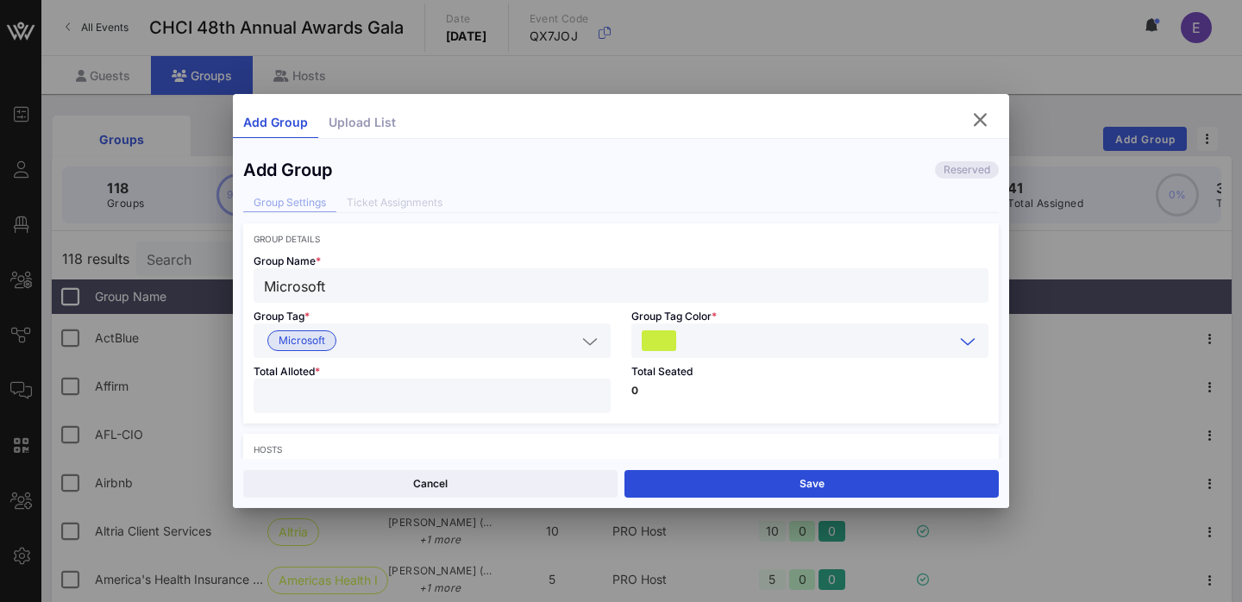
click at [473, 386] on input "number" at bounding box center [432, 396] width 336 height 22
type input "**"
click at [669, 355] on div at bounding box center [810, 340] width 336 height 34
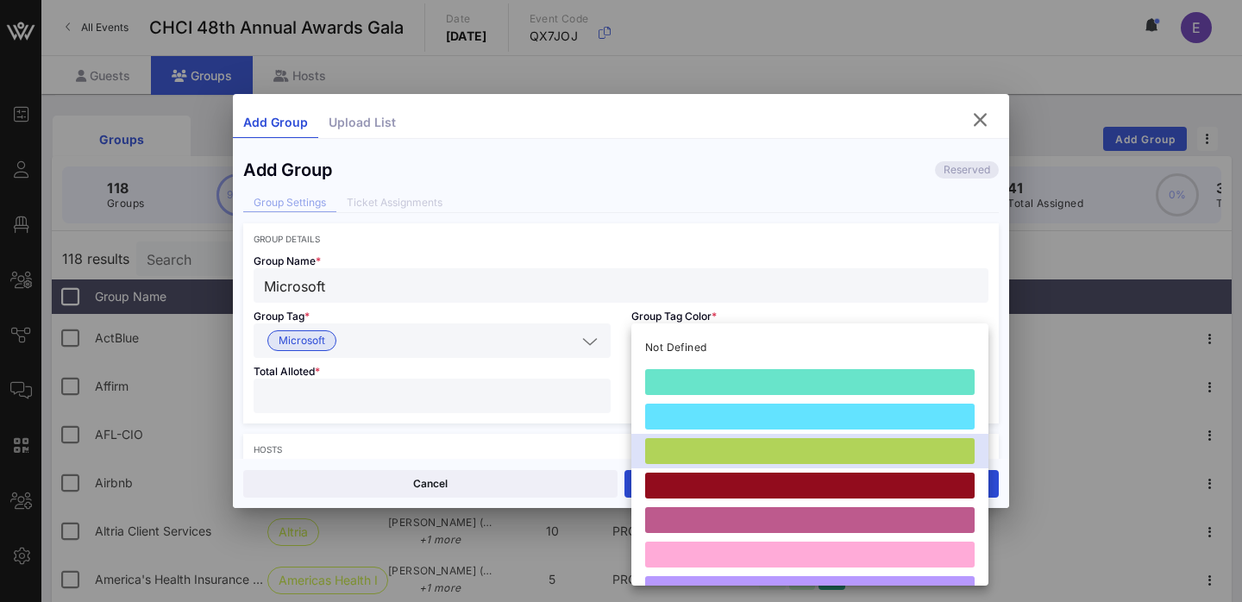
click at [719, 271] on div "Microsoft" at bounding box center [621, 285] width 714 height 34
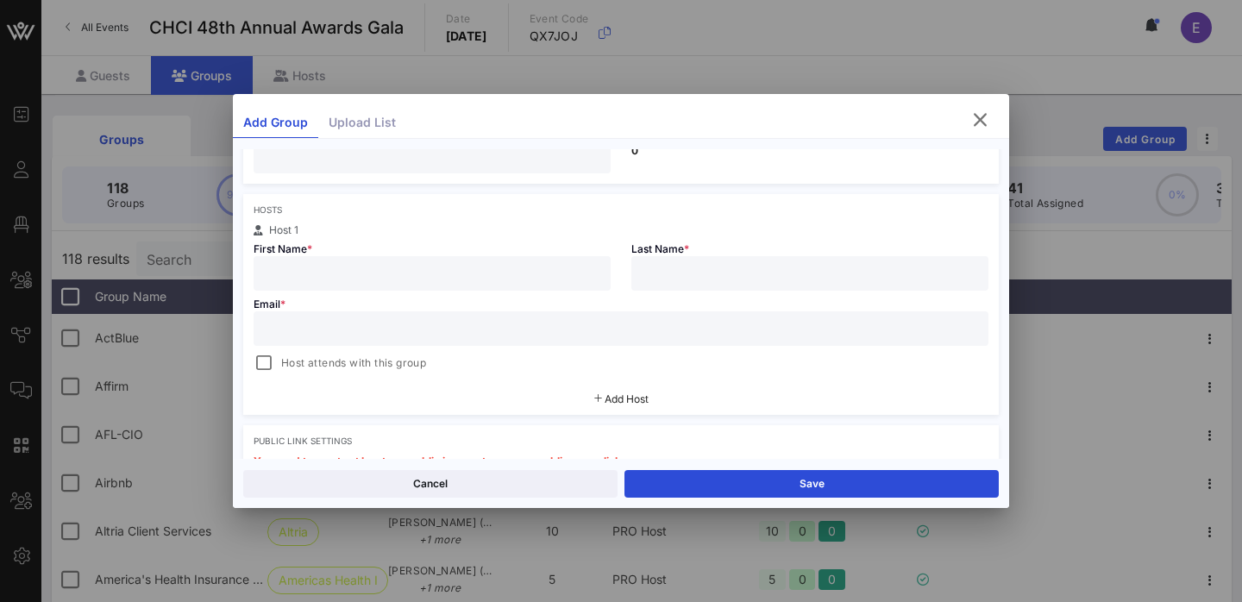
scroll to position [241, 0]
click at [415, 276] on input "text" at bounding box center [432, 272] width 336 height 22
paste input "[PERSON_NAME]"
click at [330, 275] on input "[PERSON_NAME]" at bounding box center [432, 272] width 336 height 22
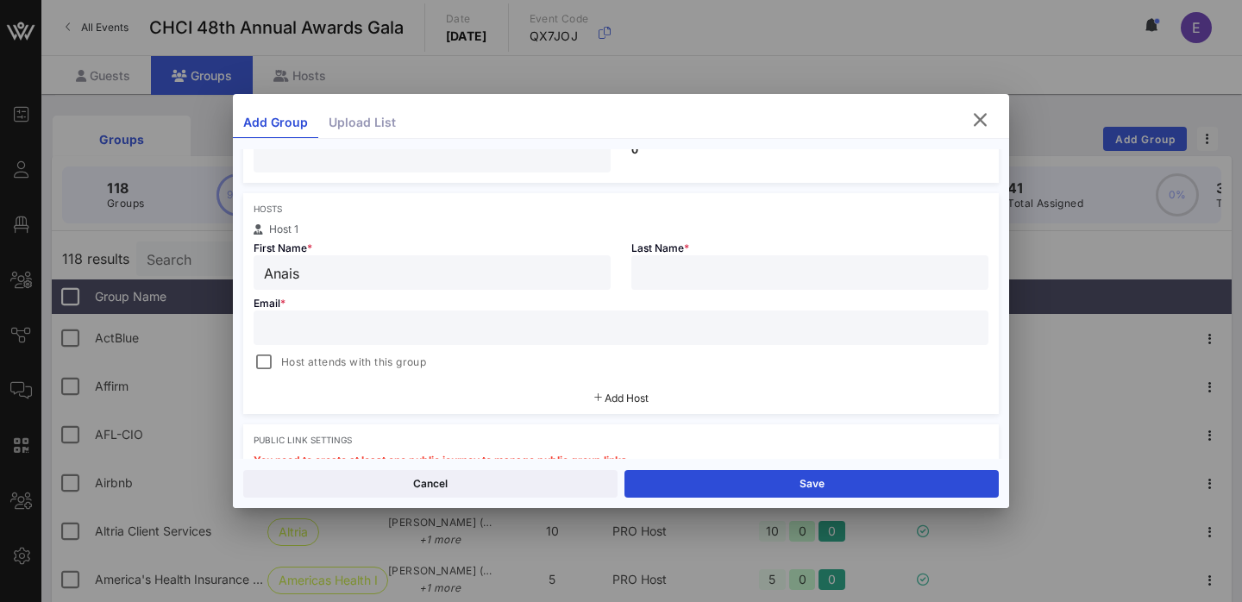
type input "Anais"
paste input "[PERSON_NAME]"
type input "[PERSON_NAME]"
click at [417, 317] on input "text" at bounding box center [621, 328] width 714 height 22
paste input "[EMAIL_ADDRESS][DOMAIN_NAME]"
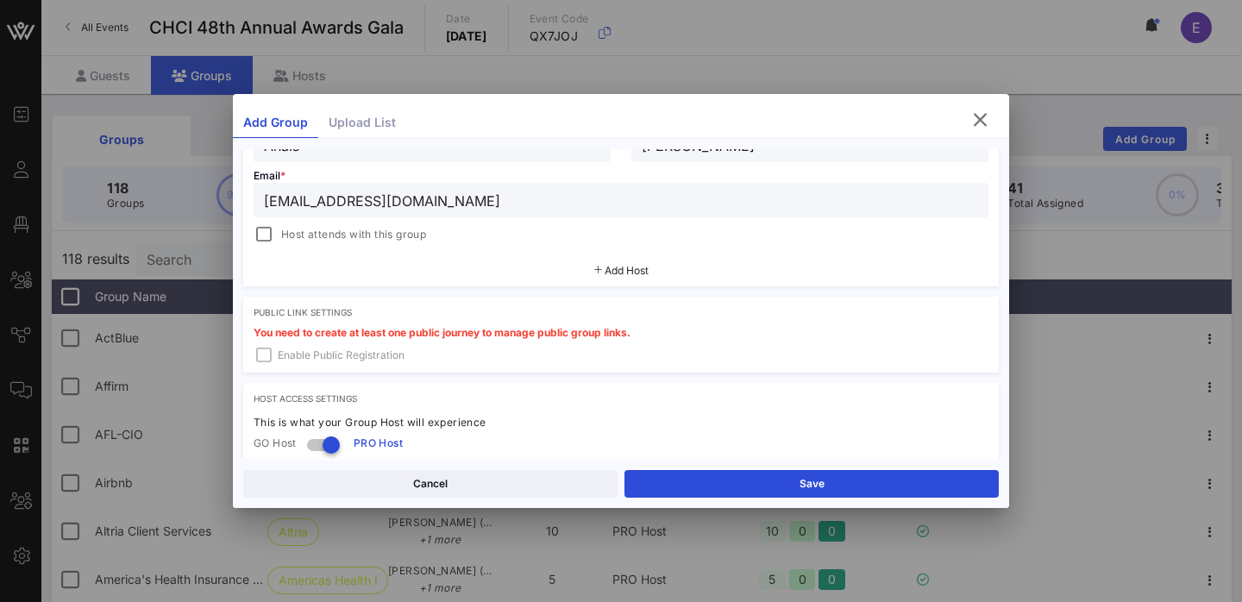
type input "[EMAIL_ADDRESS][DOMAIN_NAME]"
click at [607, 270] on span "Add Host" at bounding box center [627, 270] width 44 height 13
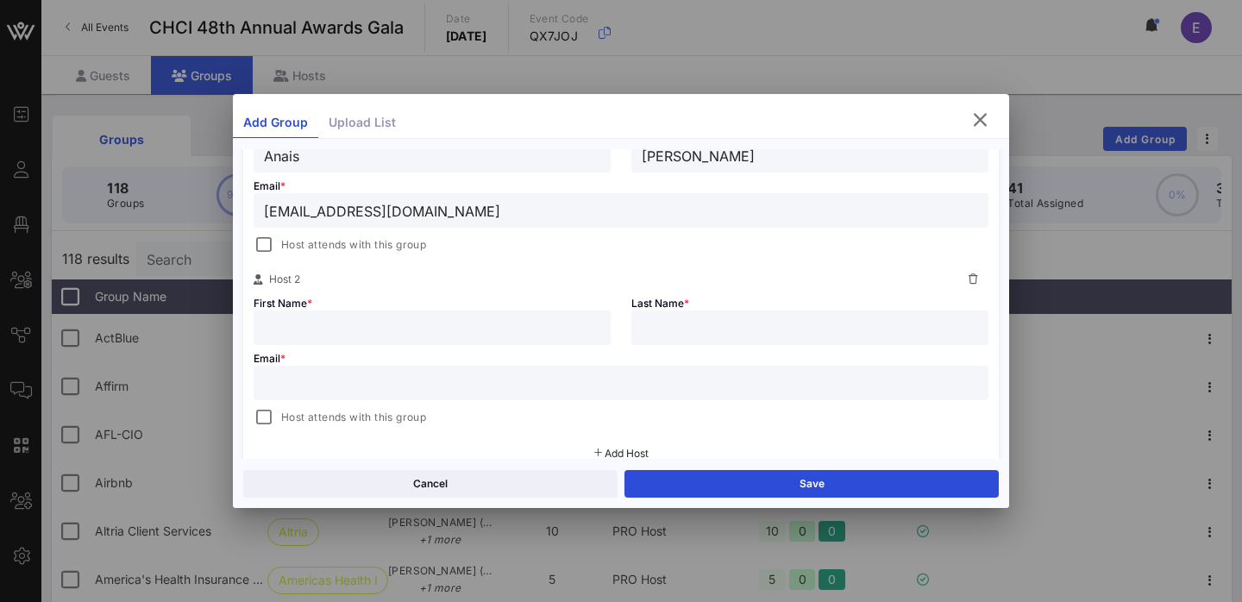
scroll to position [378, 0]
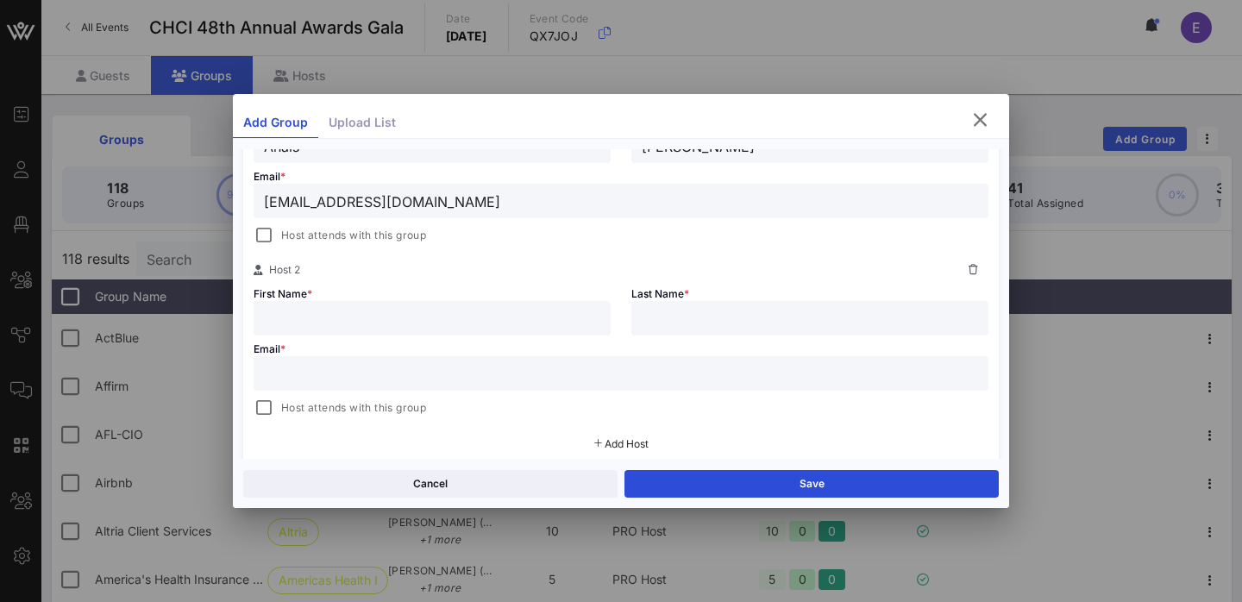
click at [442, 323] on input "text" at bounding box center [432, 318] width 336 height 22
type input "R"
type input "[PERSON_NAME]"
type input "C"
click at [474, 377] on input "text" at bounding box center [621, 373] width 714 height 22
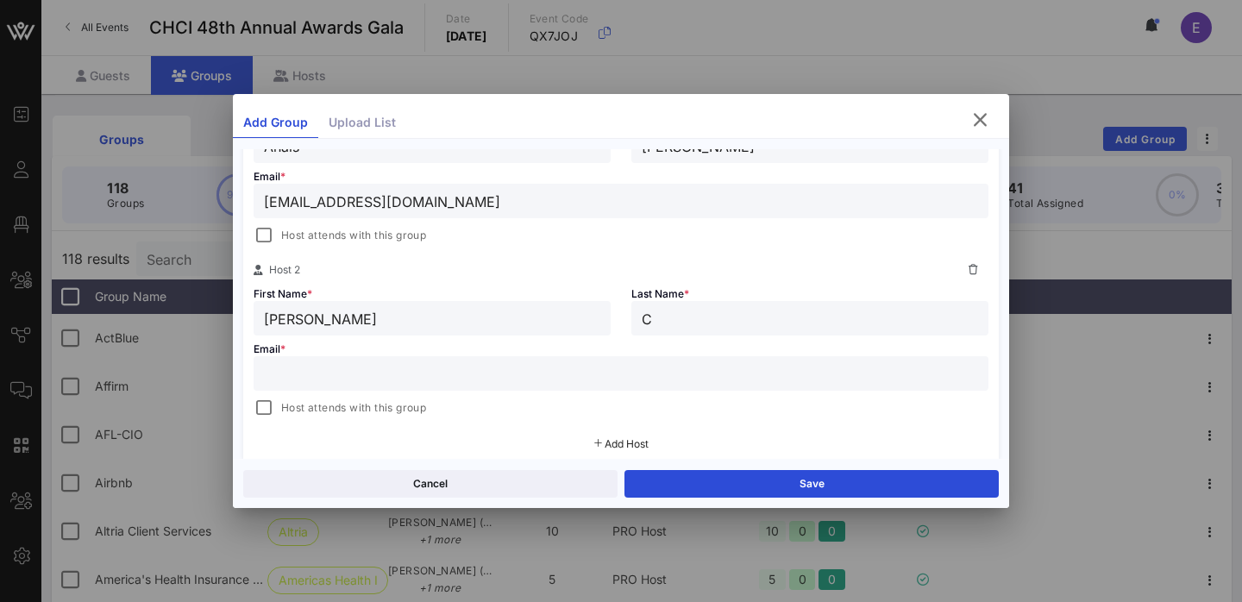
paste input "[PERSON_NAME][EMAIL_ADDRESS][DOMAIN_NAME]"
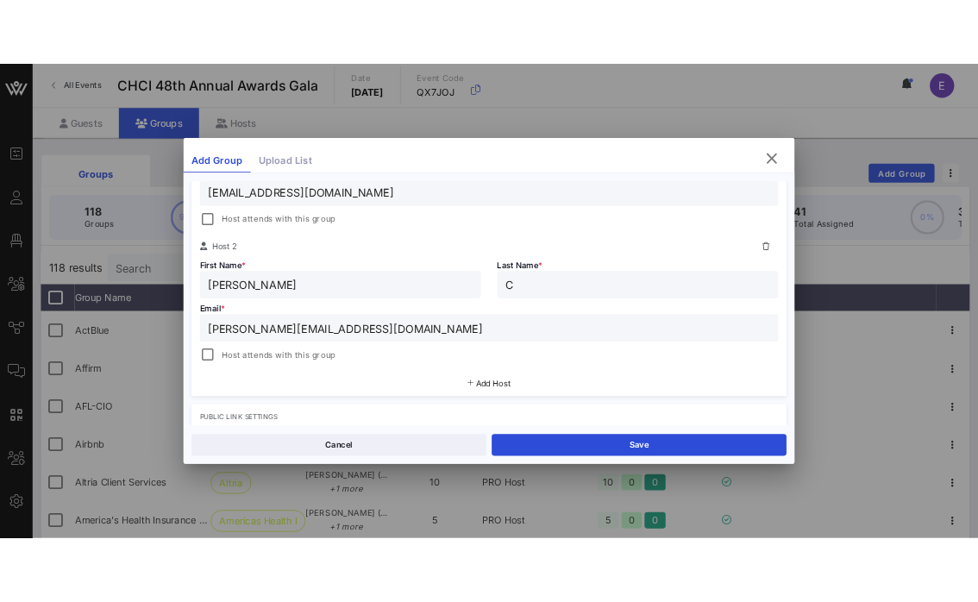
scroll to position [417, 0]
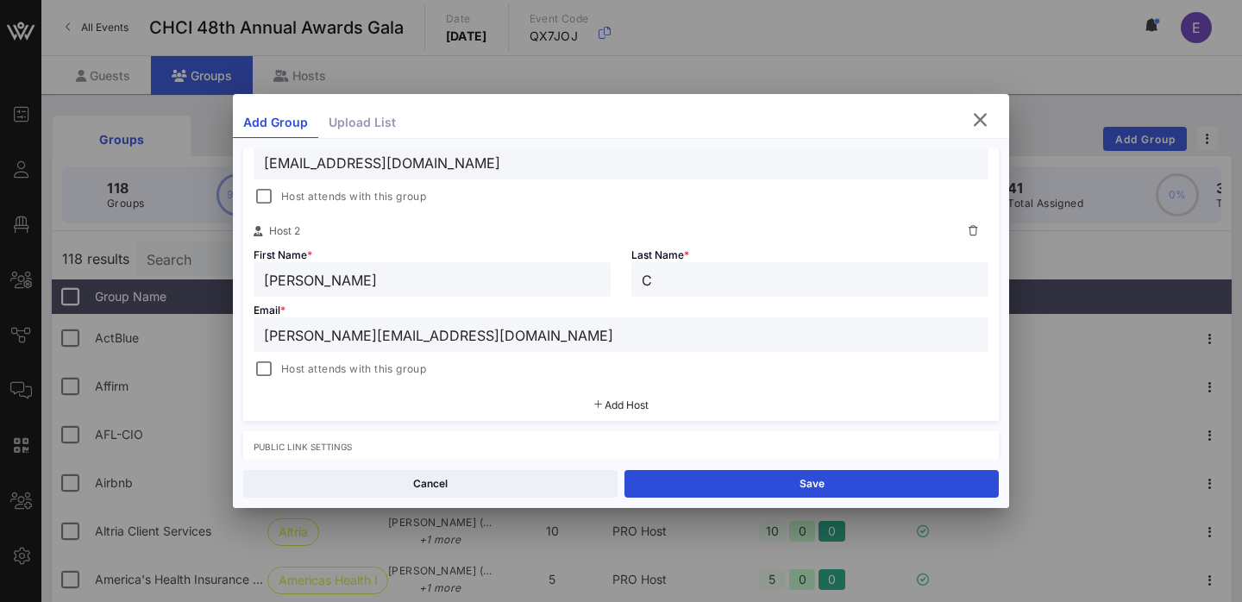
click at [265, 335] on input "[PERSON_NAME][EMAIL_ADDRESS][DOMAIN_NAME]" at bounding box center [621, 334] width 714 height 22
type input "[EMAIL_ADDRESS][DOMAIN_NAME]"
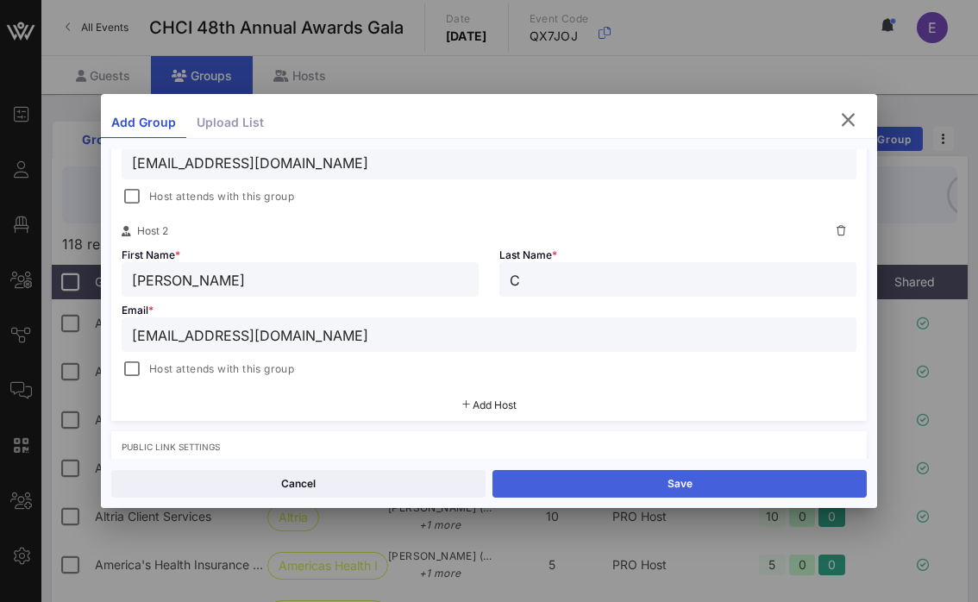
click at [662, 480] on button "Save" at bounding box center [679, 484] width 374 height 28
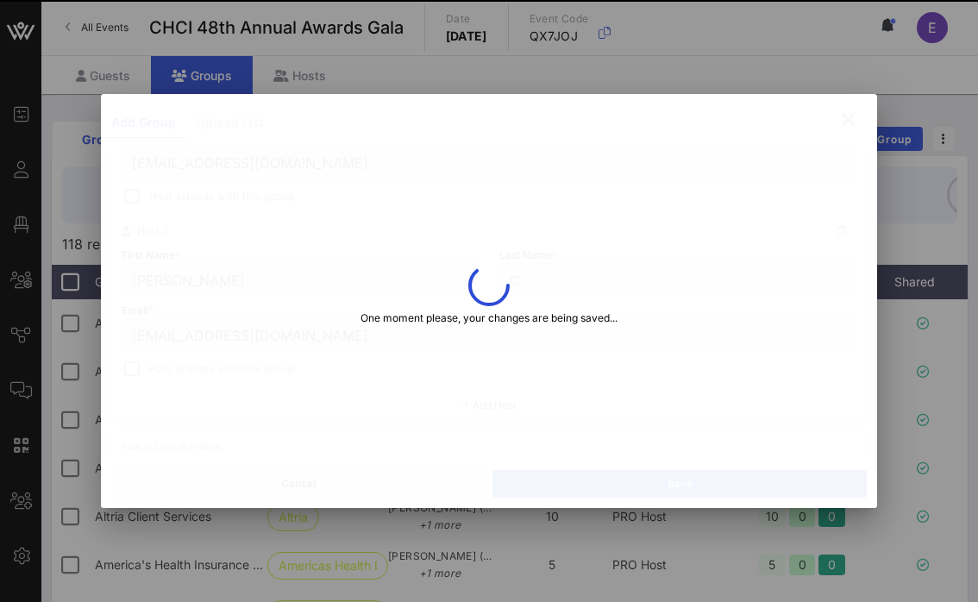
type input "[PERSON_NAME]"
type input "C"
type input "[EMAIL_ADDRESS][DOMAIN_NAME]"
type input "Anais"
type input "[PERSON_NAME]"
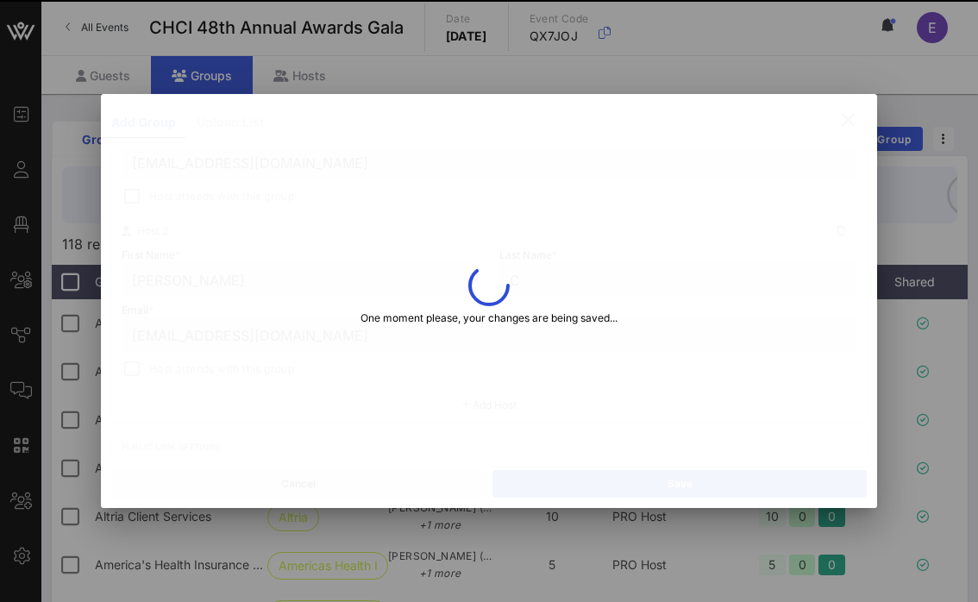
type input "[EMAIL_ADDRESS][DOMAIN_NAME]"
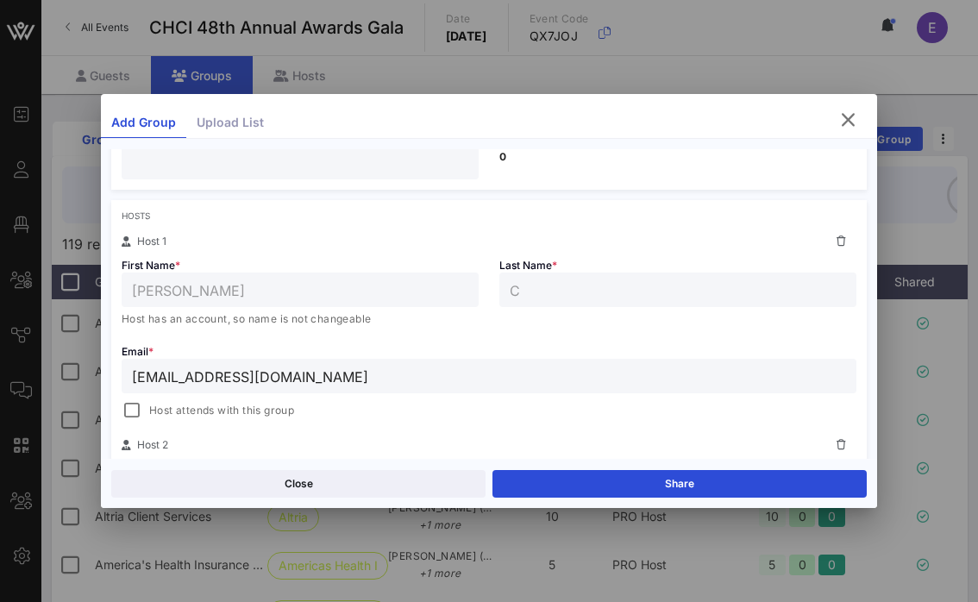
scroll to position [235, 0]
click at [853, 117] on icon "button" at bounding box center [847, 120] width 21 height 21
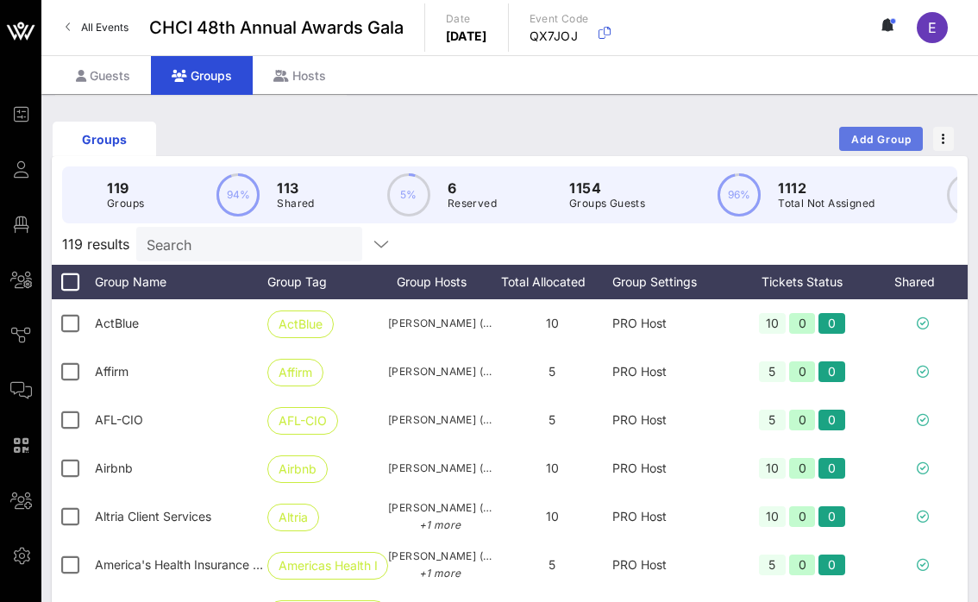
click at [880, 137] on span "Add Group" at bounding box center [881, 139] width 62 height 13
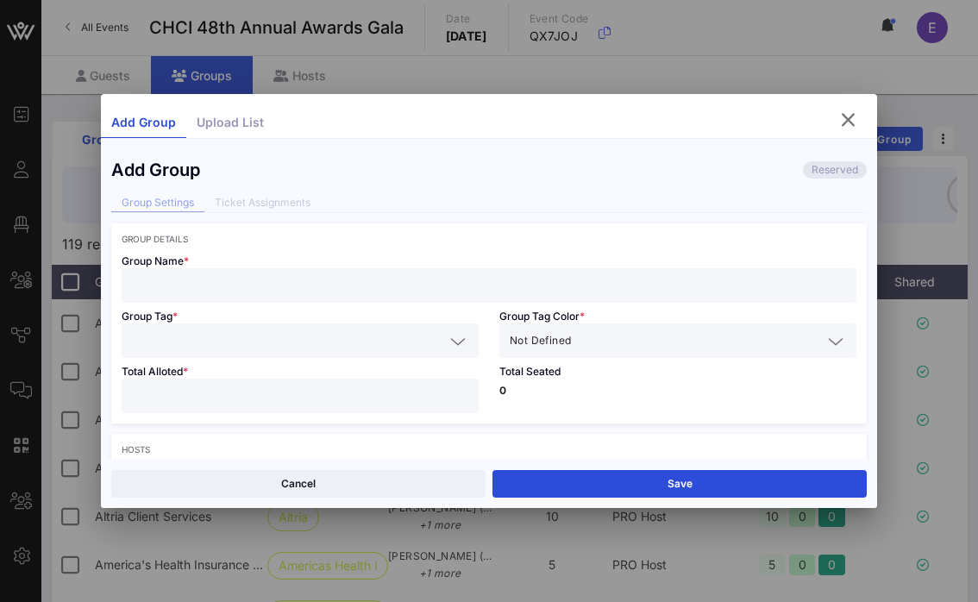
click at [430, 285] on input "text" at bounding box center [489, 285] width 714 height 22
paste input "Southern Poverty Law Center"
type input "Southern Poverty Law Center"
click at [320, 337] on input "text" at bounding box center [288, 340] width 312 height 22
paste input "Southern Poverty Law Center"
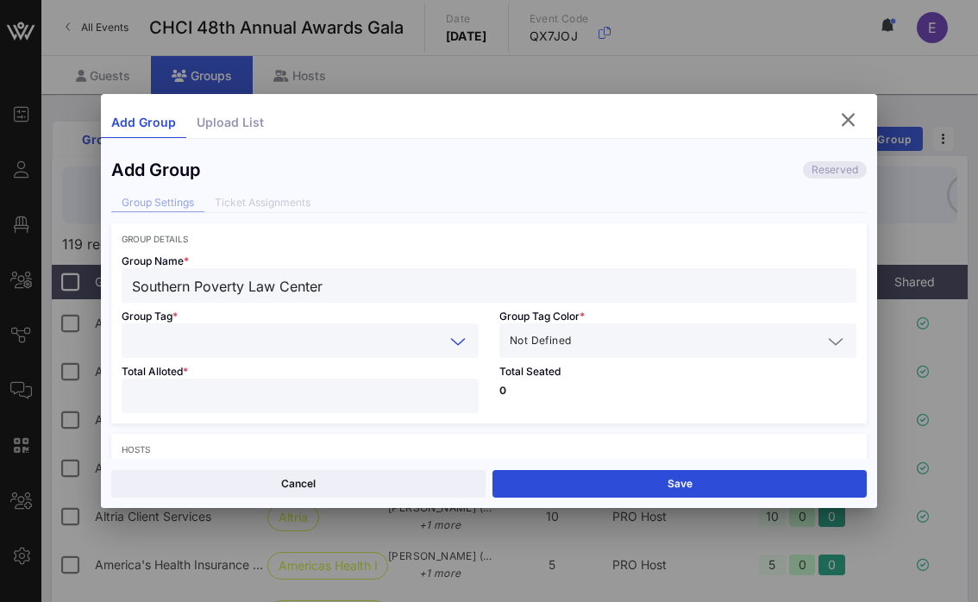
type input "Southern Poverty Law Center"
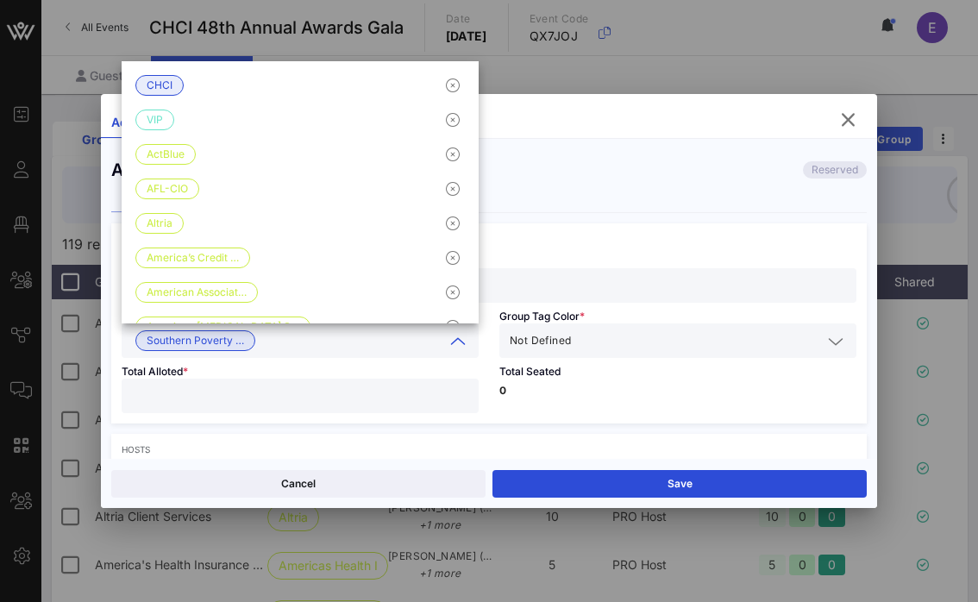
click at [553, 330] on div "Not Defined" at bounding box center [666, 340] width 312 height 22
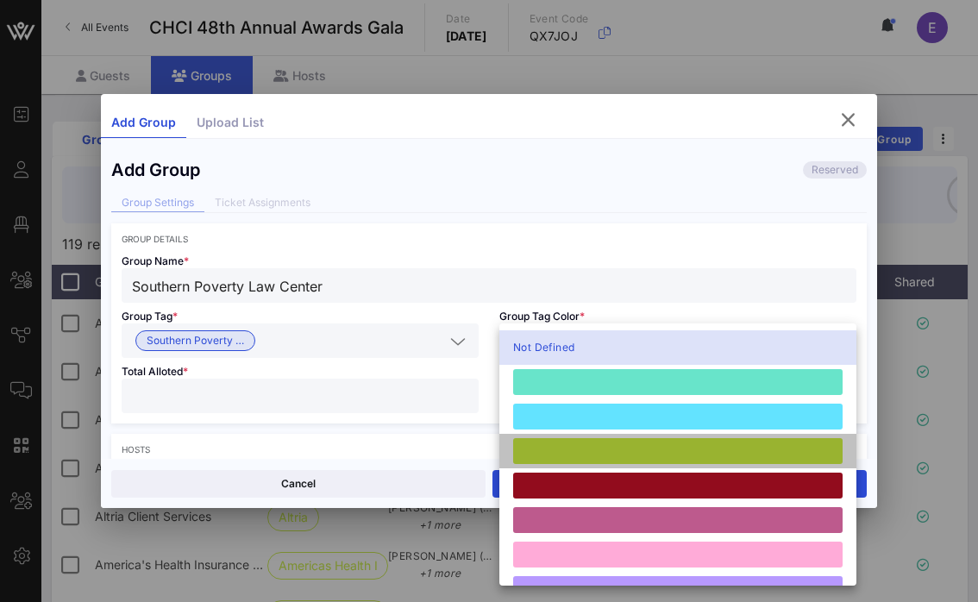
click at [567, 462] on div at bounding box center [677, 451] width 329 height 26
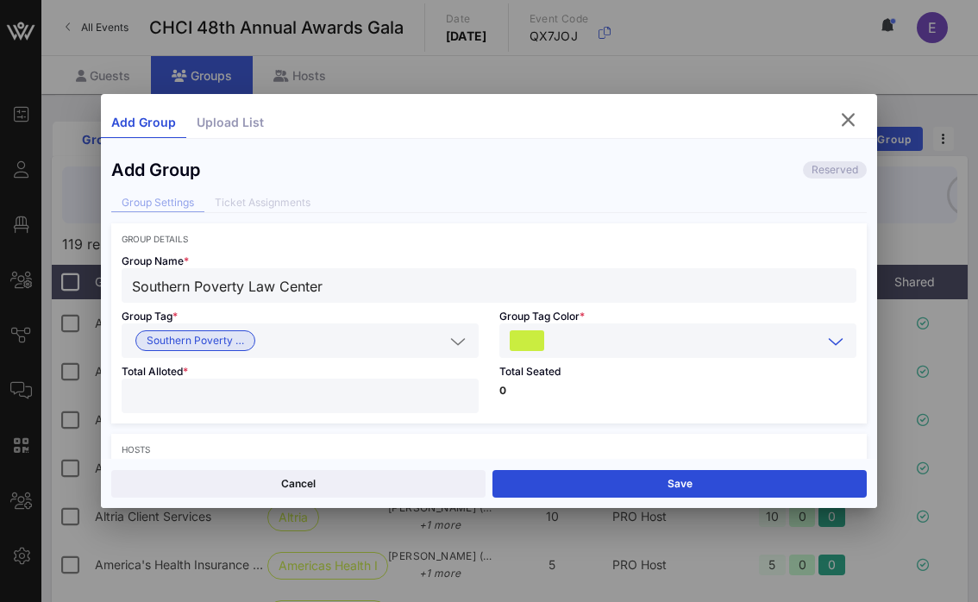
click at [331, 404] on input "number" at bounding box center [300, 396] width 336 height 22
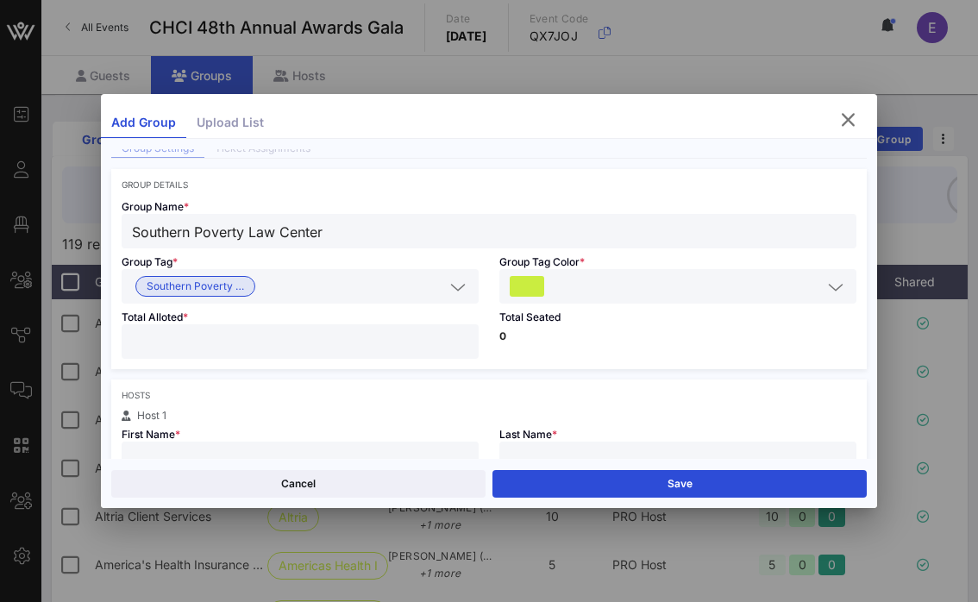
scroll to position [191, 0]
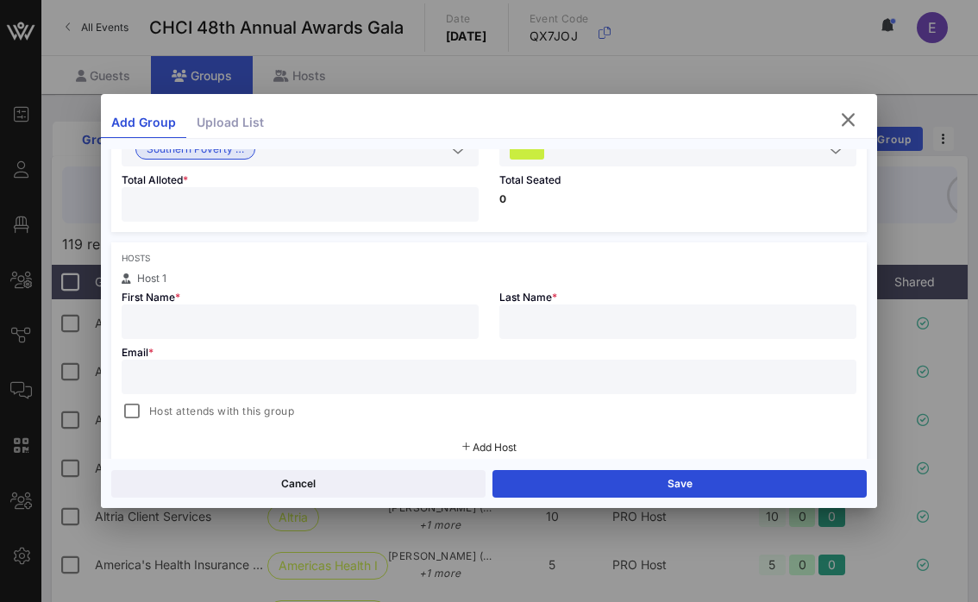
type input "**"
click at [285, 312] on input "text" at bounding box center [300, 321] width 336 height 22
paste input "[PERSON_NAME]"
click at [203, 319] on input "[PERSON_NAME]" at bounding box center [300, 321] width 336 height 22
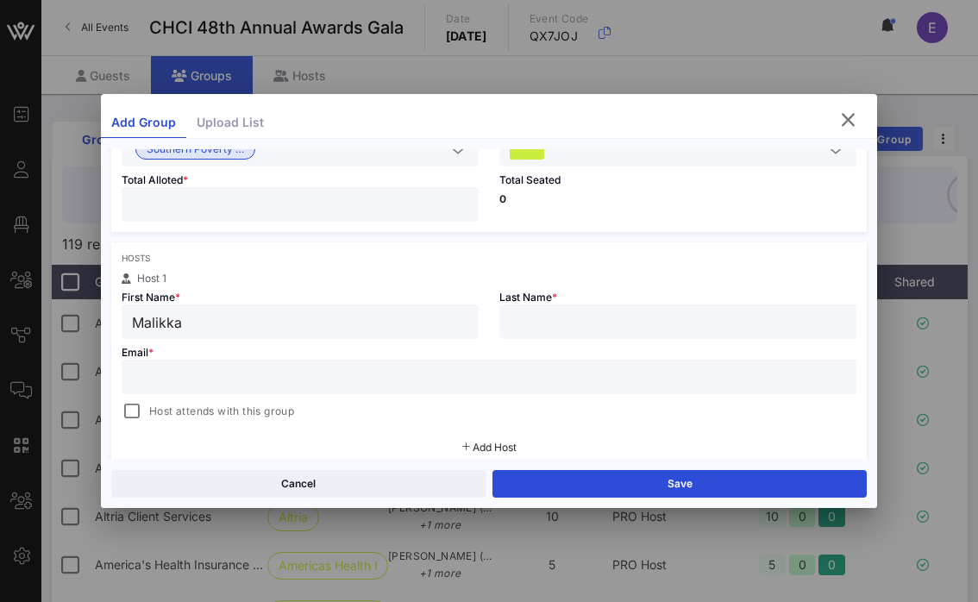
type input "Malikka"
paste input "[PERSON_NAME]"
type input "[PERSON_NAME]"
click at [395, 372] on input "text" at bounding box center [489, 377] width 714 height 22
paste input "[PERSON_NAME][EMAIL_ADDRESS][PERSON_NAME][DOMAIN_NAME]"
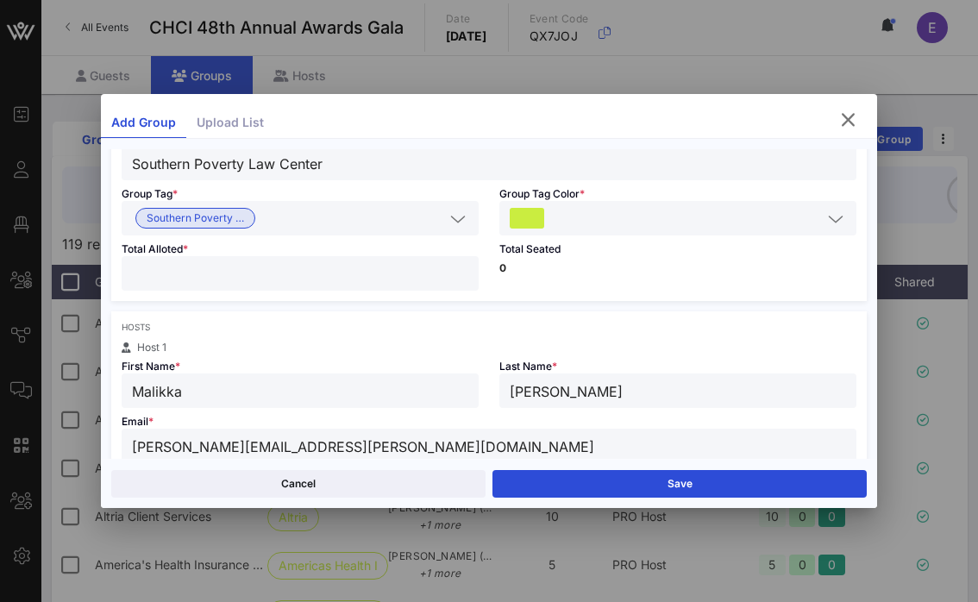
scroll to position [124, 0]
type input "[PERSON_NAME][EMAIL_ADDRESS][PERSON_NAME][DOMAIN_NAME]"
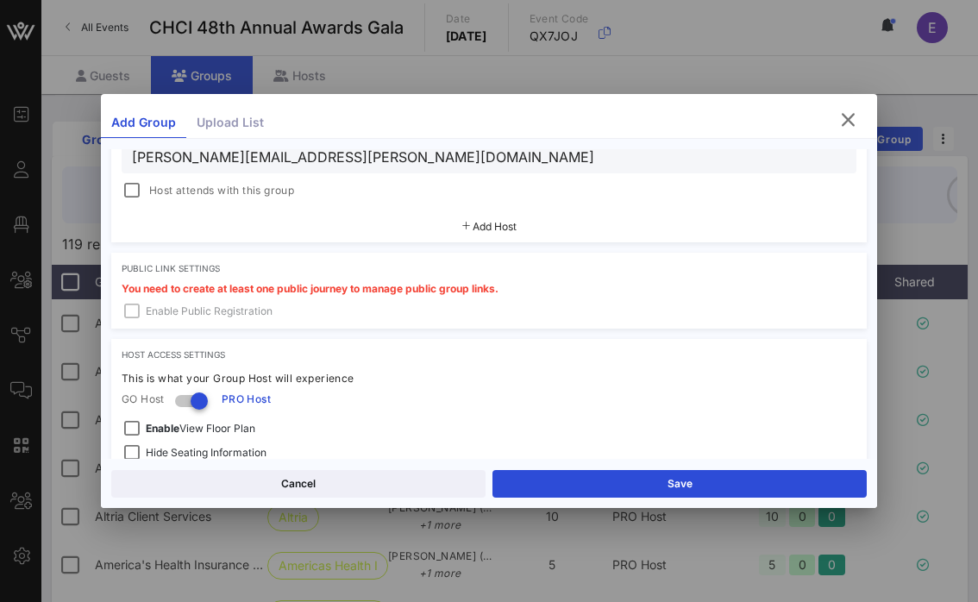
scroll to position [413, 0]
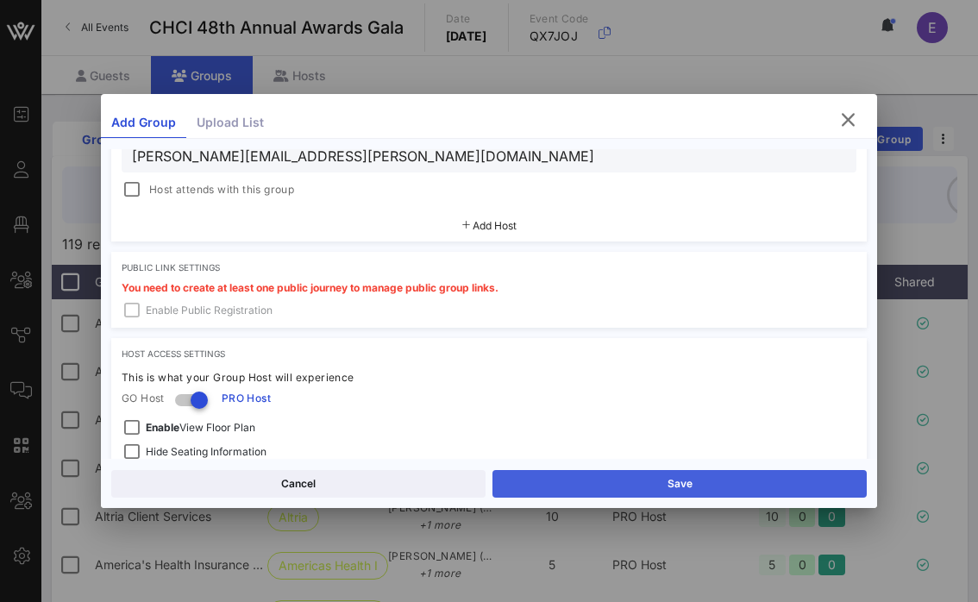
click at [665, 478] on button "Save" at bounding box center [679, 484] width 374 height 28
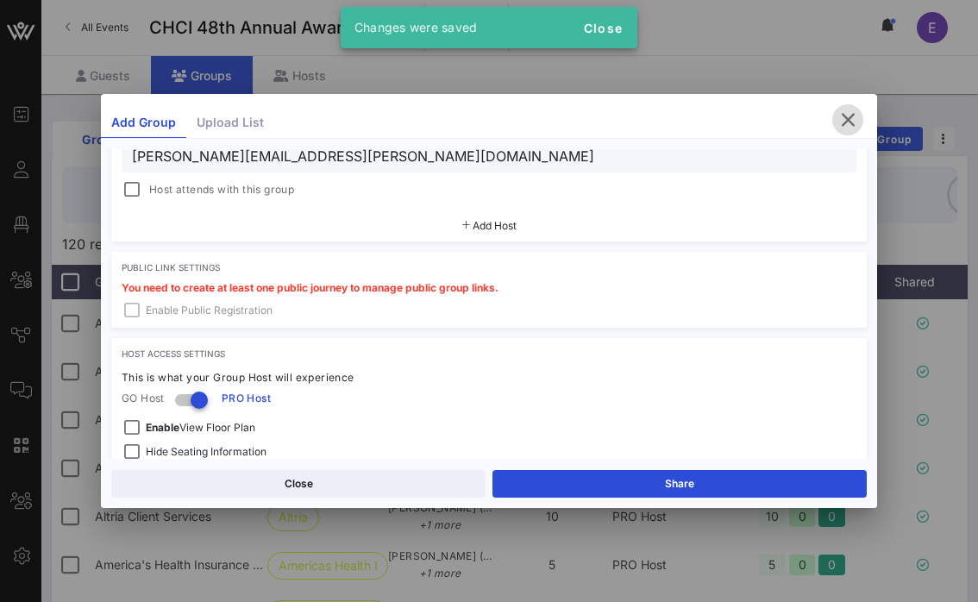
click at [850, 121] on icon "button" at bounding box center [847, 120] width 21 height 21
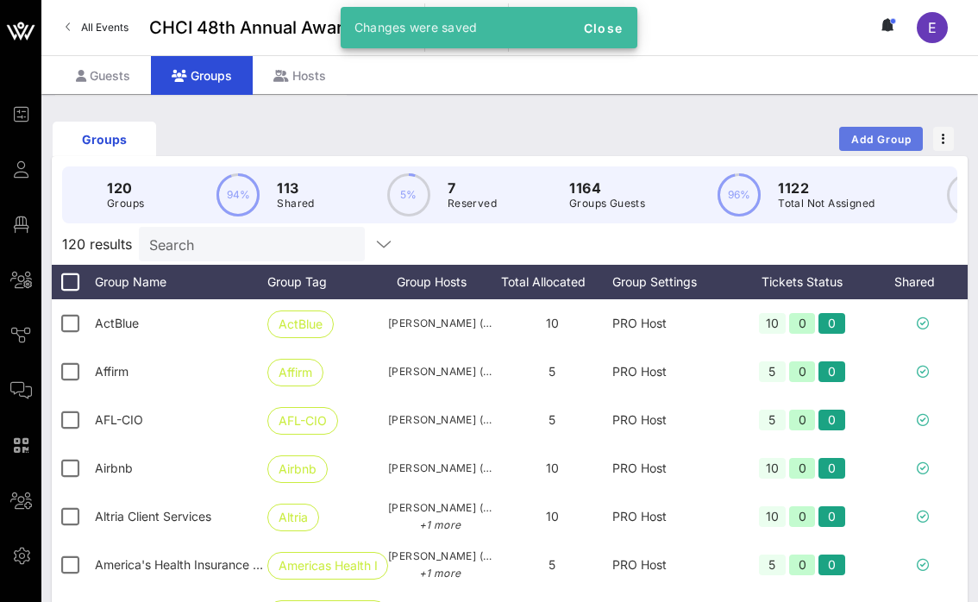
click at [883, 140] on span "Add Group" at bounding box center [881, 139] width 62 height 13
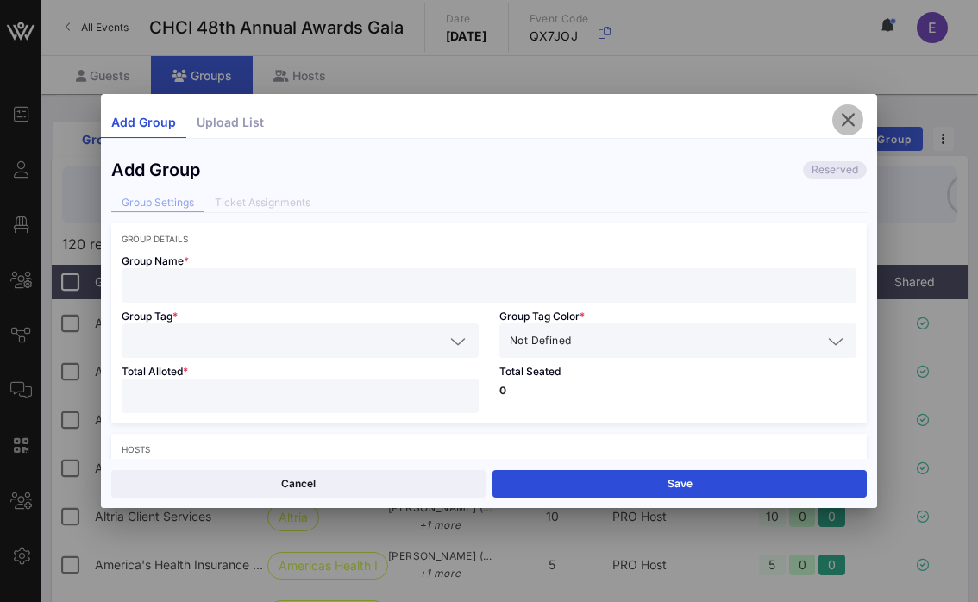
click at [851, 118] on icon "button" at bounding box center [847, 120] width 21 height 21
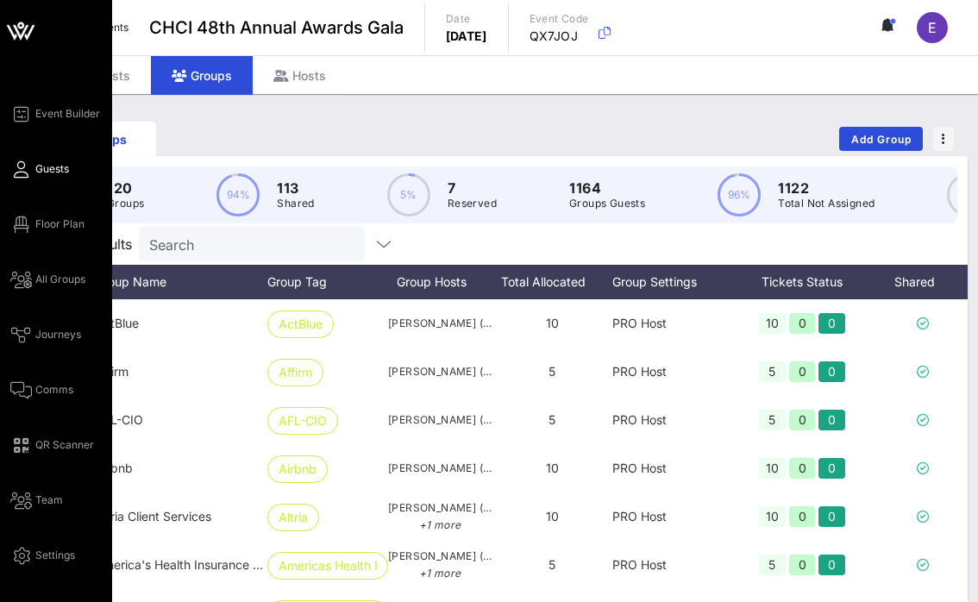
click at [45, 174] on span "Guests" at bounding box center [52, 169] width 34 height 16
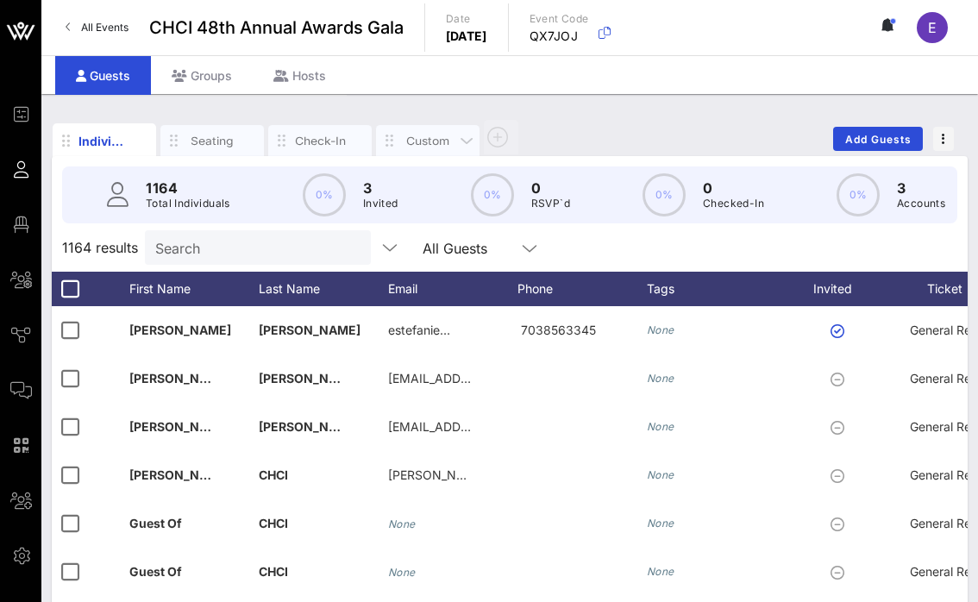
click at [433, 140] on div "Custom" at bounding box center [428, 141] width 52 height 16
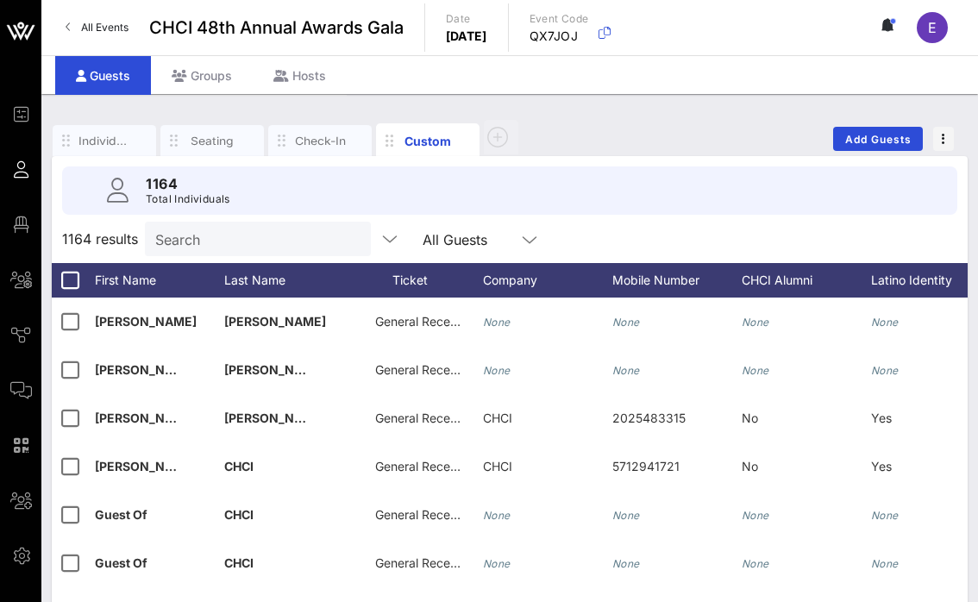
click at [256, 241] on input "Search" at bounding box center [256, 239] width 202 height 22
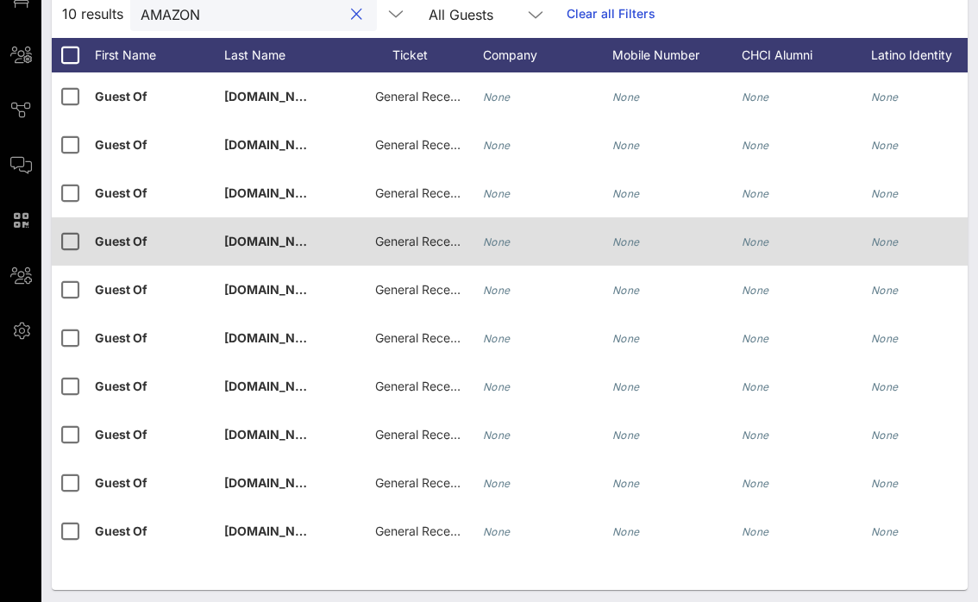
scroll to position [230, 0]
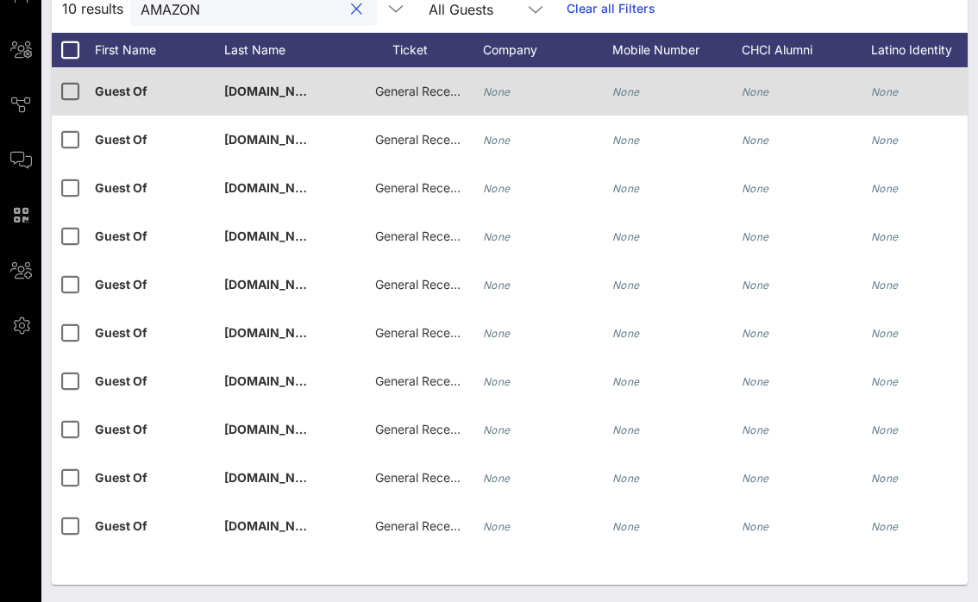
type input "AMAZON"
click at [409, 89] on span "General Reception" at bounding box center [426, 91] width 103 height 15
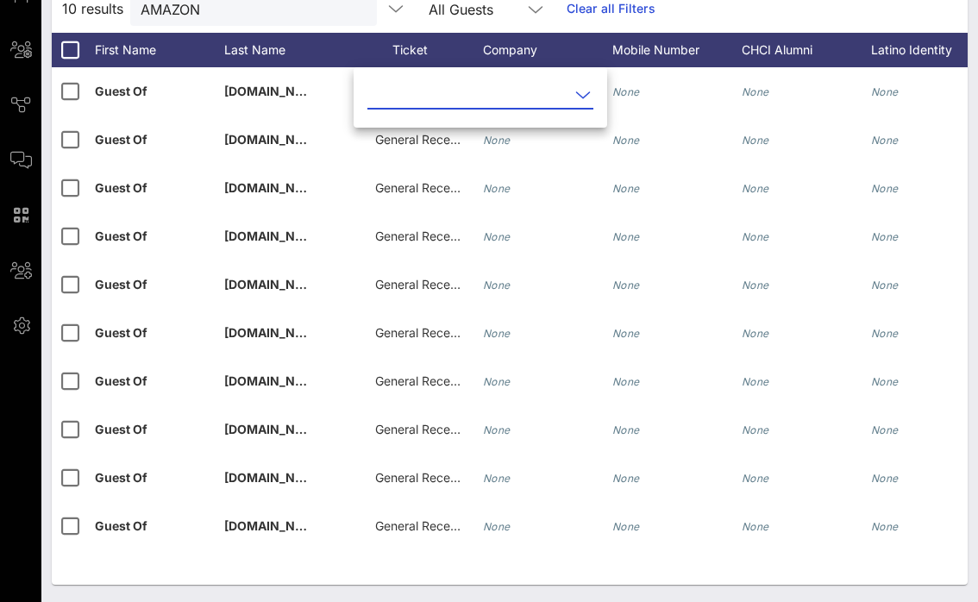
click at [435, 96] on input "text" at bounding box center [468, 95] width 202 height 28
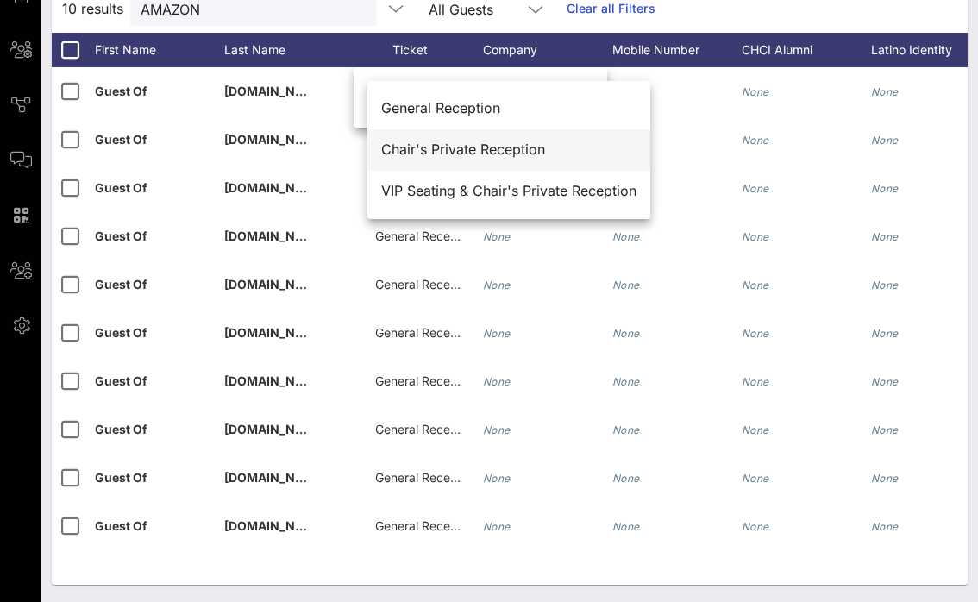
click at [441, 151] on div "Chair's Private Reception" at bounding box center [508, 149] width 255 height 16
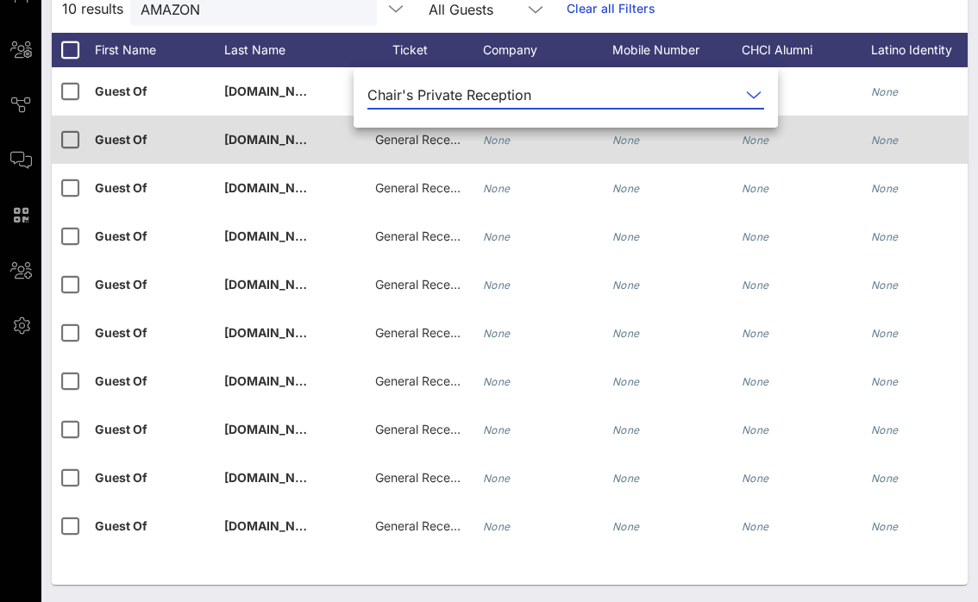
click at [417, 147] on div "General Reception" at bounding box center [418, 140] width 86 height 48
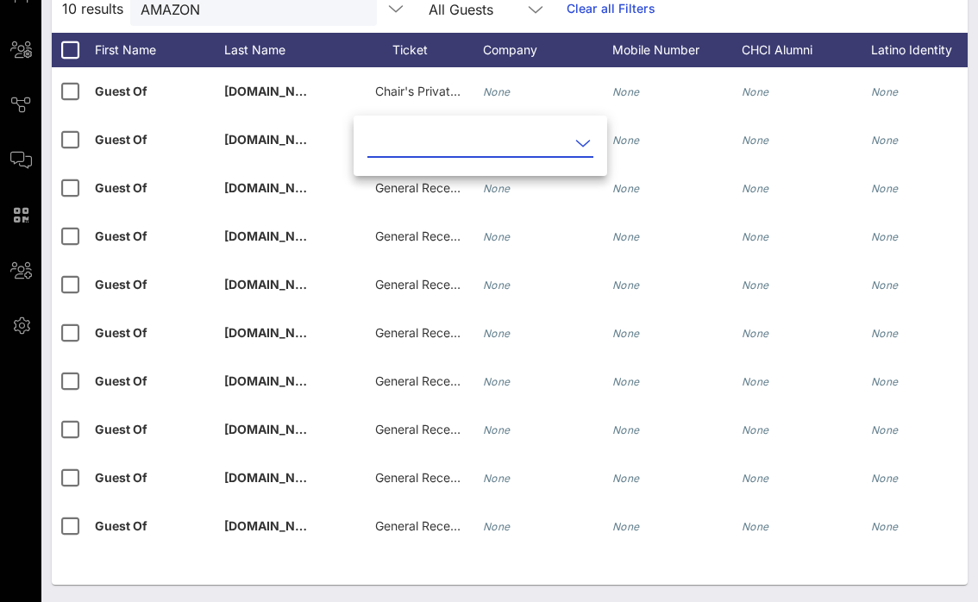
click at [427, 143] on input "text" at bounding box center [468, 143] width 202 height 28
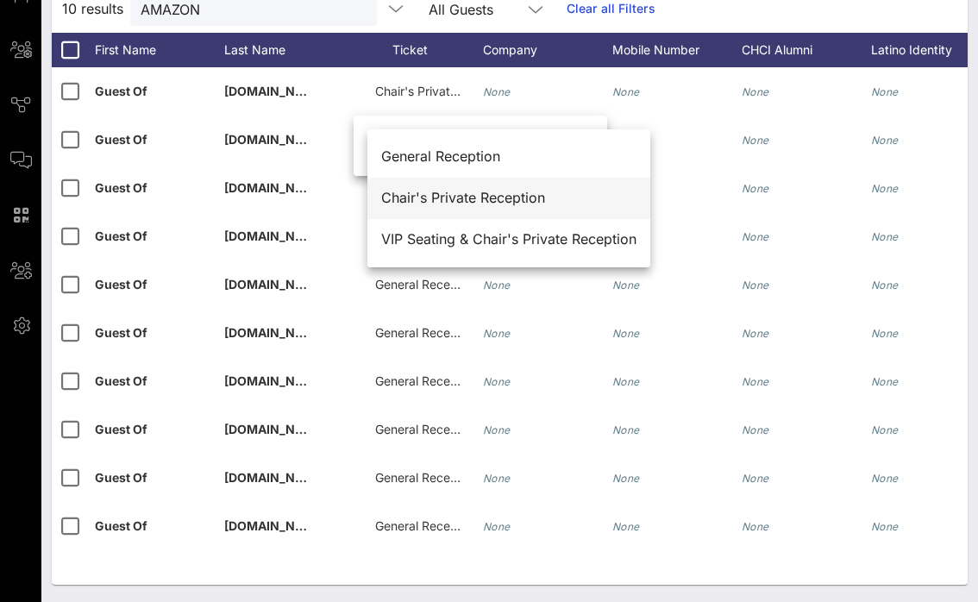
click at [431, 193] on div "Chair's Private Reception" at bounding box center [508, 198] width 255 height 16
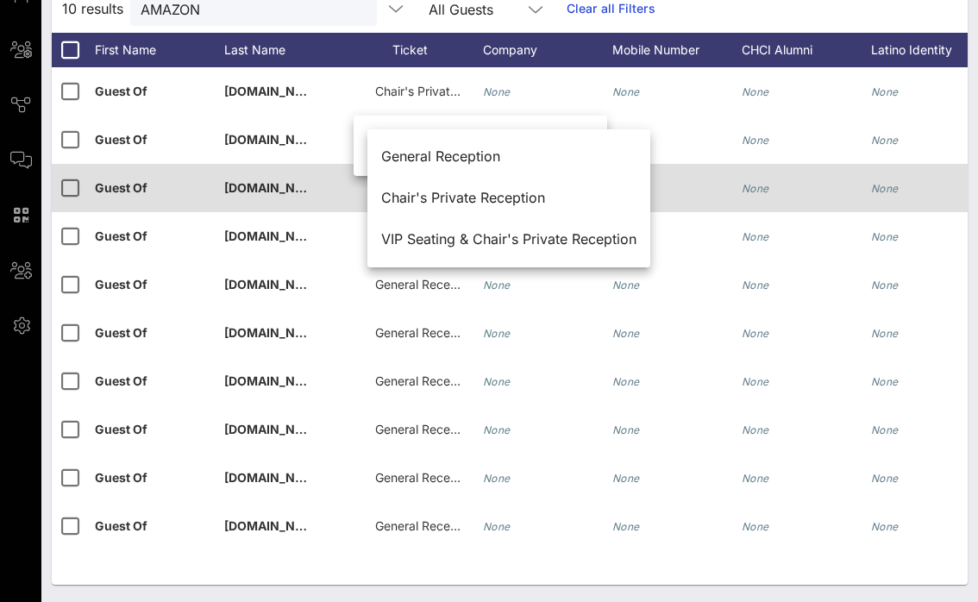
click at [404, 191] on span "General Reception" at bounding box center [426, 187] width 103 height 15
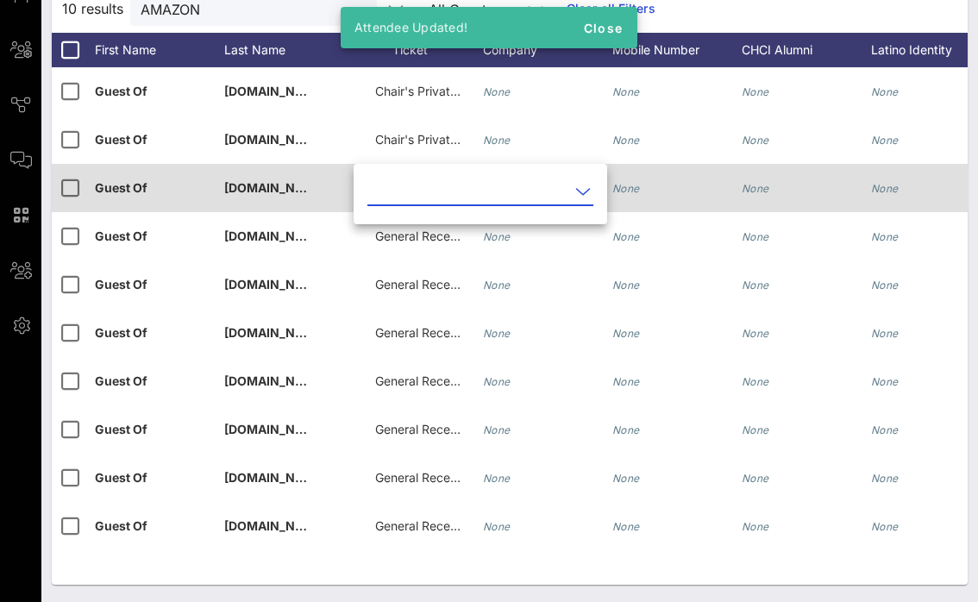
click at [404, 191] on input "text" at bounding box center [468, 192] width 202 height 28
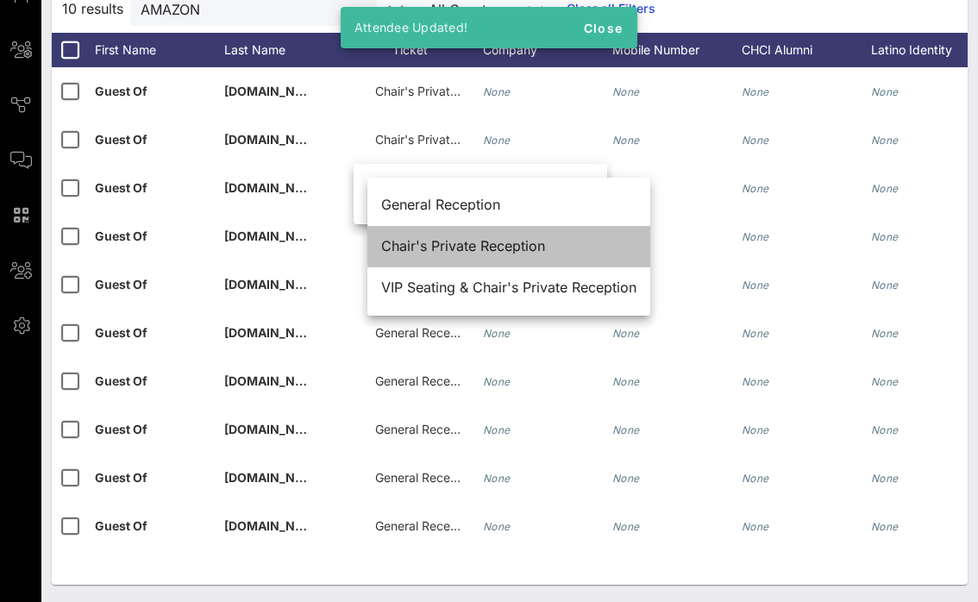
click at [422, 247] on div "Chair's Private Reception" at bounding box center [508, 246] width 255 height 16
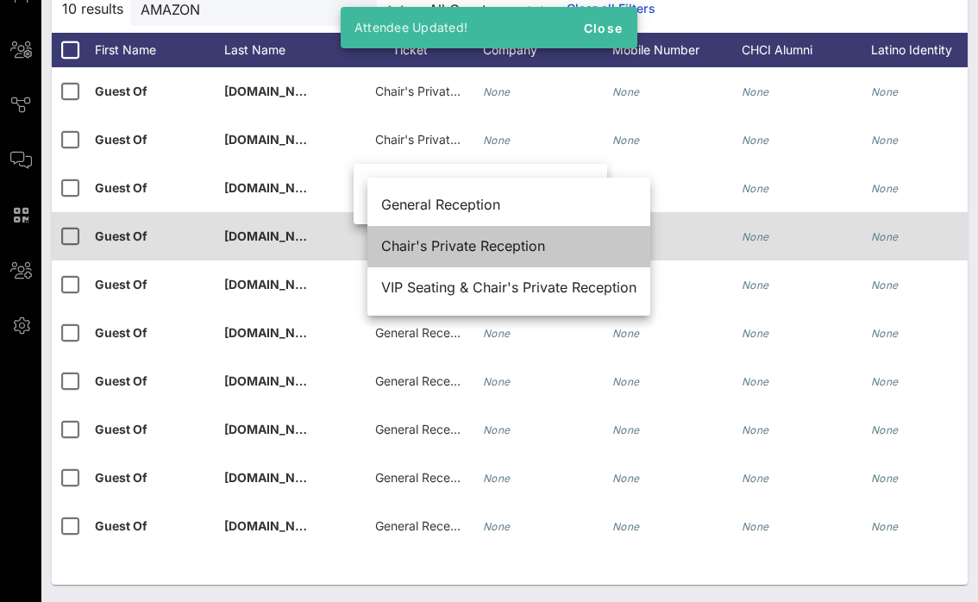
click at [412, 241] on span "General Reception" at bounding box center [426, 236] width 103 height 15
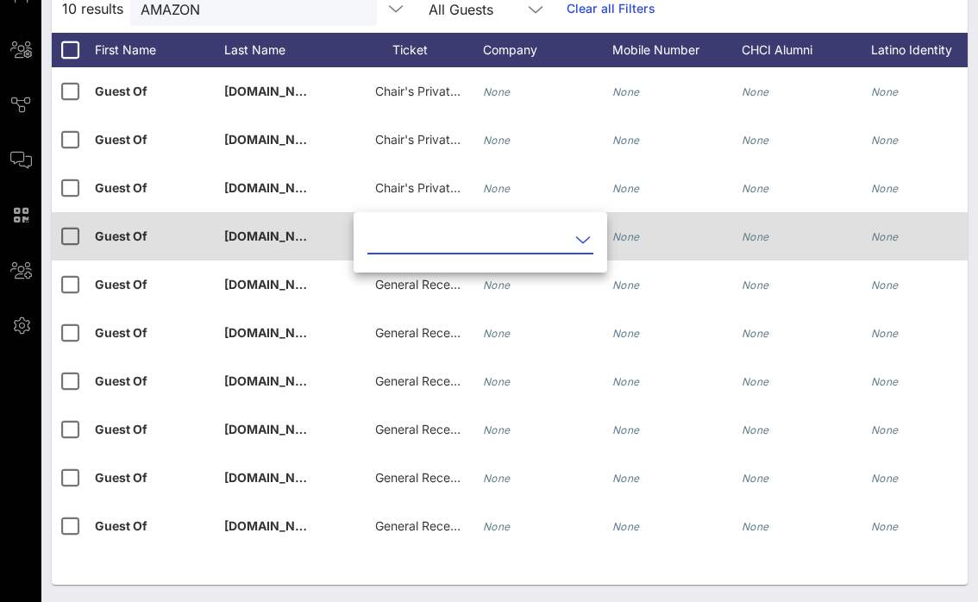
click at [412, 241] on input "text" at bounding box center [468, 240] width 202 height 28
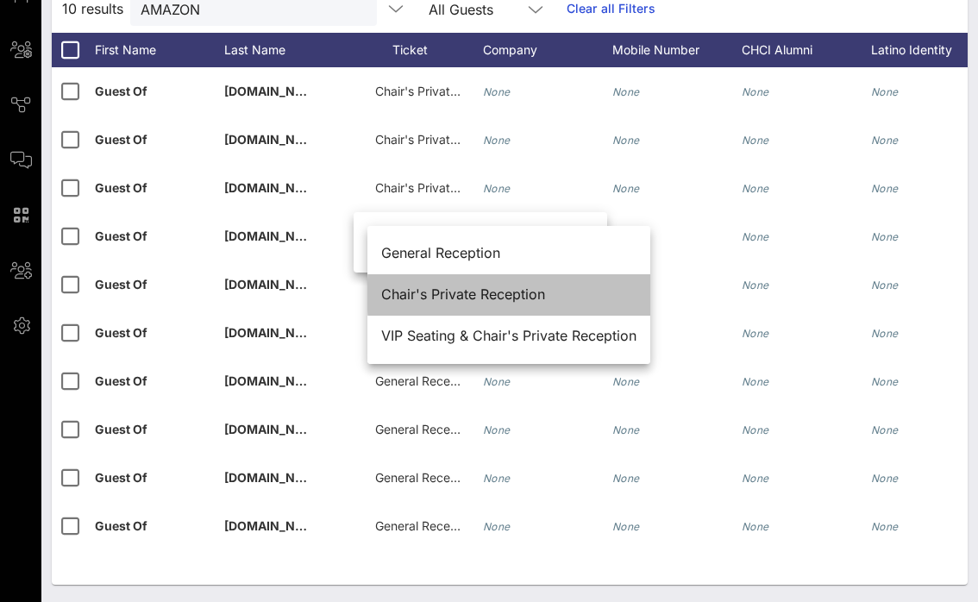
click at [422, 294] on div "Chair's Private Reception" at bounding box center [508, 294] width 255 height 16
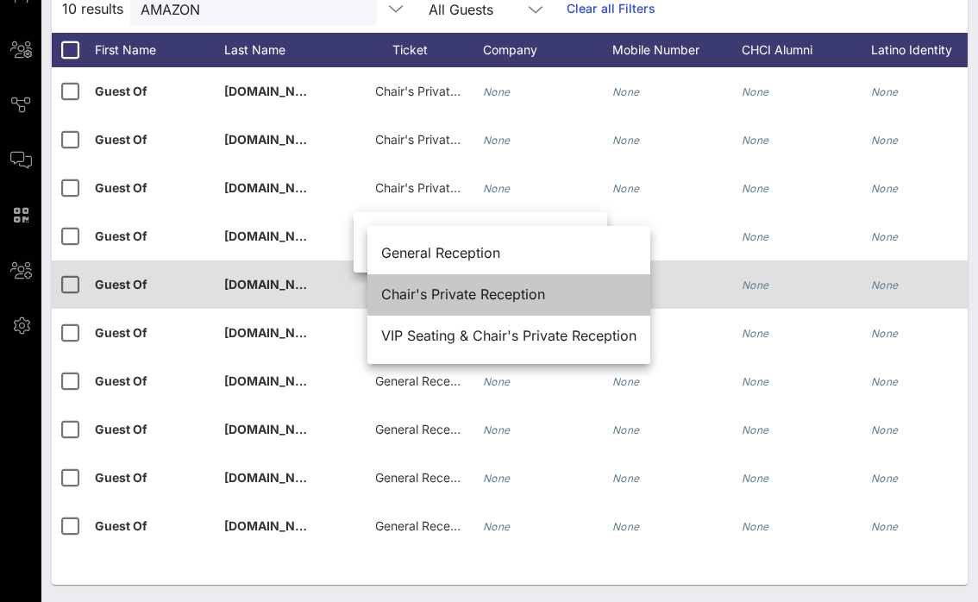
click at [409, 284] on span "General Reception" at bounding box center [426, 284] width 103 height 15
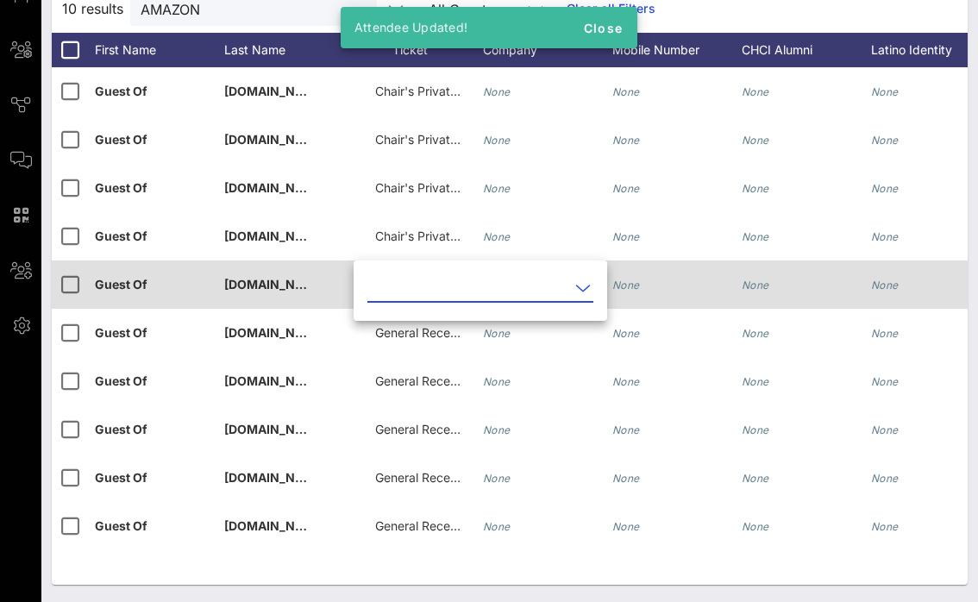
click at [409, 284] on input "text" at bounding box center [468, 288] width 202 height 28
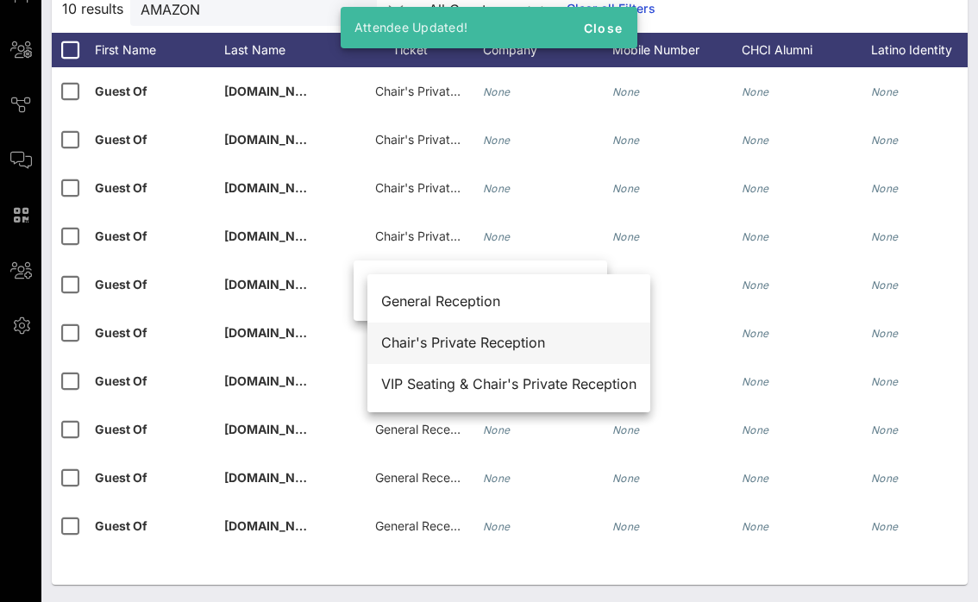
click at [420, 338] on div "Chair's Private Reception" at bounding box center [508, 343] width 255 height 16
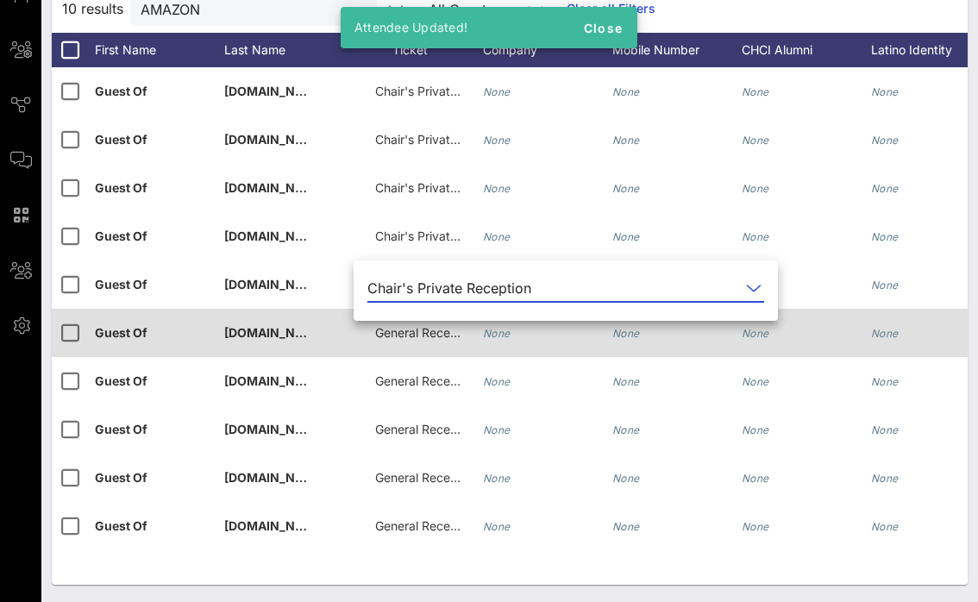
click at [414, 333] on span "General Reception" at bounding box center [426, 332] width 103 height 15
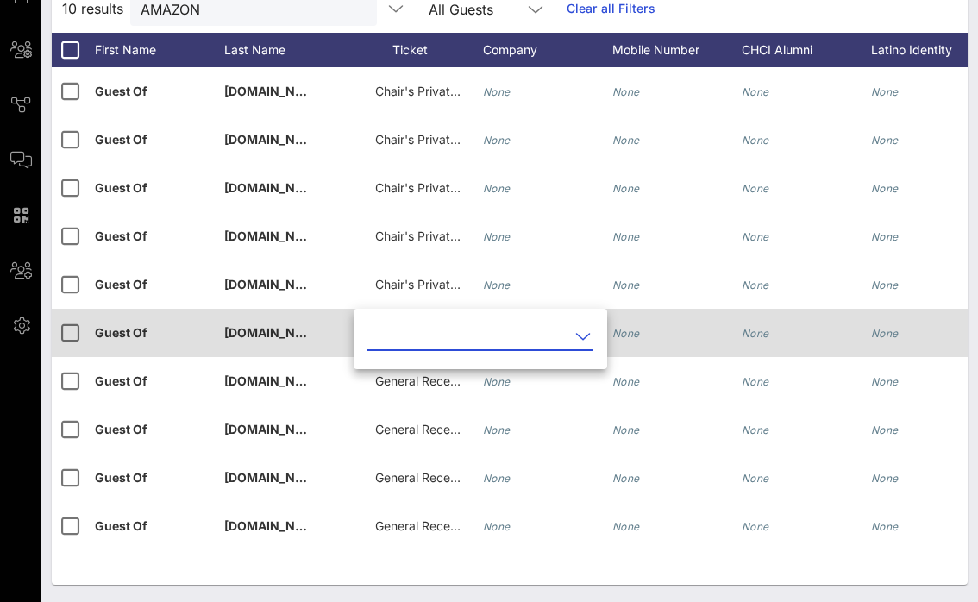
click at [414, 333] on input "text" at bounding box center [468, 337] width 202 height 28
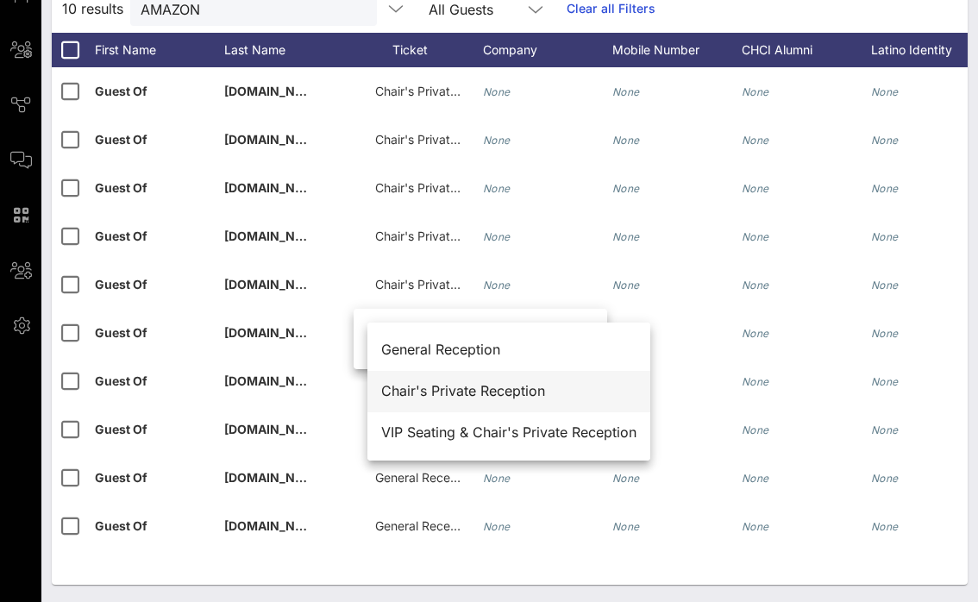
click at [430, 396] on div "Chair's Private Reception" at bounding box center [508, 391] width 255 height 16
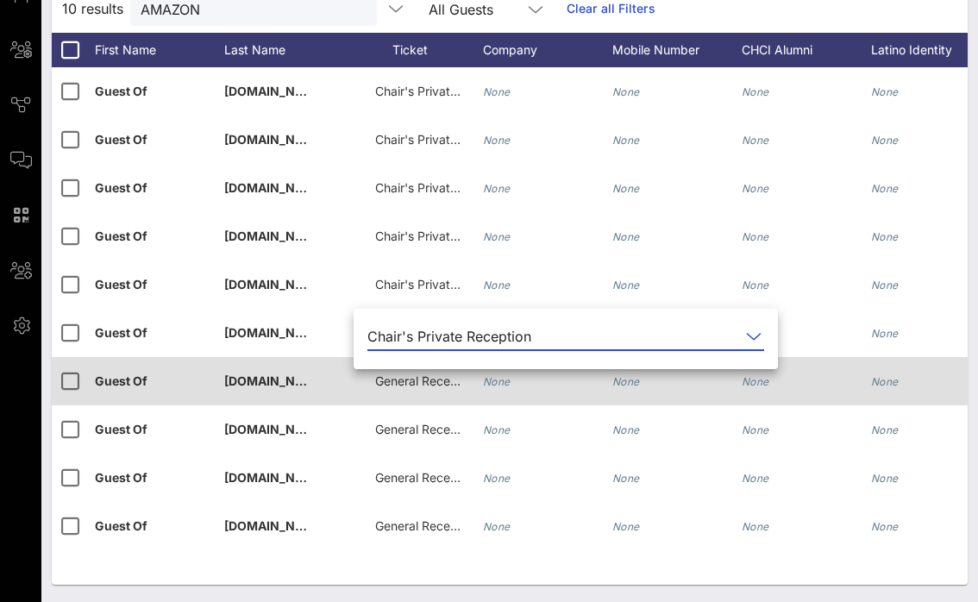
click at [424, 387] on span "General Reception" at bounding box center [426, 380] width 103 height 15
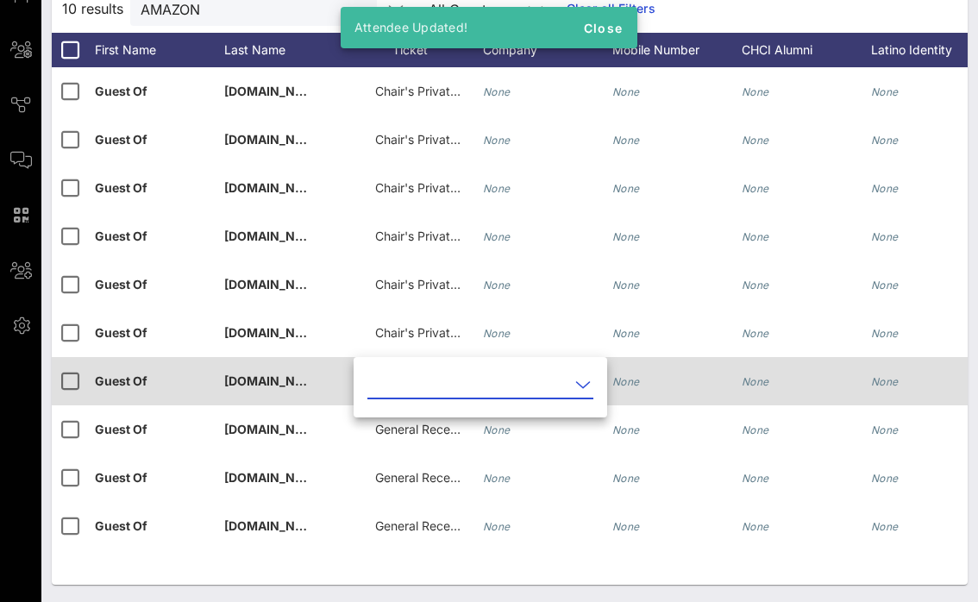
click at [424, 387] on input "text" at bounding box center [468, 385] width 202 height 28
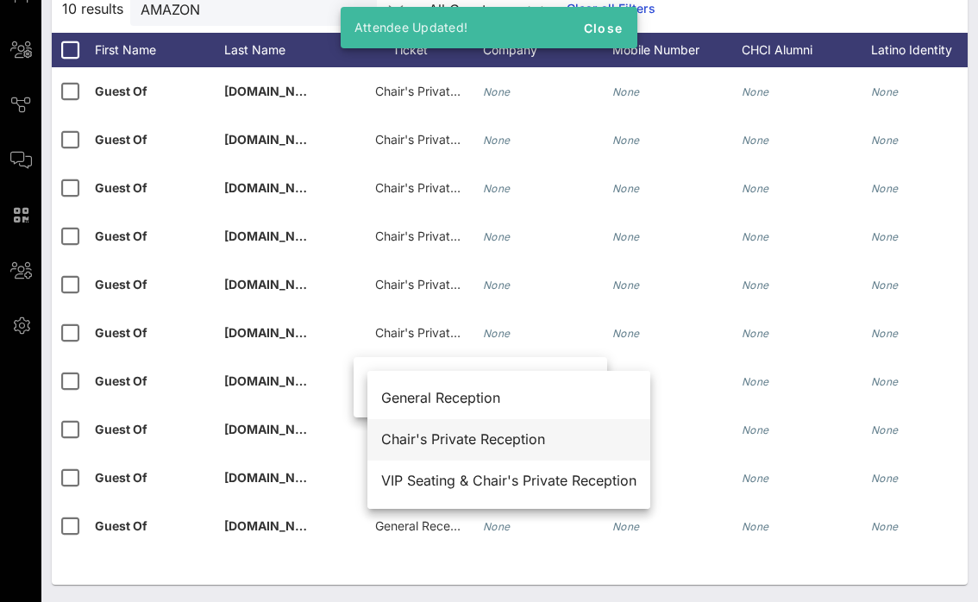
click at [430, 435] on div "Chair's Private Reception" at bounding box center [508, 439] width 255 height 16
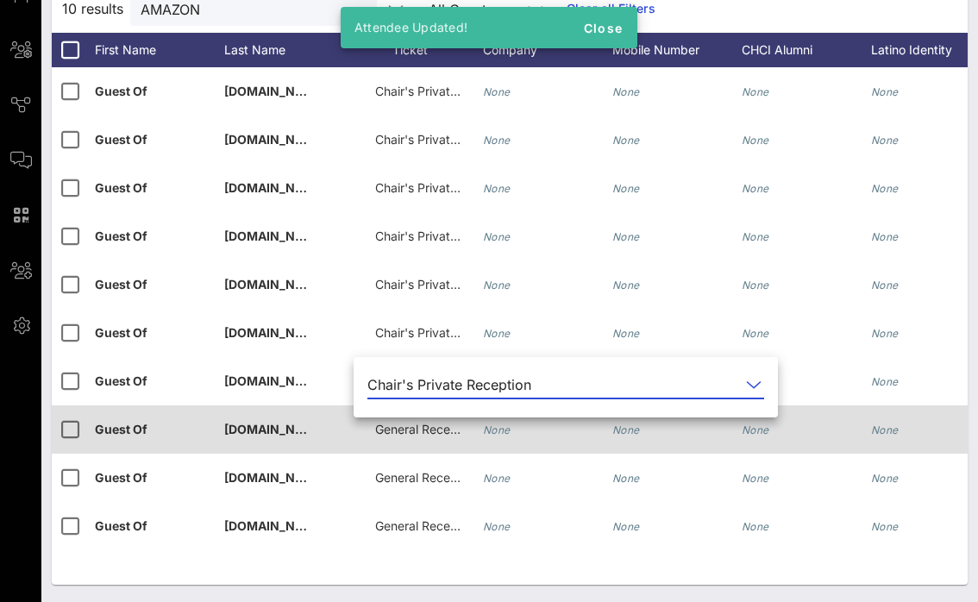
click at [423, 433] on span "General Reception" at bounding box center [426, 429] width 103 height 15
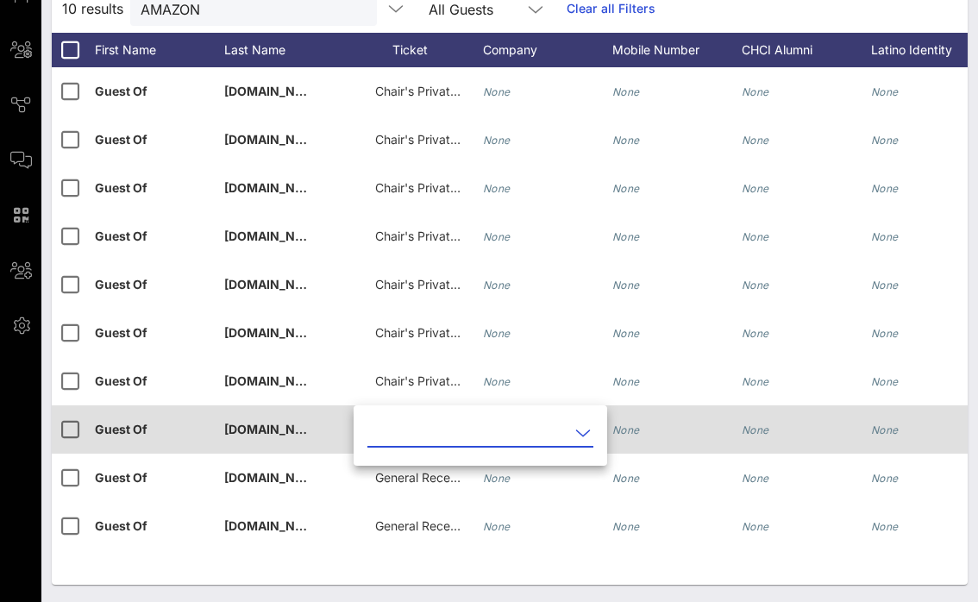
click at [423, 433] on input "text" at bounding box center [468, 433] width 202 height 28
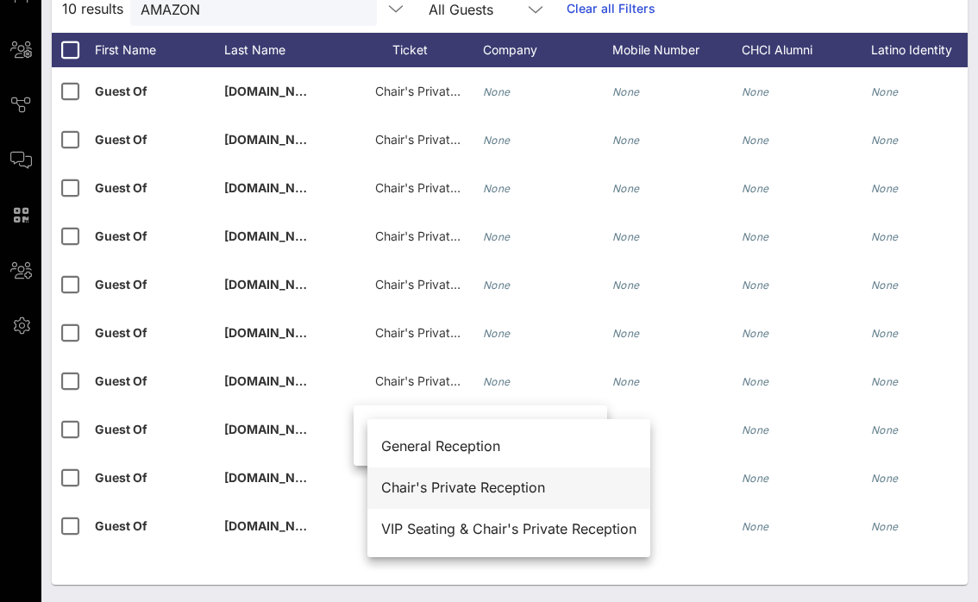
click at [432, 492] on div "Chair's Private Reception" at bounding box center [508, 488] width 255 height 16
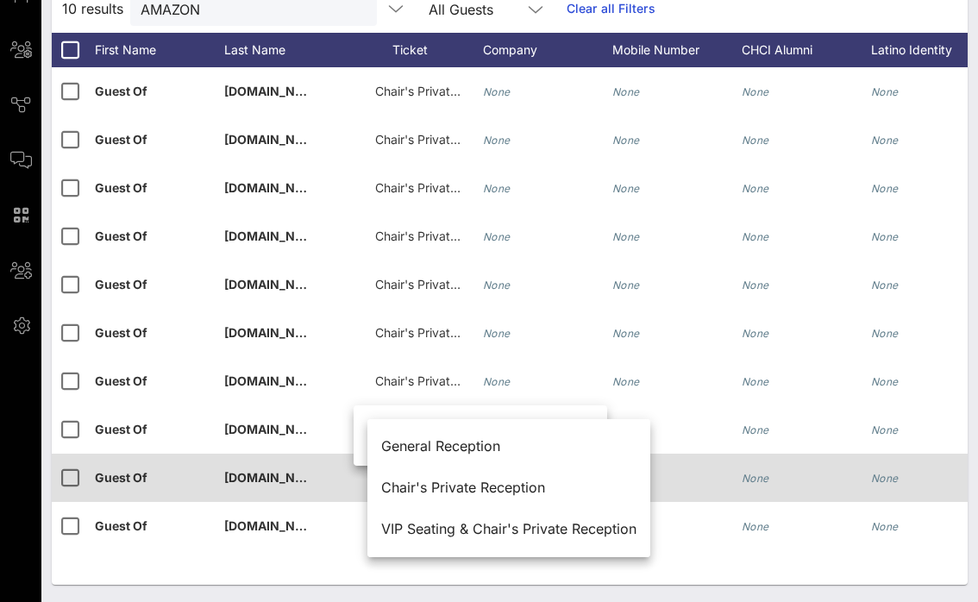
click at [419, 480] on span "General Reception" at bounding box center [426, 477] width 103 height 15
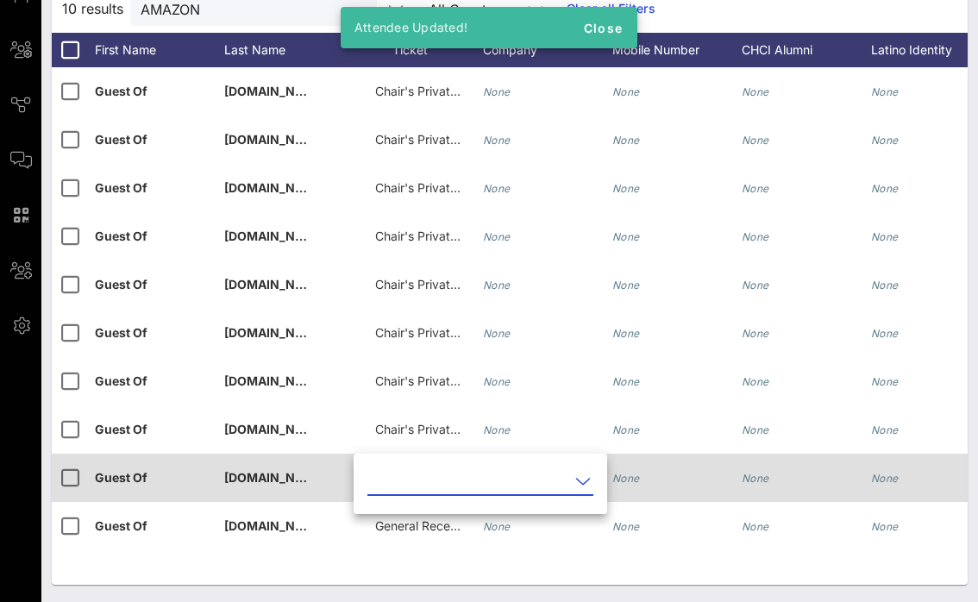
click at [419, 480] on input "text" at bounding box center [468, 481] width 202 height 28
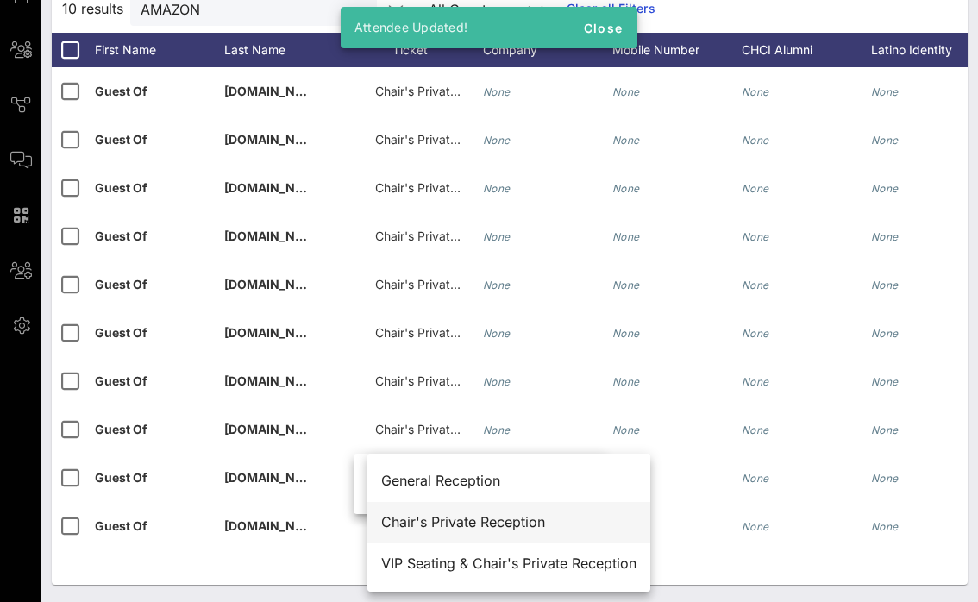
click at [428, 525] on div "Chair's Private Reception" at bounding box center [508, 522] width 255 height 16
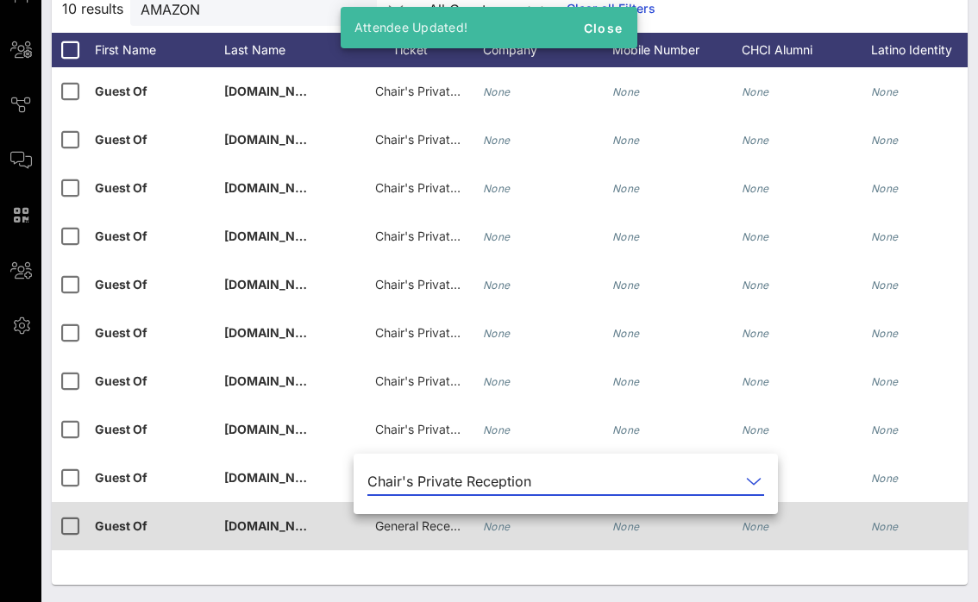
click at [418, 529] on span "General Reception" at bounding box center [426, 525] width 103 height 15
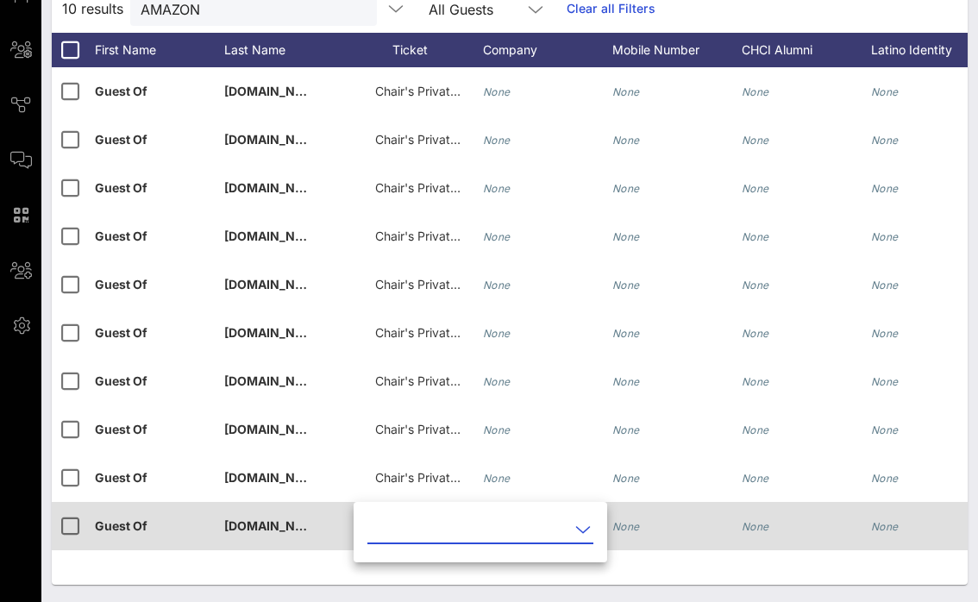
click at [418, 529] on input "text" at bounding box center [468, 530] width 202 height 28
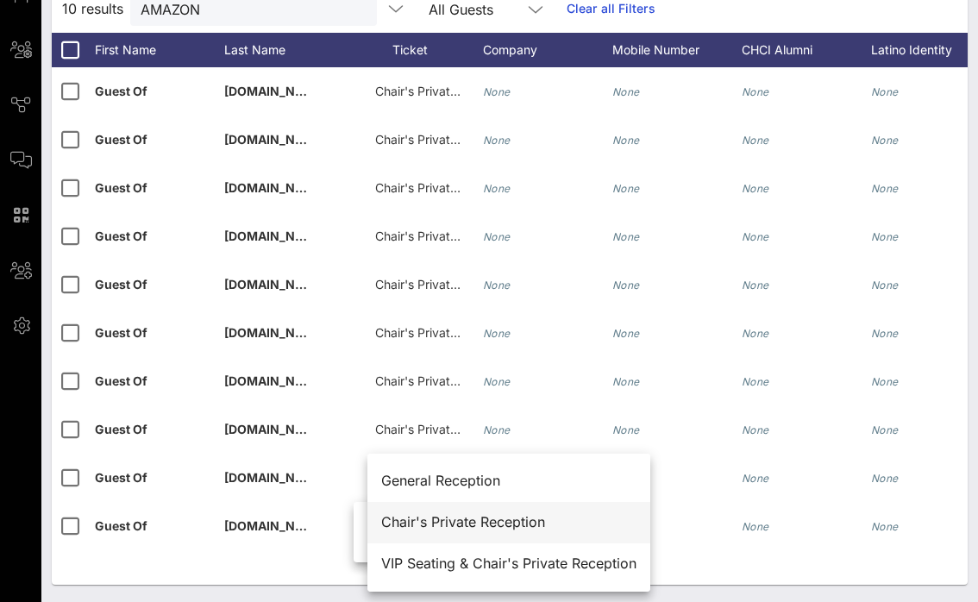
click at [428, 522] on div "Chair's Private Reception" at bounding box center [508, 522] width 255 height 16
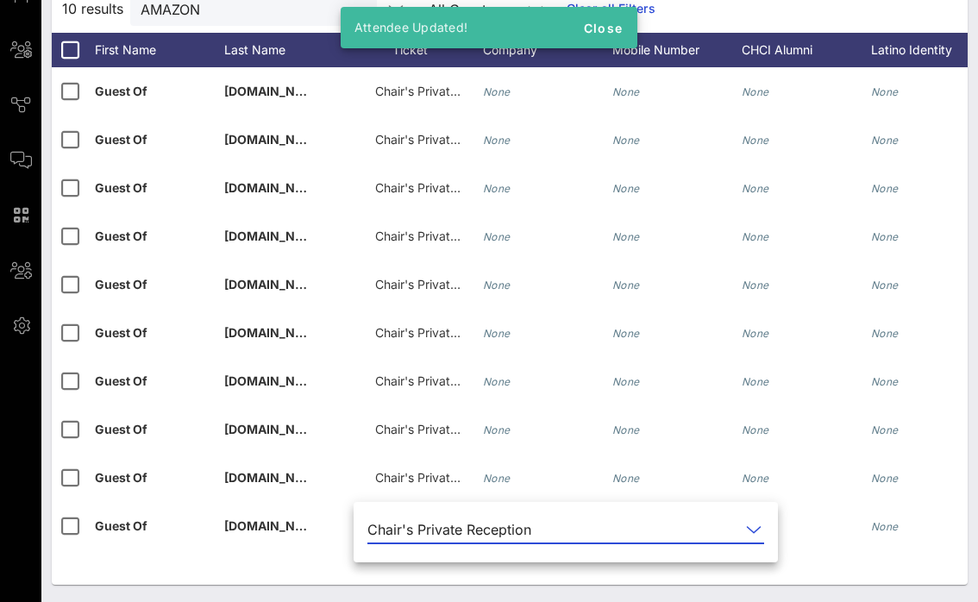
click at [320, 564] on div "G Guest Of [DOMAIN_NAME], Inc. Chair's Private Reception None None None None No…" at bounding box center [510, 325] width 916 height 517
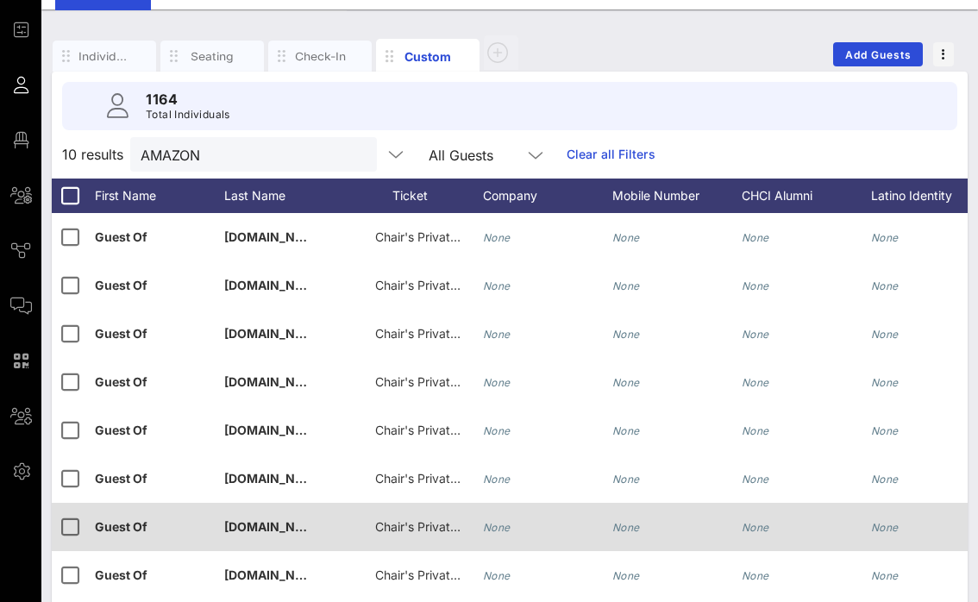
scroll to position [0, 0]
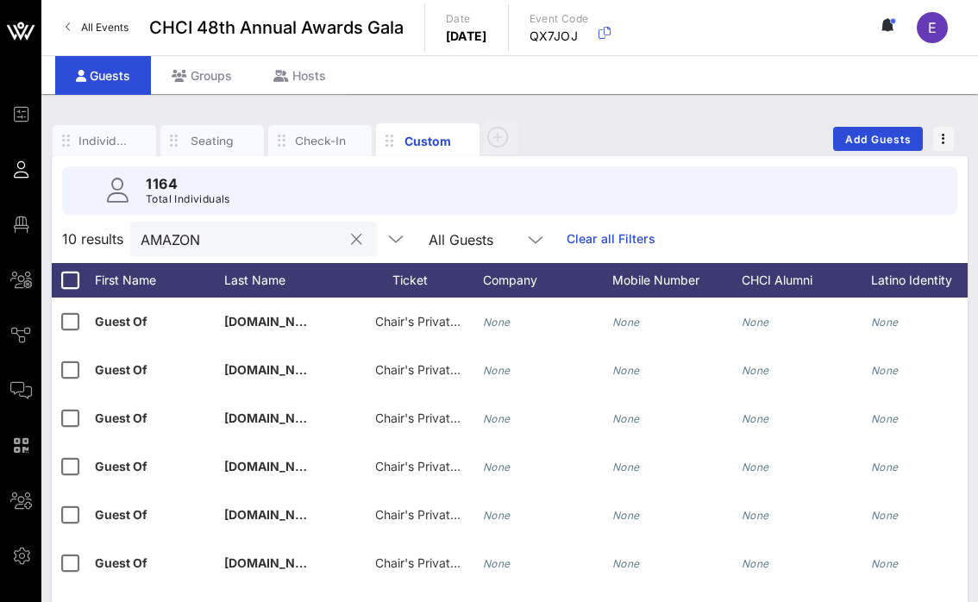
click at [351, 237] on button "clear icon" at bounding box center [356, 239] width 11 height 17
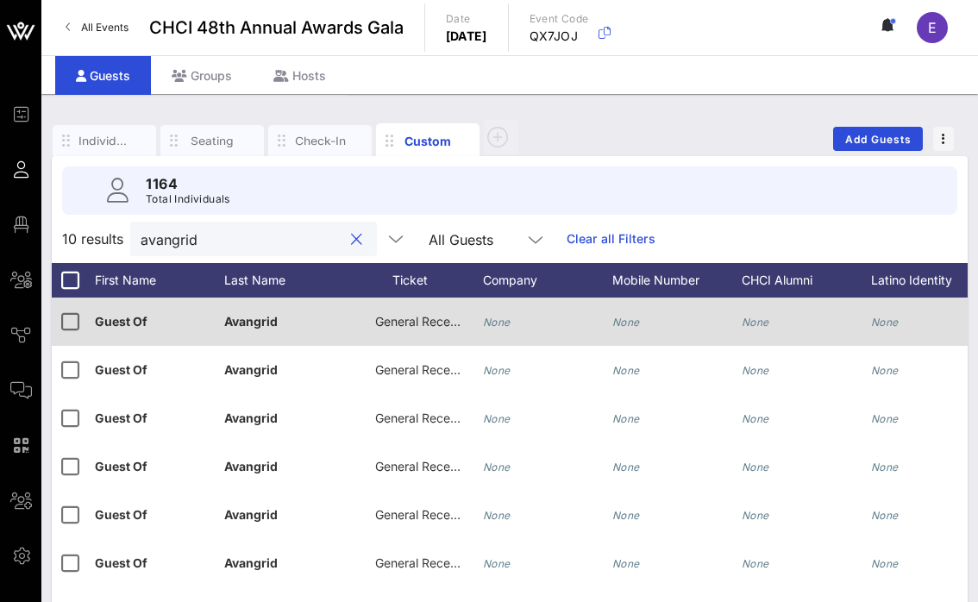
click at [424, 328] on span "General Reception" at bounding box center [426, 321] width 103 height 15
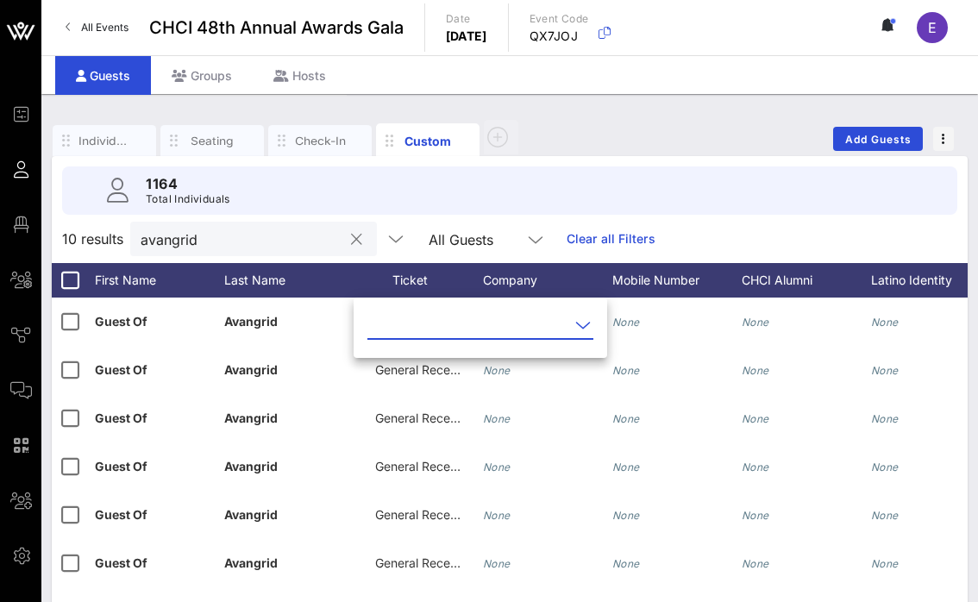
click at [442, 326] on input "text" at bounding box center [468, 325] width 202 height 28
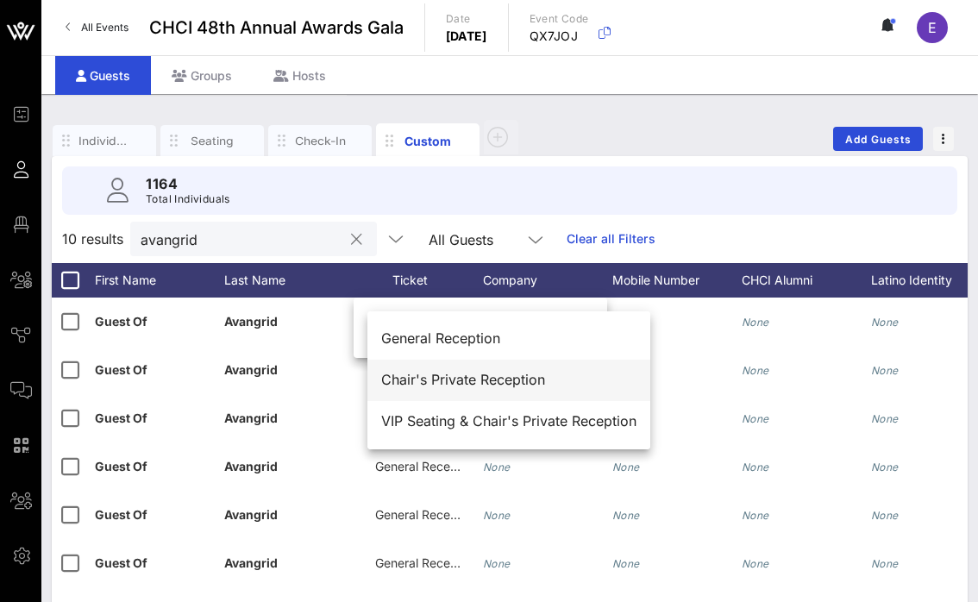
click at [445, 382] on div "Chair's Private Reception" at bounding box center [508, 380] width 255 height 16
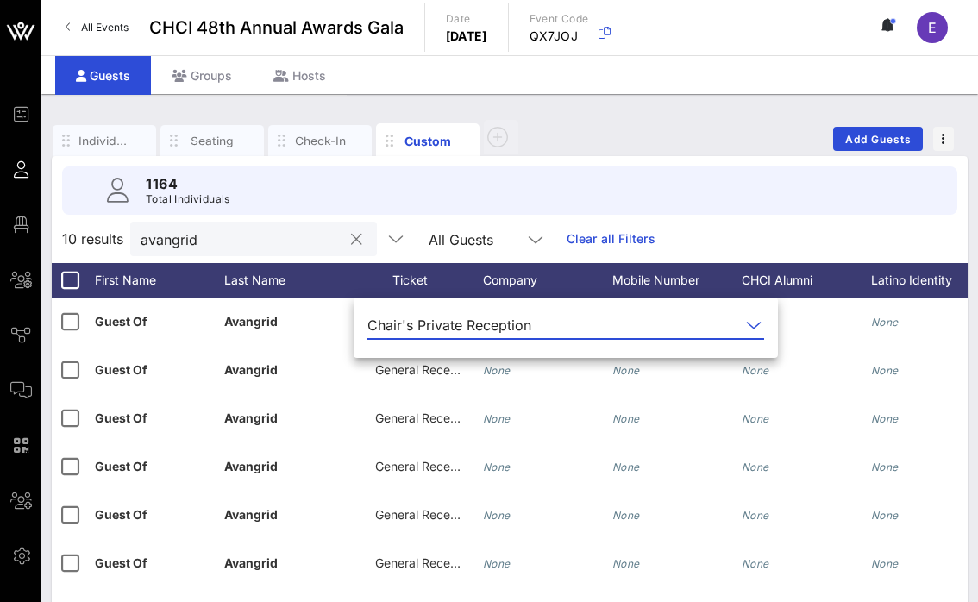
click at [693, 223] on div "1164 Total Individuals" at bounding box center [509, 190] width 937 height 69
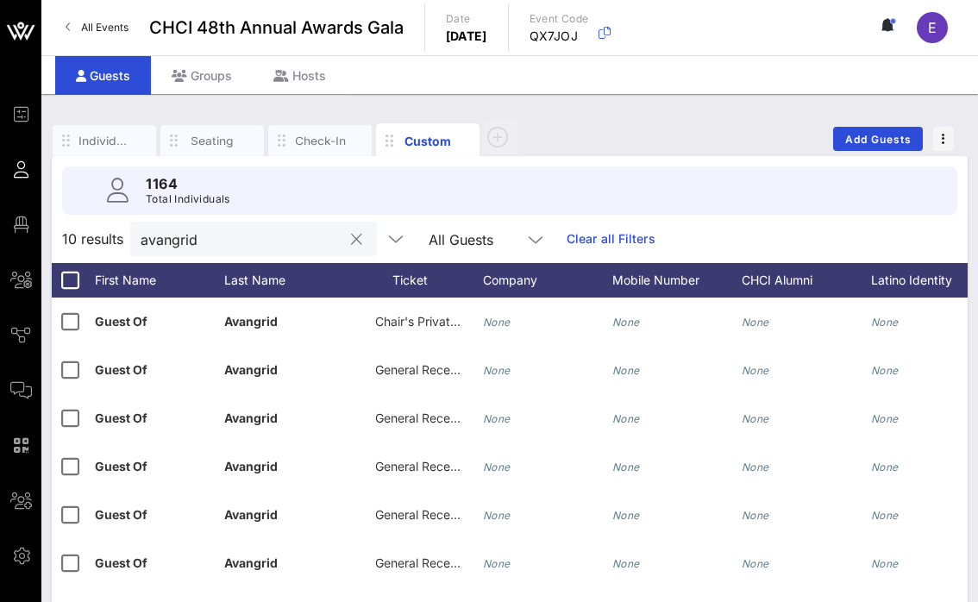
click at [211, 238] on input "avangrid" at bounding box center [242, 239] width 202 height 22
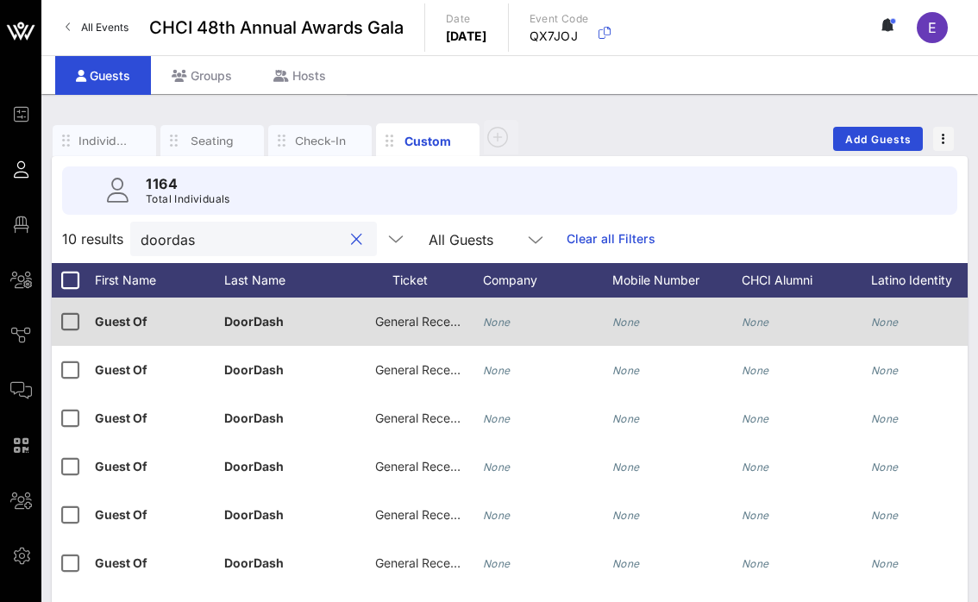
click at [410, 331] on div "General Reception" at bounding box center [418, 322] width 86 height 48
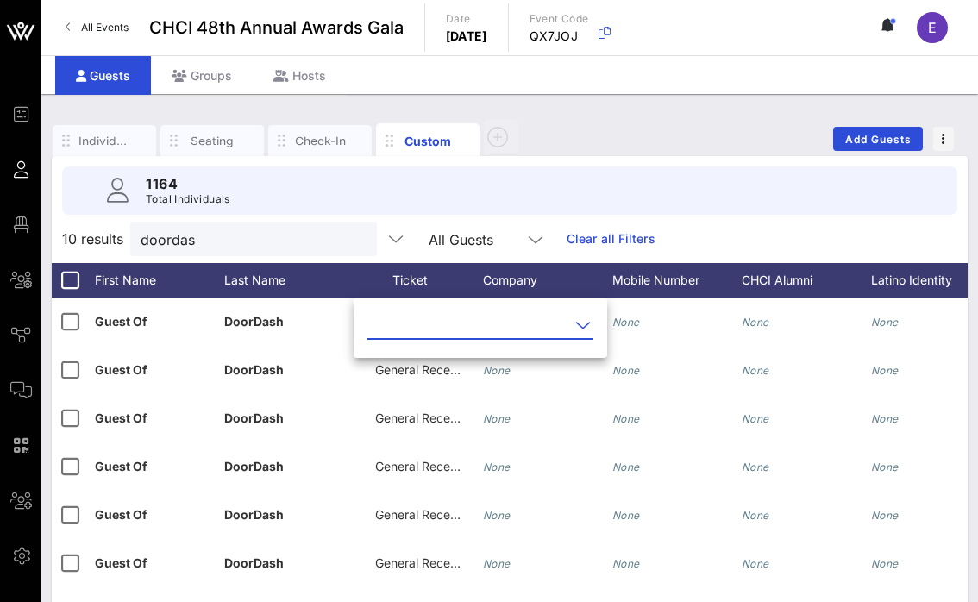
click at [434, 332] on input "text" at bounding box center [468, 325] width 202 height 28
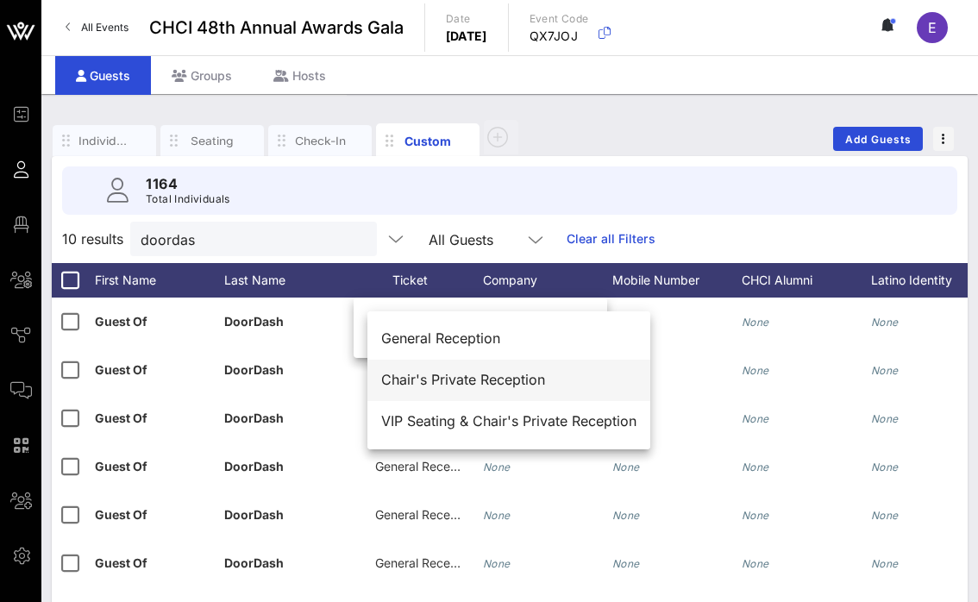
click at [440, 379] on div "Chair's Private Reception" at bounding box center [508, 380] width 255 height 16
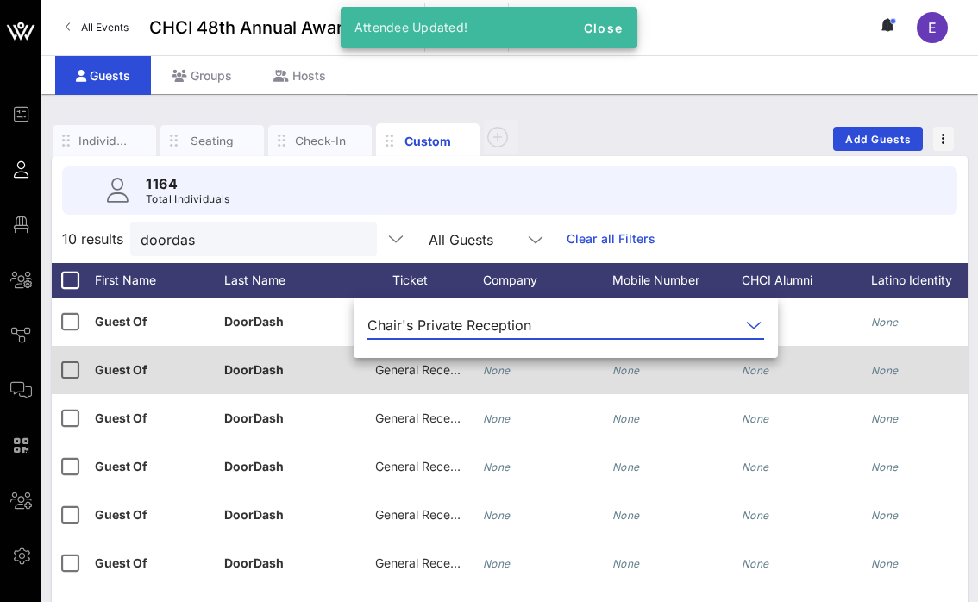
click at [420, 374] on span "General Reception" at bounding box center [426, 369] width 103 height 15
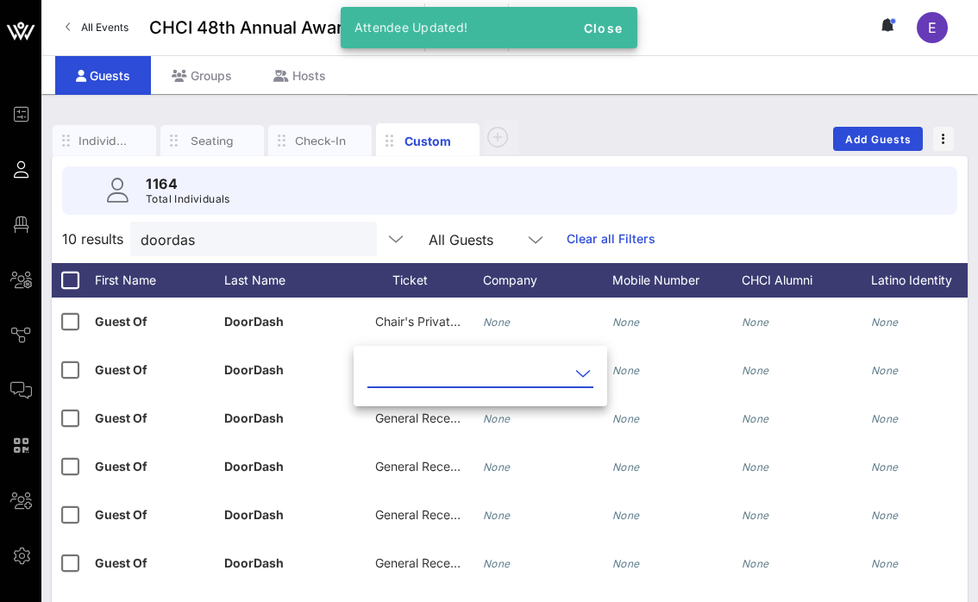
click at [434, 373] on input "text" at bounding box center [468, 374] width 202 height 28
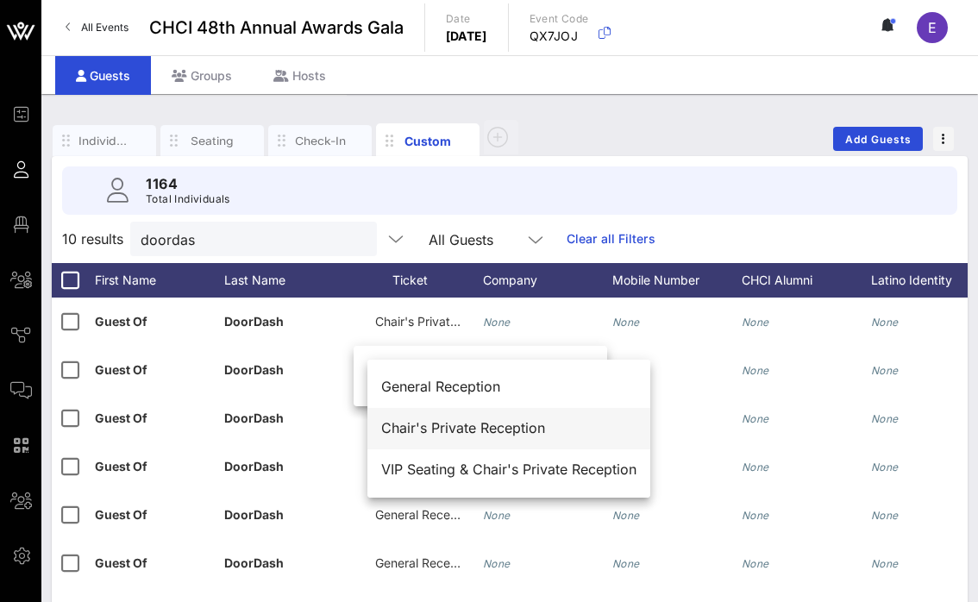
click at [438, 428] on div "Chair's Private Reception" at bounding box center [508, 428] width 255 height 16
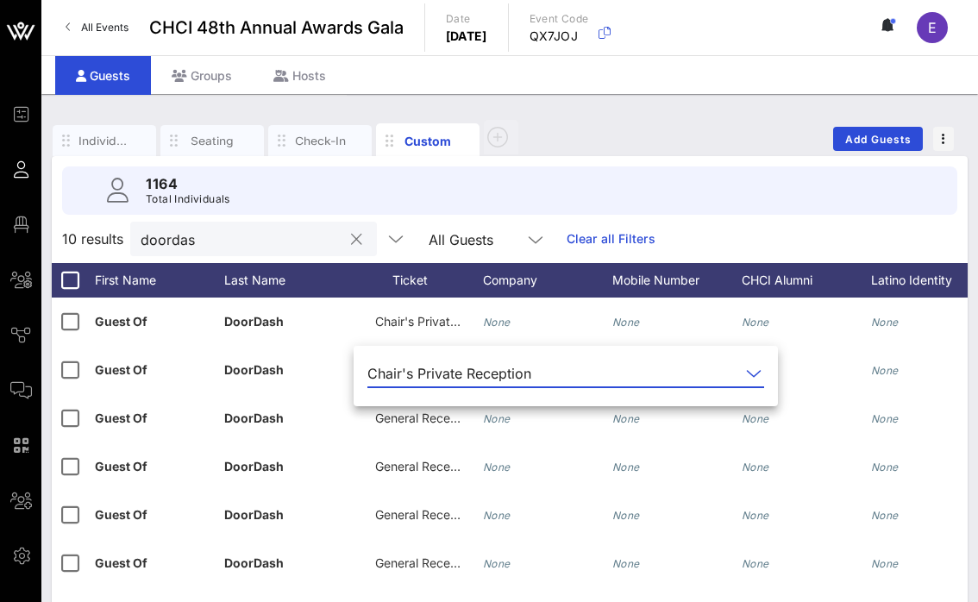
click at [275, 235] on input "doordas" at bounding box center [242, 239] width 202 height 22
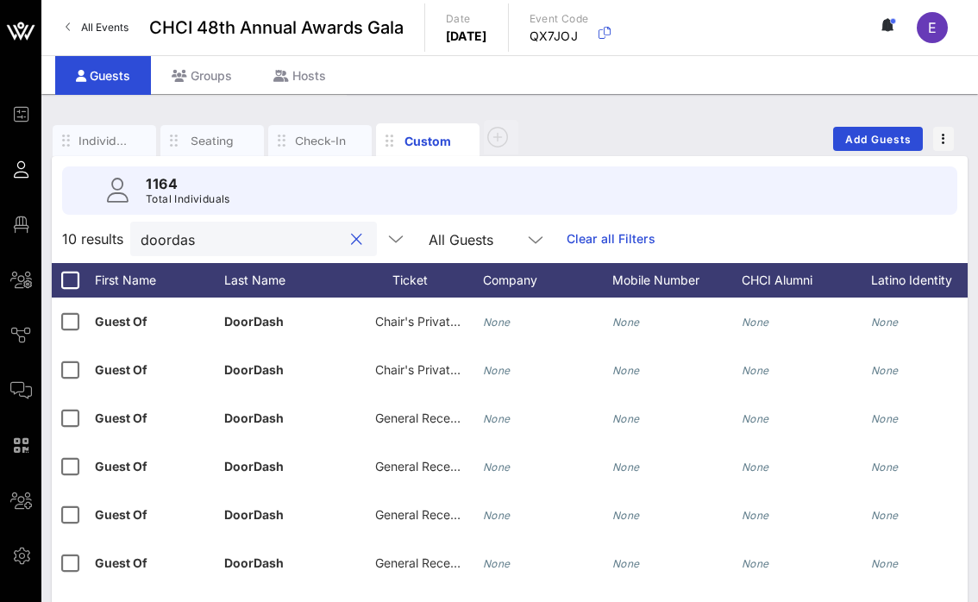
click at [275, 235] on input "doordas" at bounding box center [242, 239] width 202 height 22
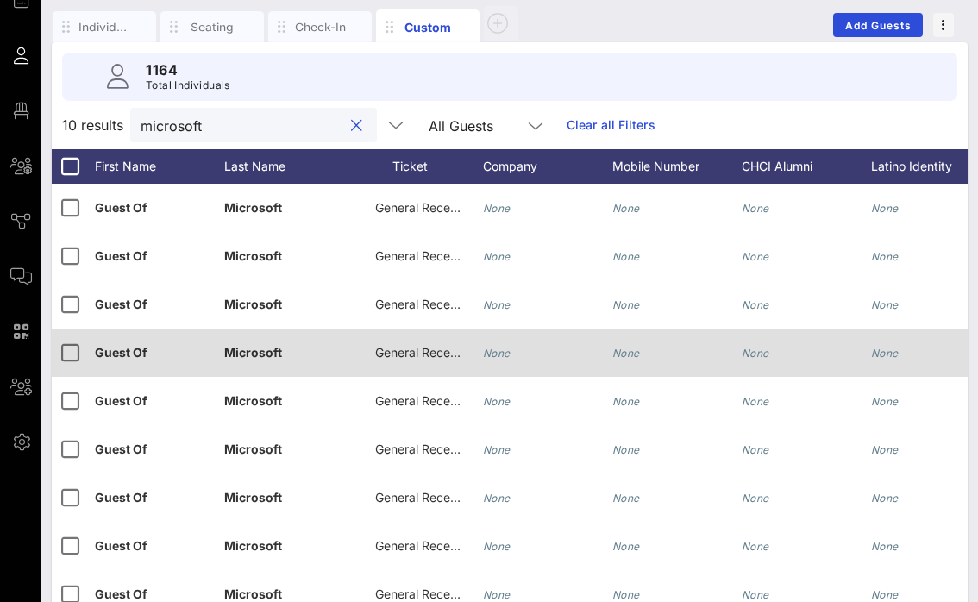
scroll to position [80, 0]
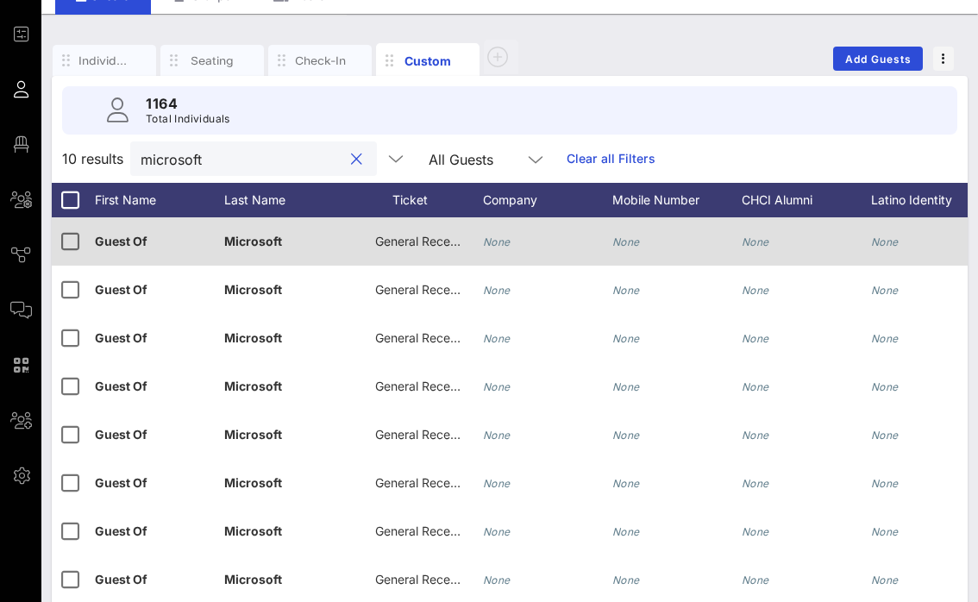
type input "microsoft"
click at [418, 246] on span "General Reception" at bounding box center [426, 241] width 103 height 15
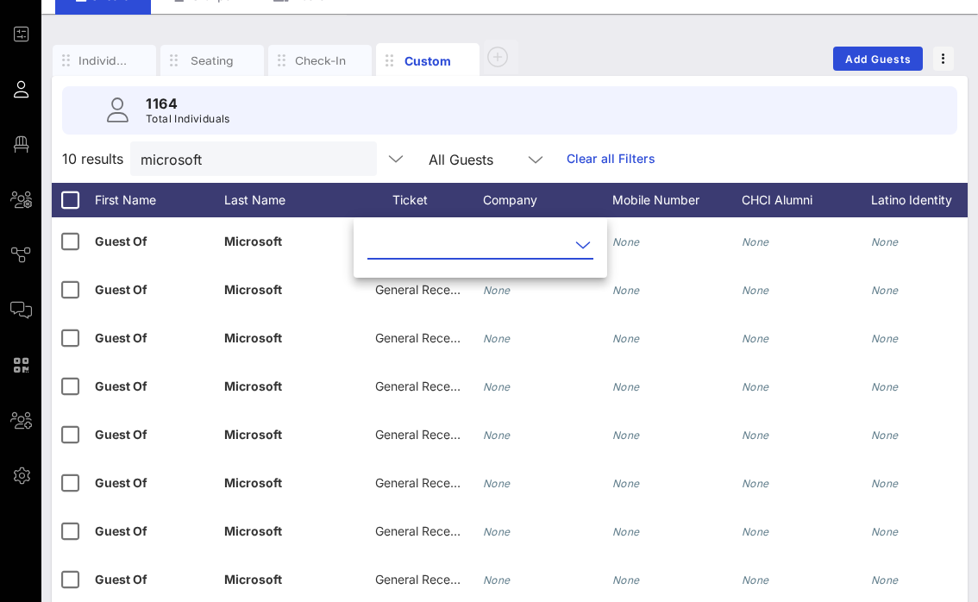
click at [422, 246] on input "text" at bounding box center [468, 245] width 202 height 28
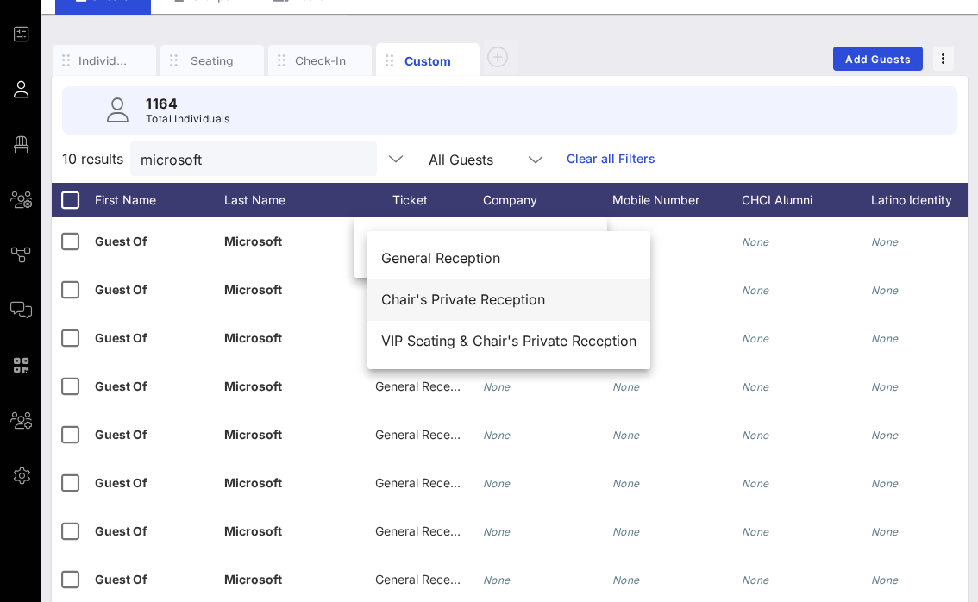
click at [436, 303] on div "Chair's Private Reception" at bounding box center [508, 300] width 255 height 16
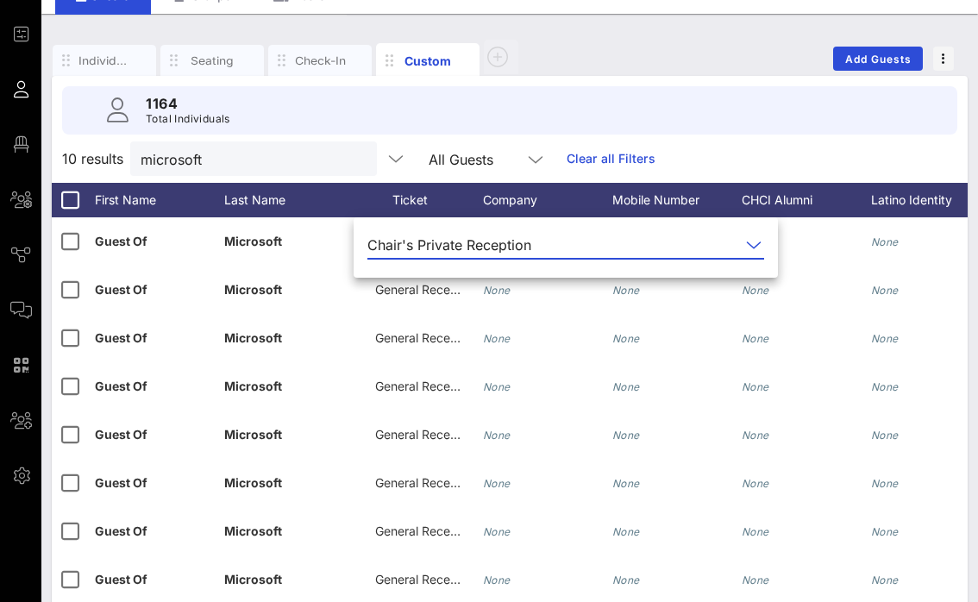
click at [765, 145] on div "10 results microsoft All Guests Clear all Filters" at bounding box center [510, 159] width 916 height 48
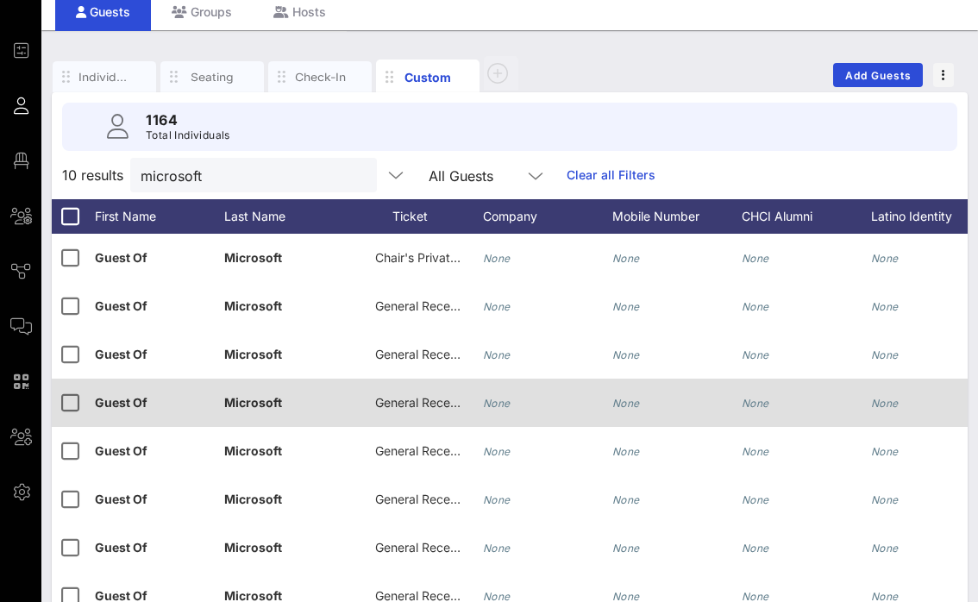
scroll to position [0, 0]
